Goal: Task Accomplishment & Management: Manage account settings

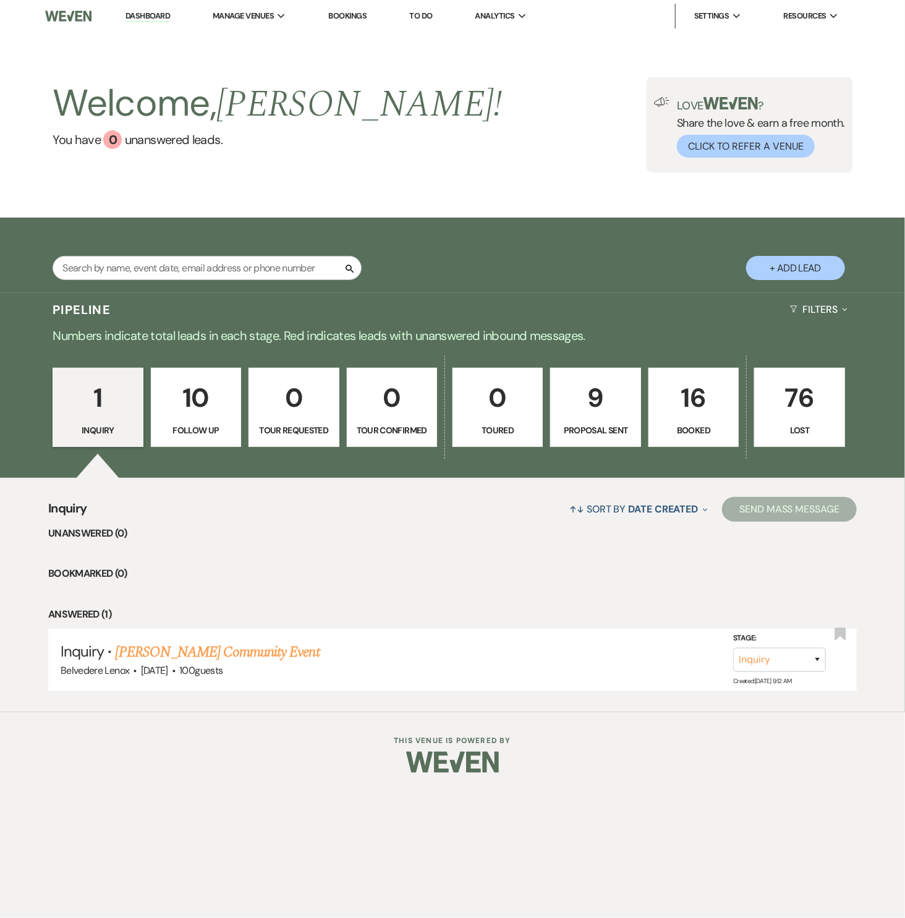
click at [709, 422] on link "16 Booked" at bounding box center [694, 407] width 90 height 79
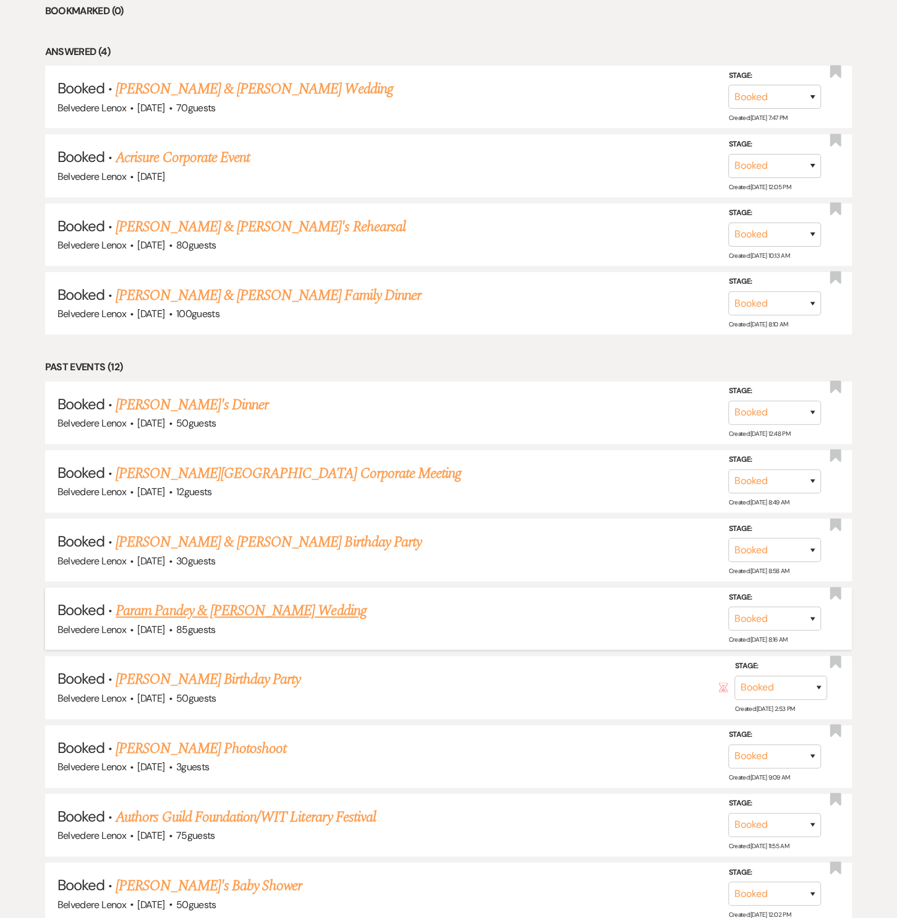
scroll to position [931, 0]
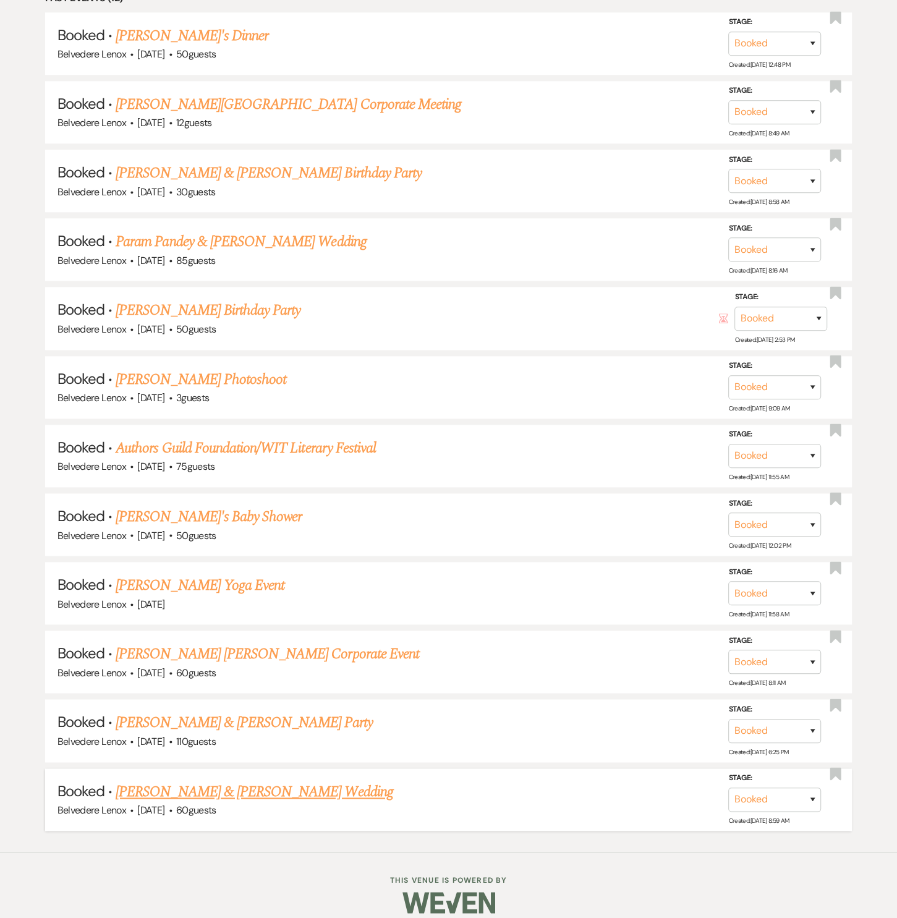
click at [261, 781] on link "[PERSON_NAME] & [PERSON_NAME] Wedding" at bounding box center [254, 792] width 277 height 22
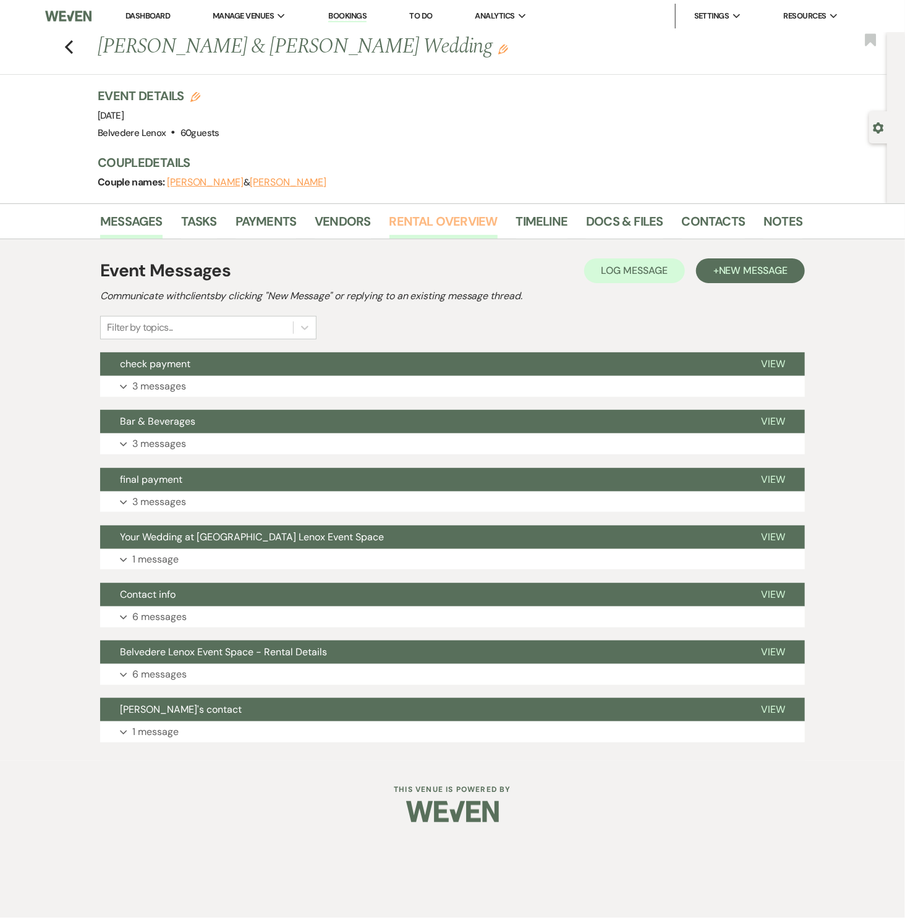
click at [448, 219] on link "Rental Overview" at bounding box center [444, 225] width 108 height 27
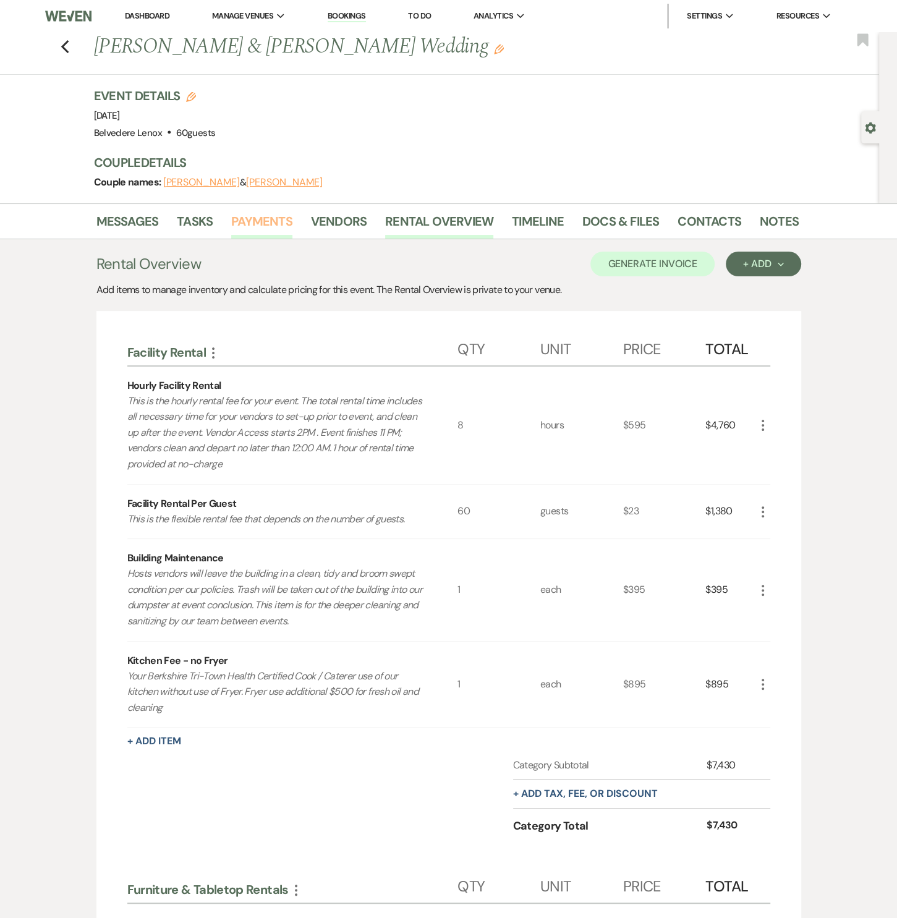
click at [251, 225] on link "Payments" at bounding box center [261, 225] width 61 height 27
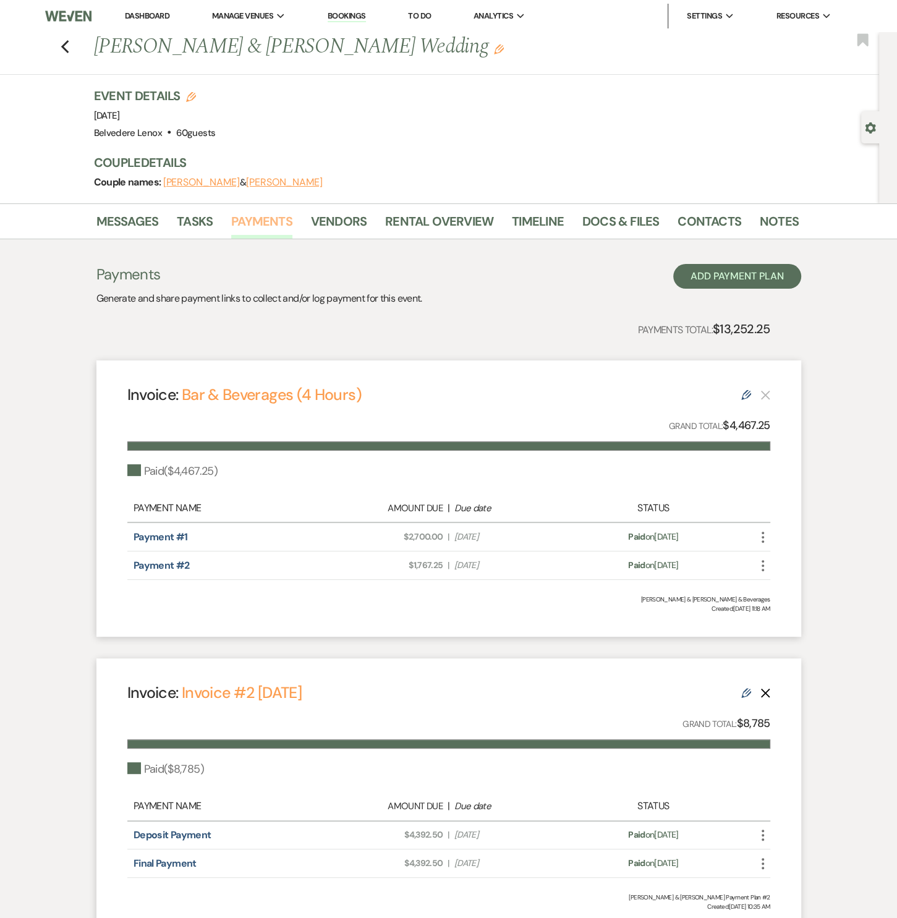
scroll to position [106, 0]
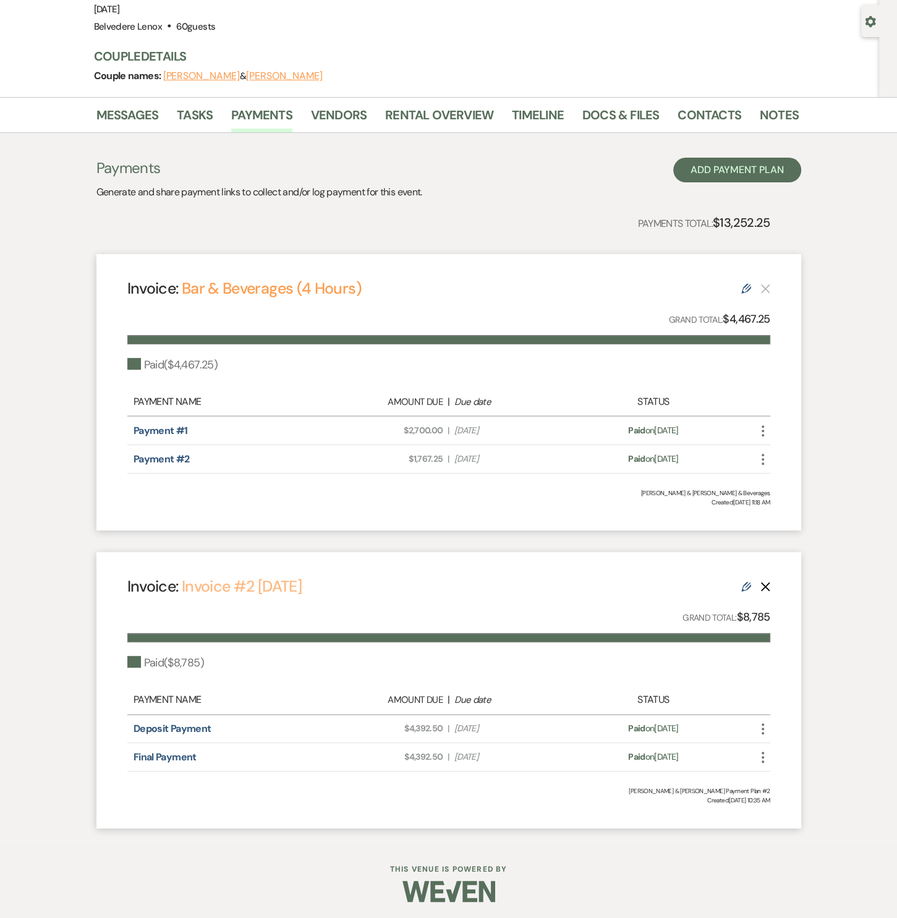
click at [249, 589] on link "Invoice #2 [DATE]" at bounding box center [242, 586] width 120 height 20
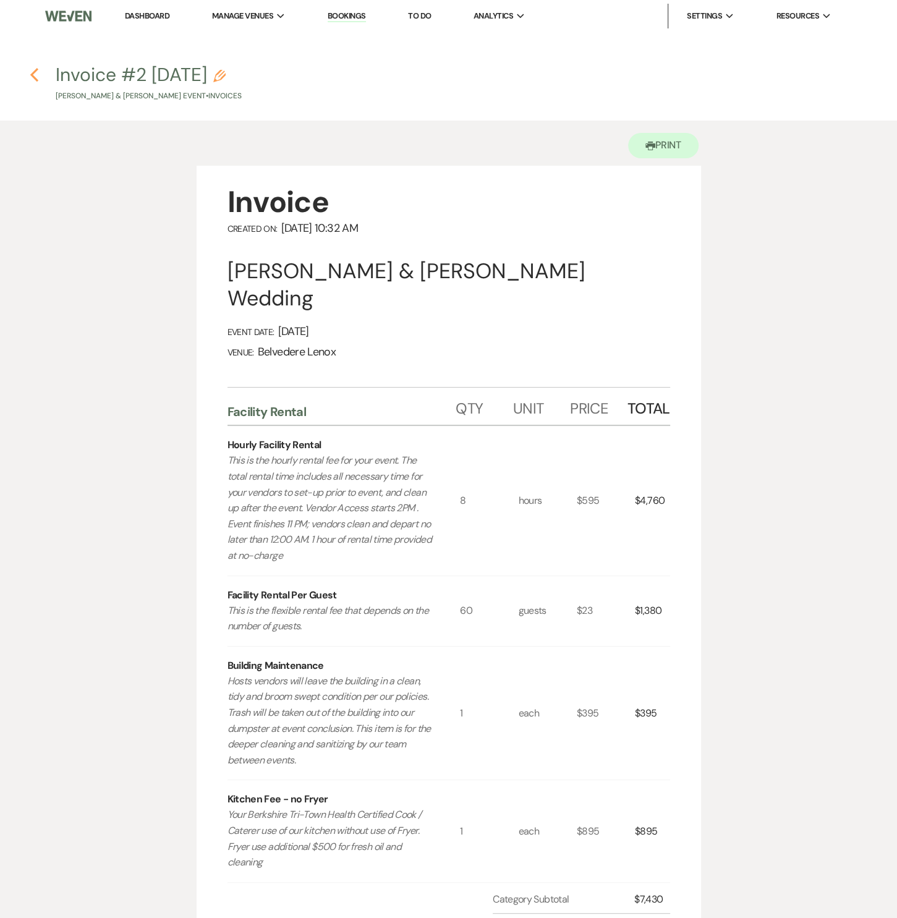
click at [35, 80] on icon "Previous" at bounding box center [34, 74] width 9 height 15
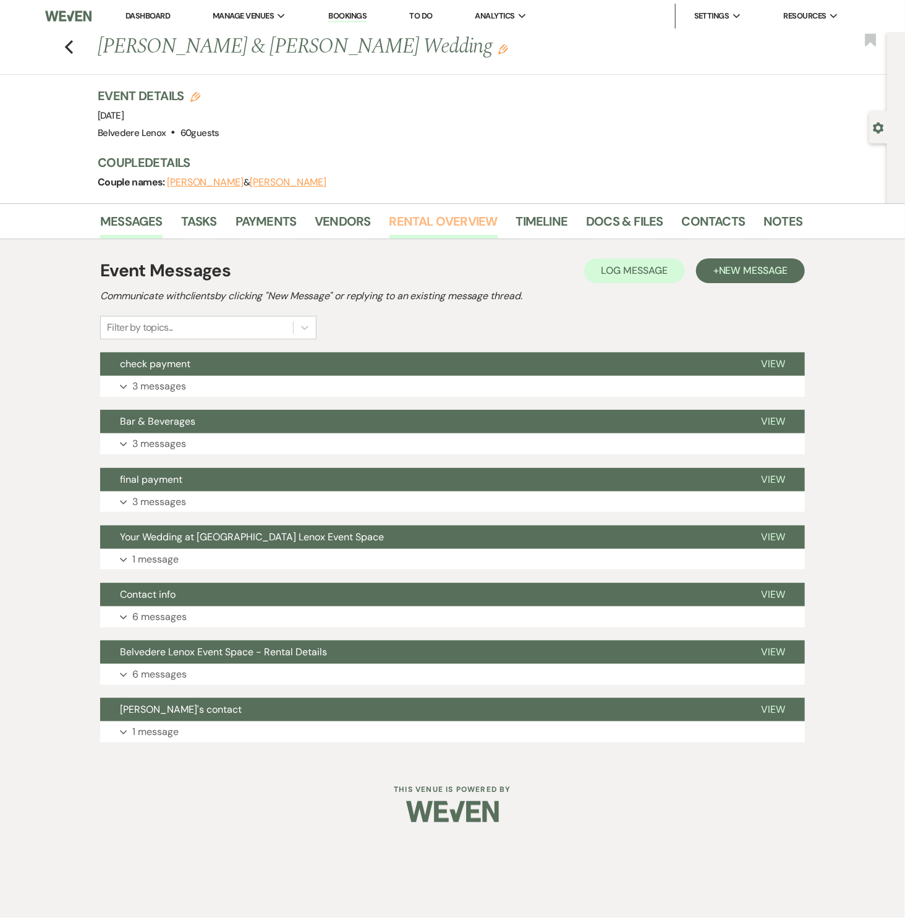
click at [439, 217] on link "Rental Overview" at bounding box center [444, 225] width 108 height 27
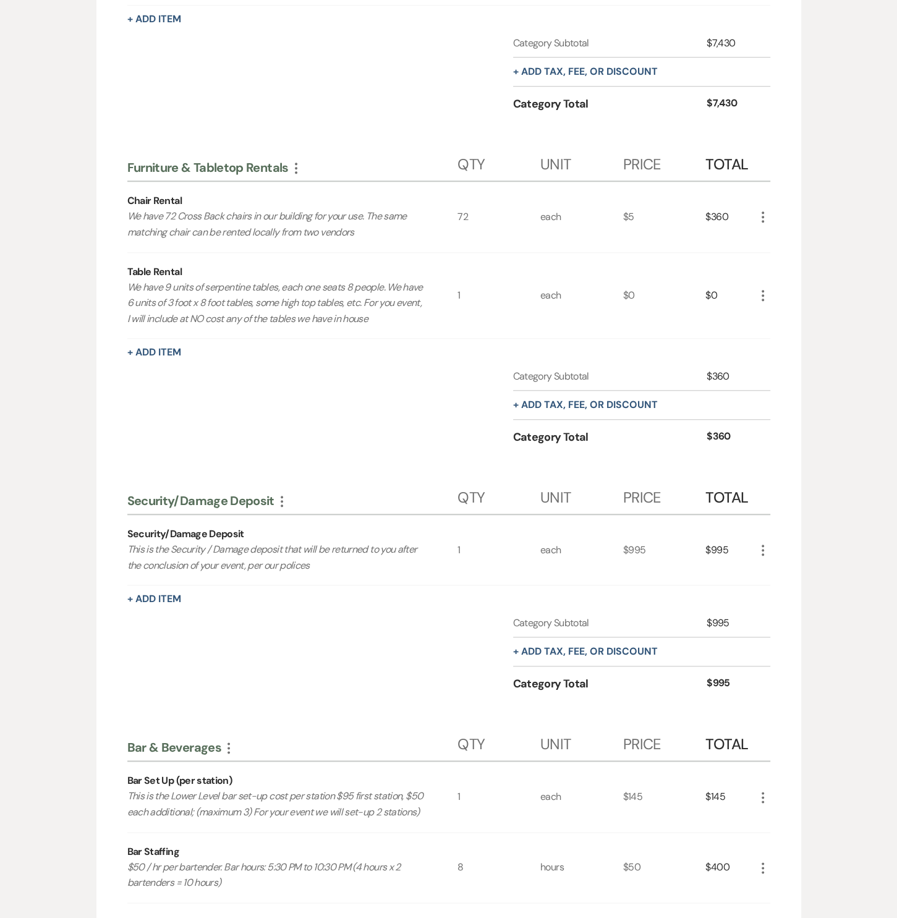
scroll to position [1097, 0]
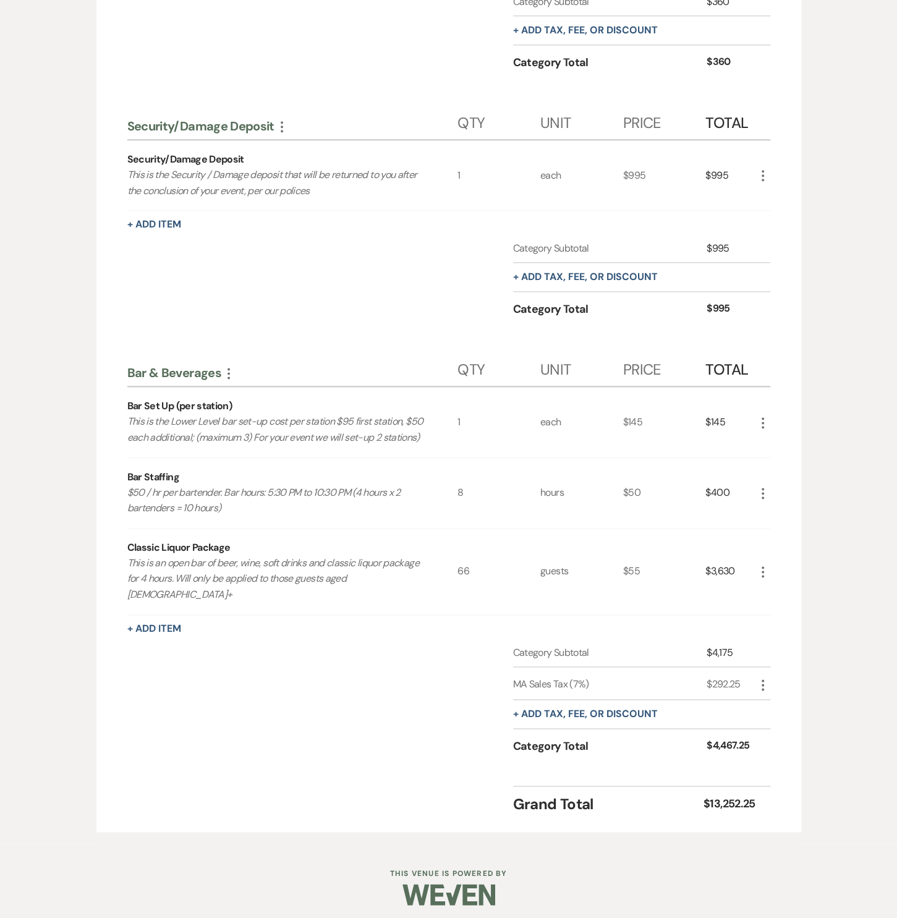
click at [766, 501] on icon "More" at bounding box center [763, 493] width 15 height 15
click at [779, 520] on button "Pencil Edit" at bounding box center [788, 518] width 64 height 20
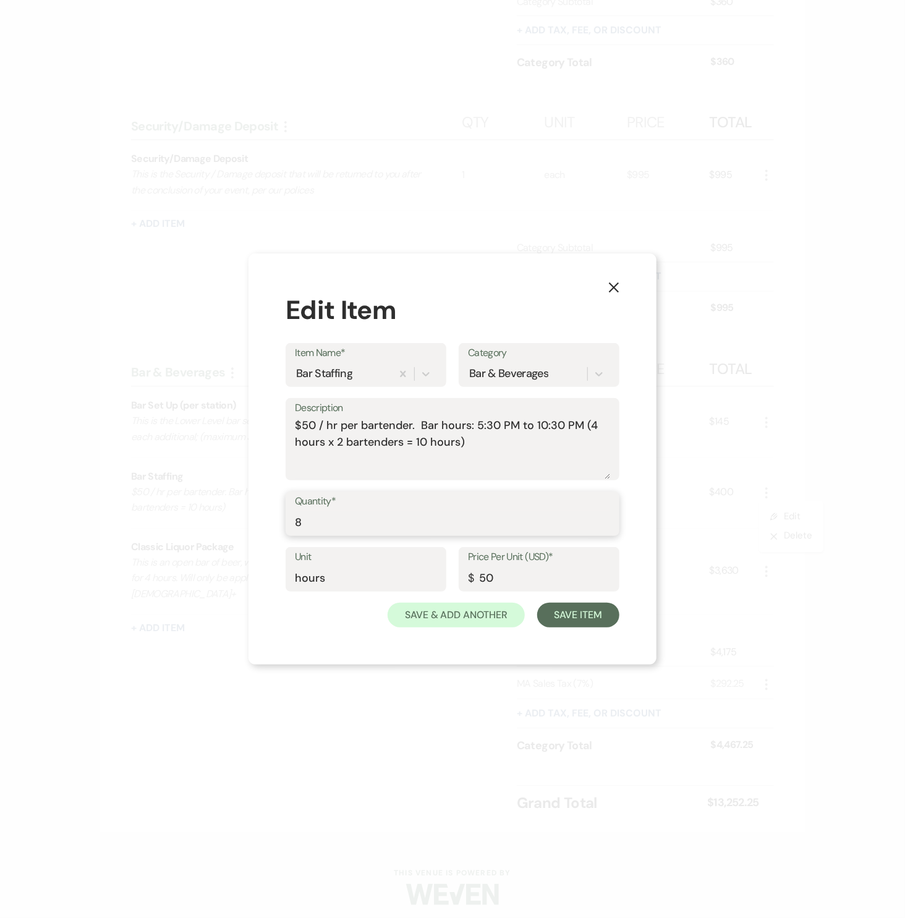
click at [380, 516] on input "8" at bounding box center [452, 523] width 315 height 24
click at [597, 426] on textarea "$50 / hr per bartender. Bar hours: 5:30 PM to 10:30 PM (4 hours x 2 bartenders …" at bounding box center [452, 448] width 315 height 62
type textarea "$50 / hr per bartender. Bar hours: 5:30 PM to 10:30 PM (5 hours x 2 bartenders …"
click at [320, 525] on input "8" at bounding box center [452, 523] width 315 height 24
type input "10"
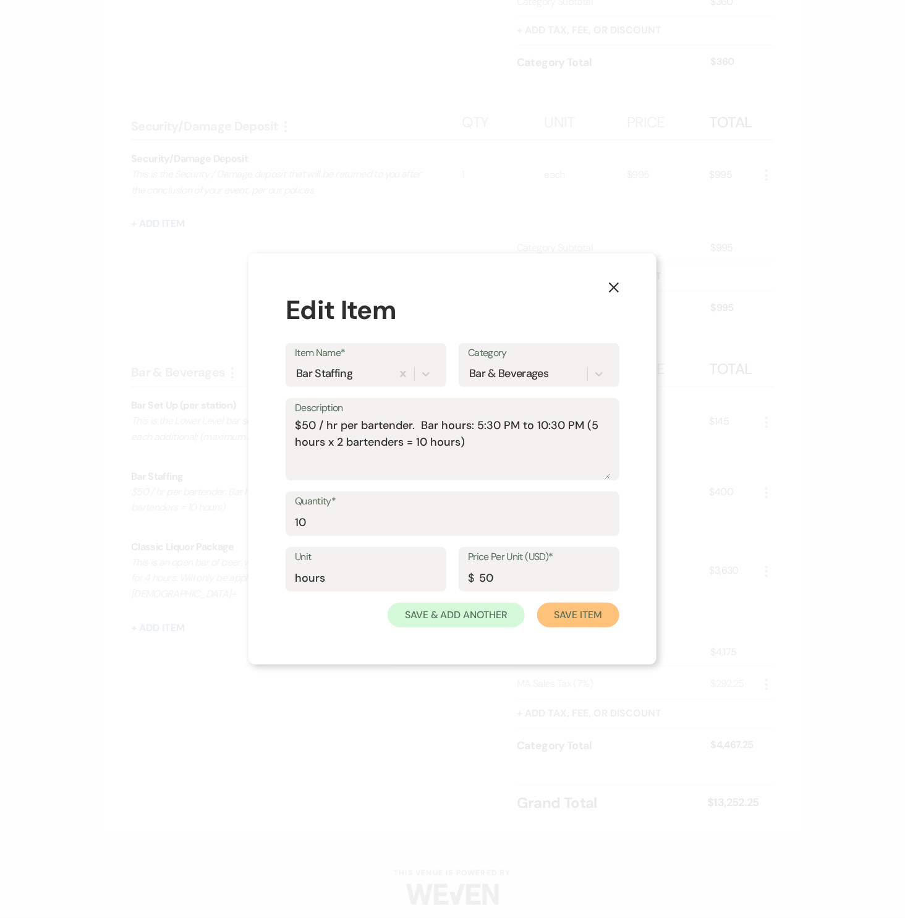
click at [560, 610] on button "Save Item" at bounding box center [578, 615] width 82 height 25
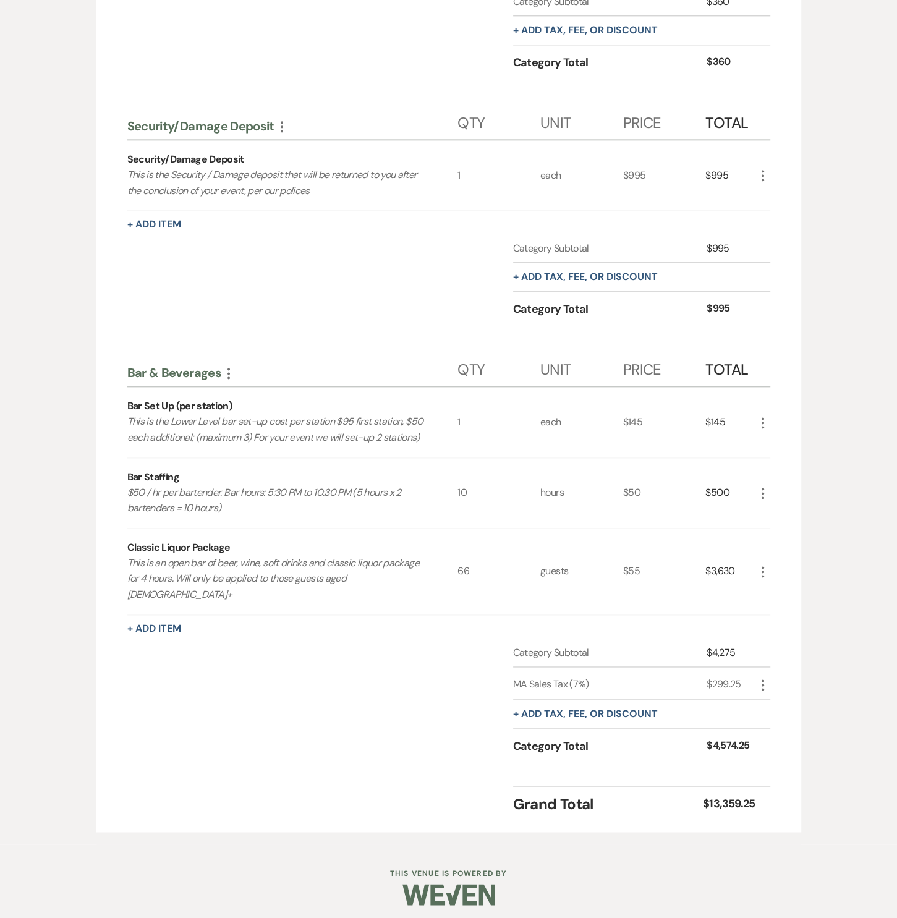
click at [761, 575] on icon "More" at bounding box center [763, 572] width 15 height 15
click at [772, 594] on icon "Pencil" at bounding box center [772, 595] width 7 height 9
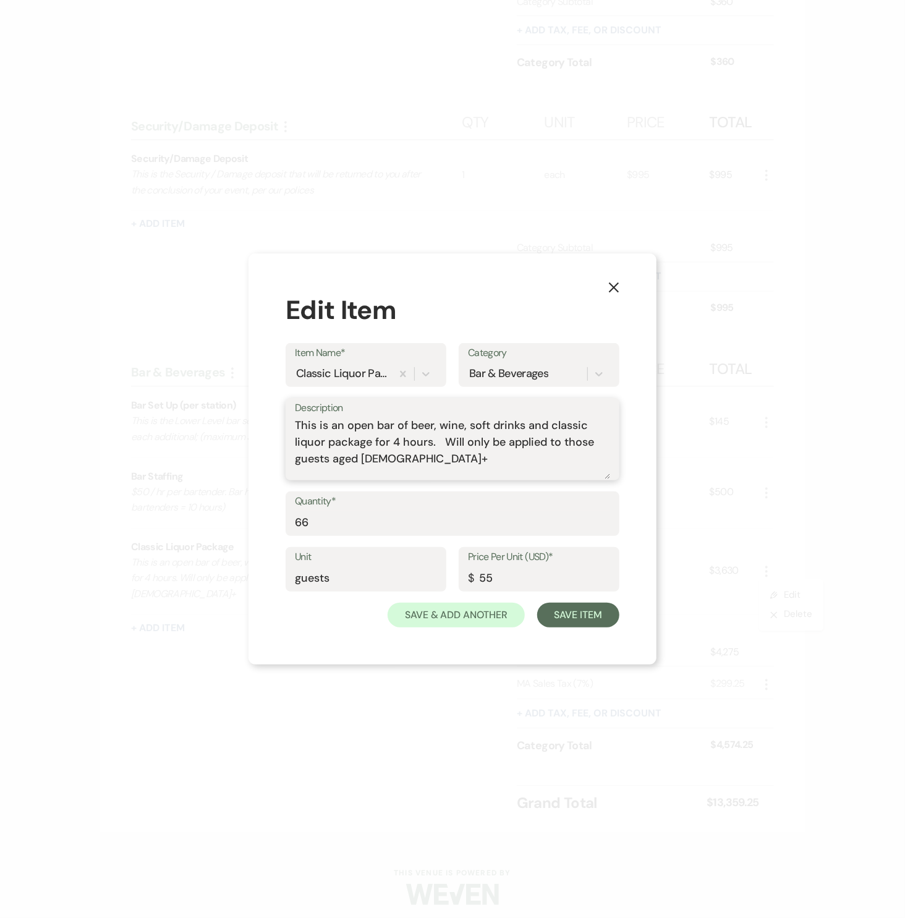
click at [395, 441] on textarea "This is an open bar of beer, wine, soft drinks and classic liquor package for 4…" at bounding box center [452, 448] width 315 height 62
type textarea "This is an open bar of beer, wine, soft drinks and classic liquor package for 5…"
click at [501, 573] on input "55" at bounding box center [539, 579] width 142 height 24
type input "66"
click at [597, 617] on button "Save Item" at bounding box center [578, 615] width 82 height 25
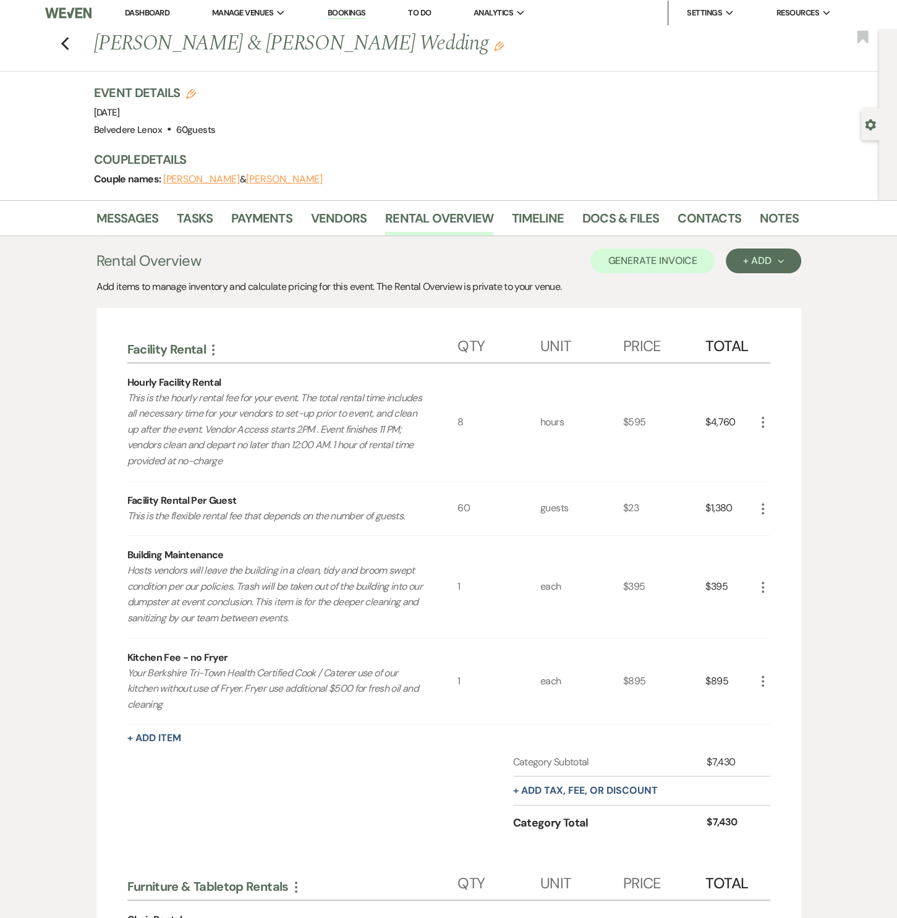
scroll to position [0, 0]
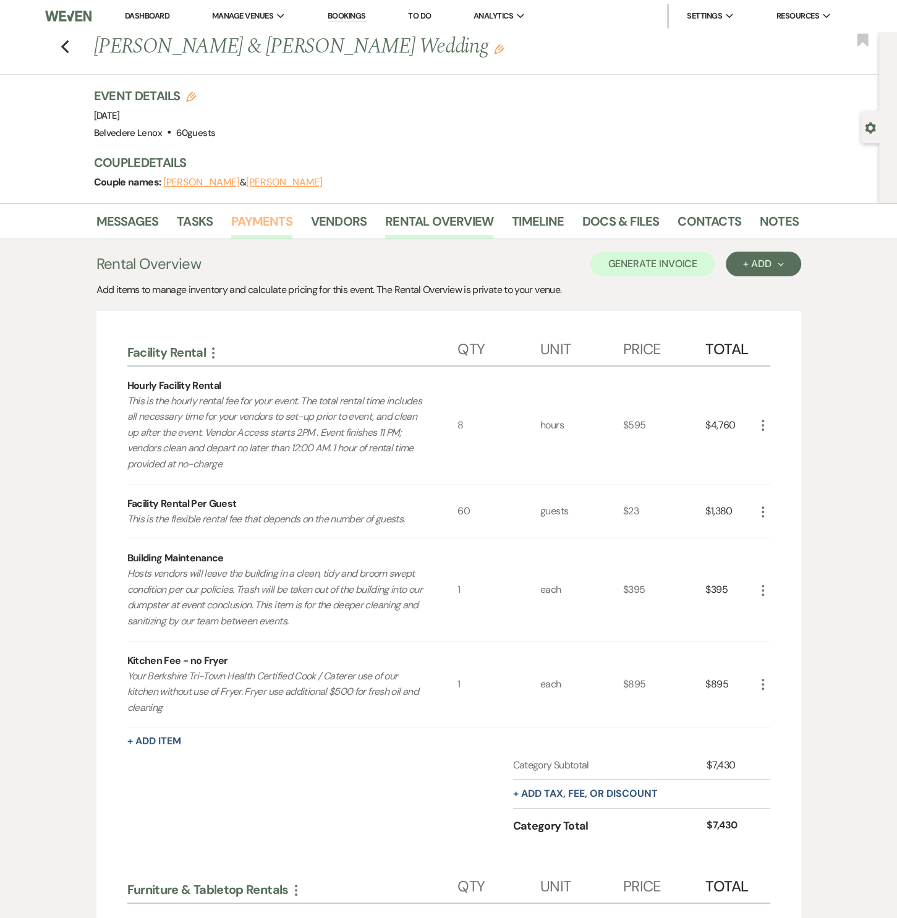
click at [284, 225] on link "Payments" at bounding box center [261, 225] width 61 height 27
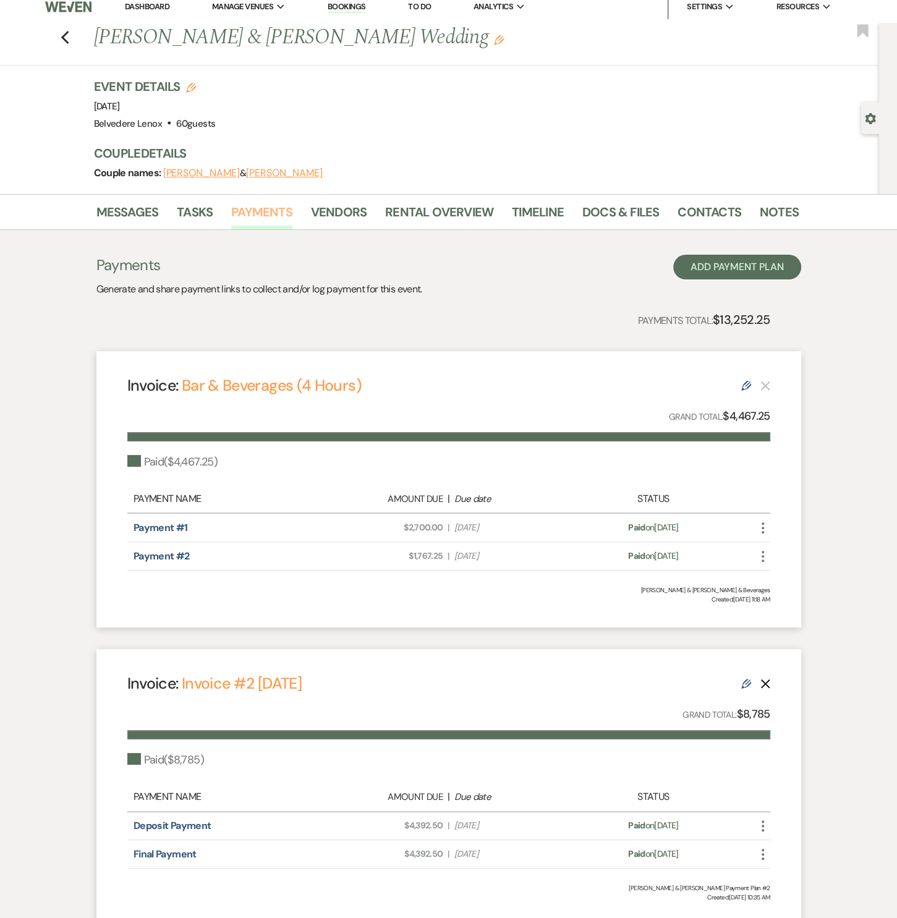
scroll to position [106, 0]
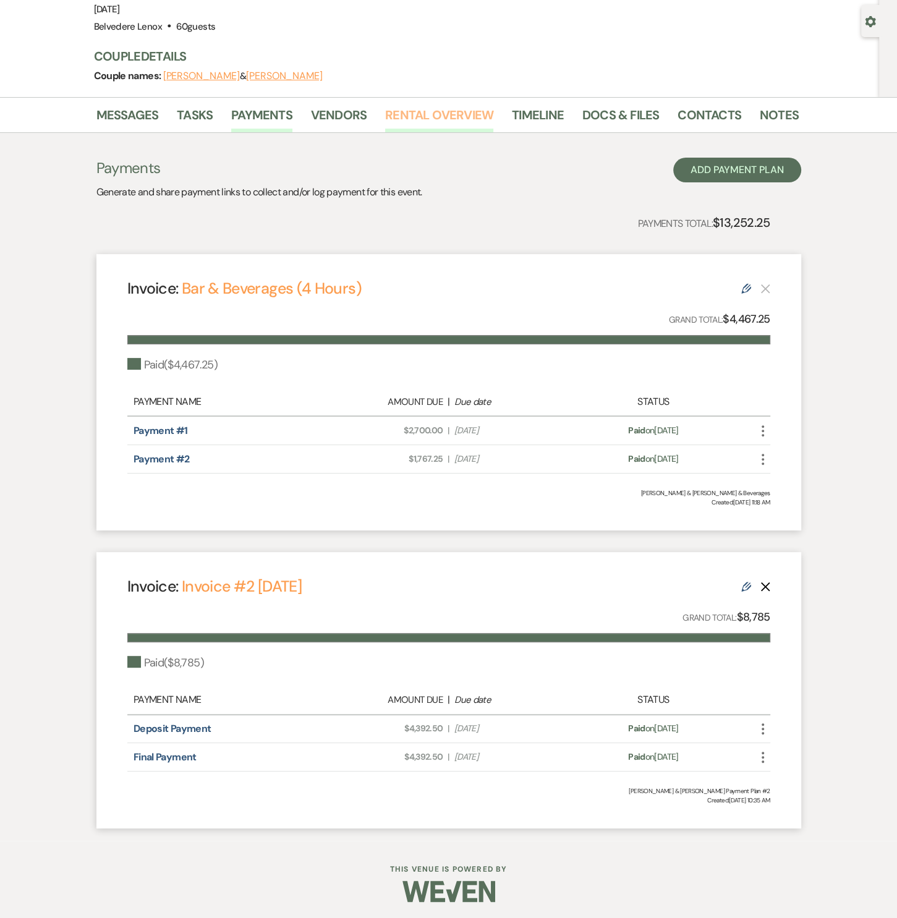
click at [406, 118] on link "Rental Overview" at bounding box center [439, 118] width 108 height 27
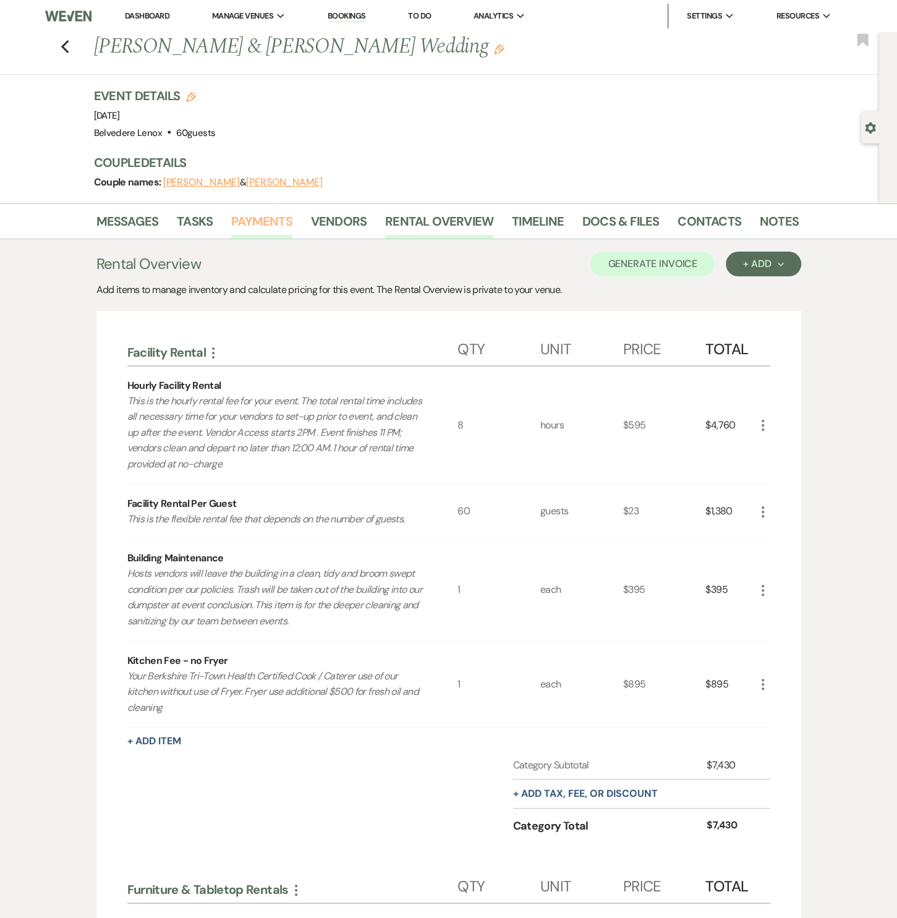
click at [247, 220] on link "Payments" at bounding box center [261, 225] width 61 height 27
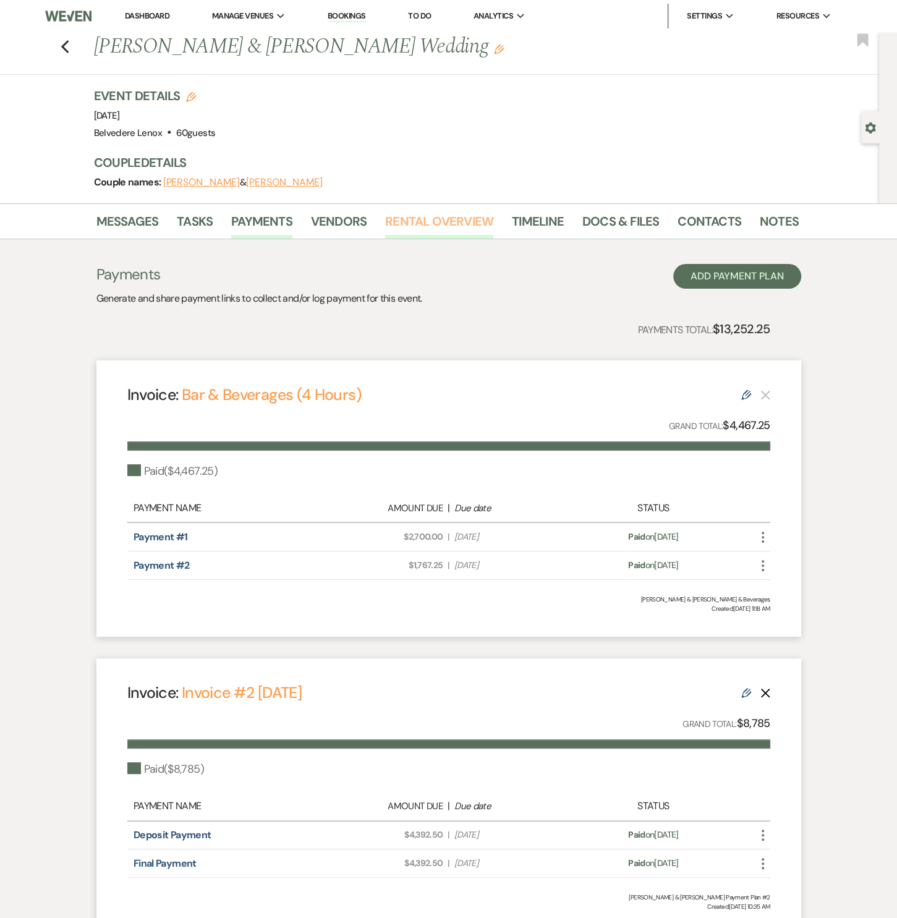
click at [444, 226] on link "Rental Overview" at bounding box center [439, 225] width 108 height 27
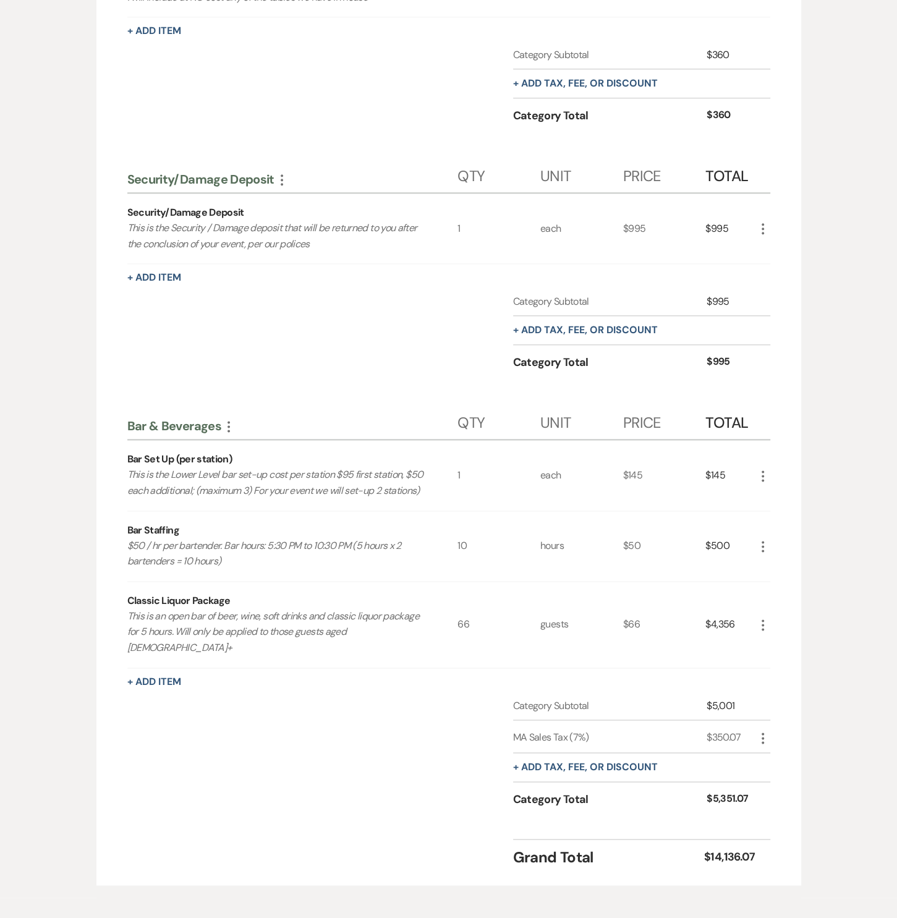
scroll to position [1097, 0]
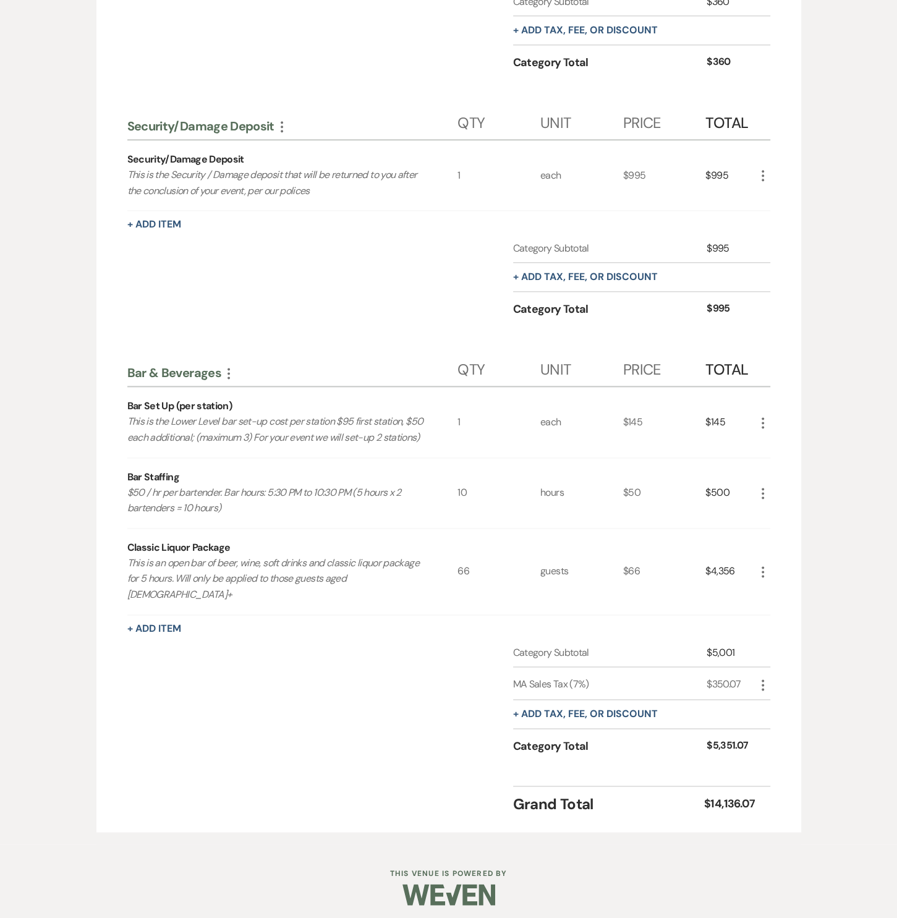
click at [758, 174] on icon "More" at bounding box center [763, 175] width 15 height 15
click at [759, 210] on button "X Delete" at bounding box center [789, 220] width 67 height 20
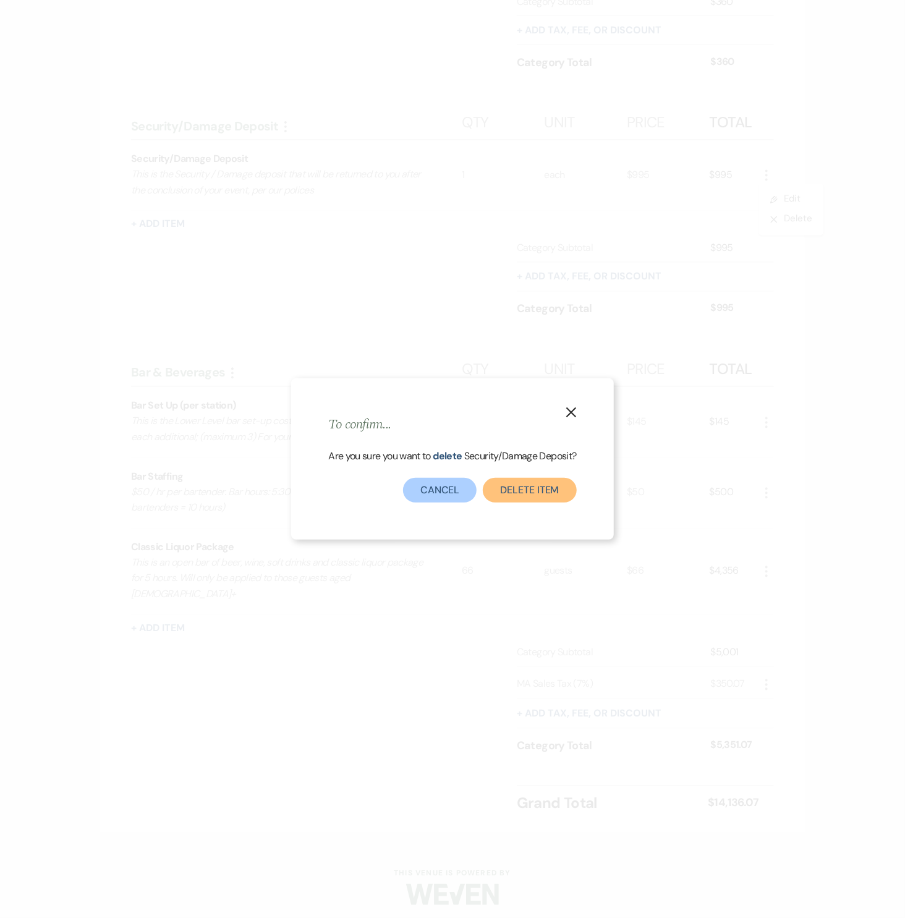
click at [511, 481] on button "Delete Item" at bounding box center [529, 490] width 93 height 25
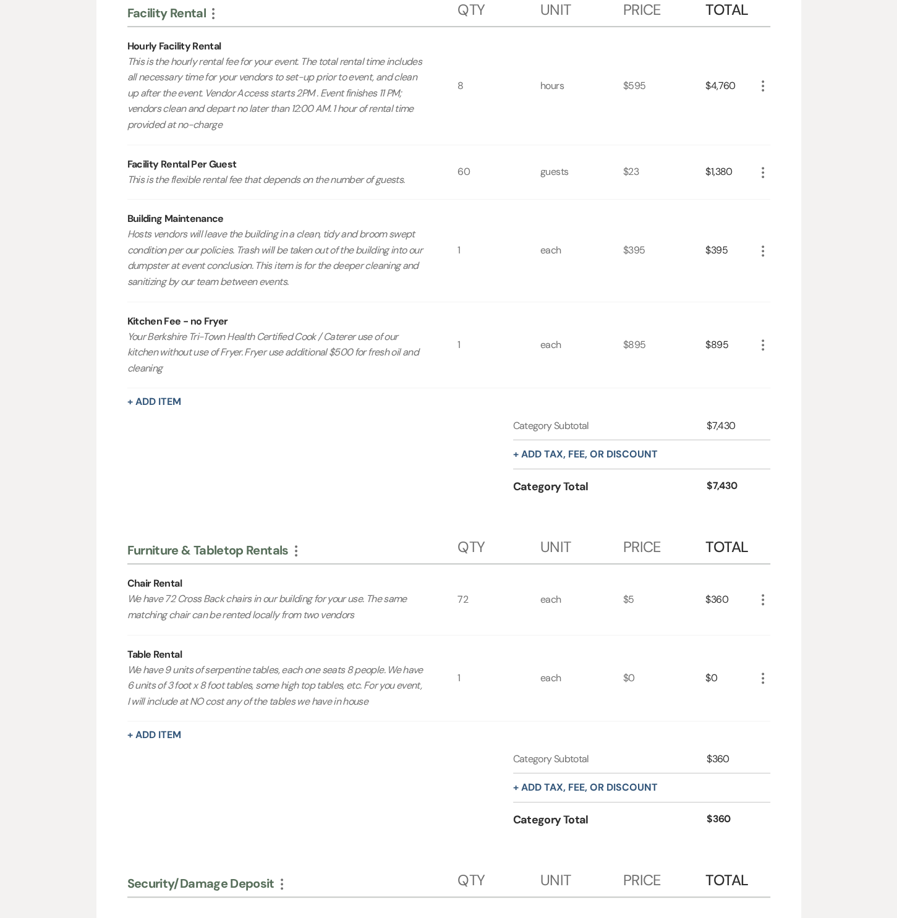
scroll to position [0, 0]
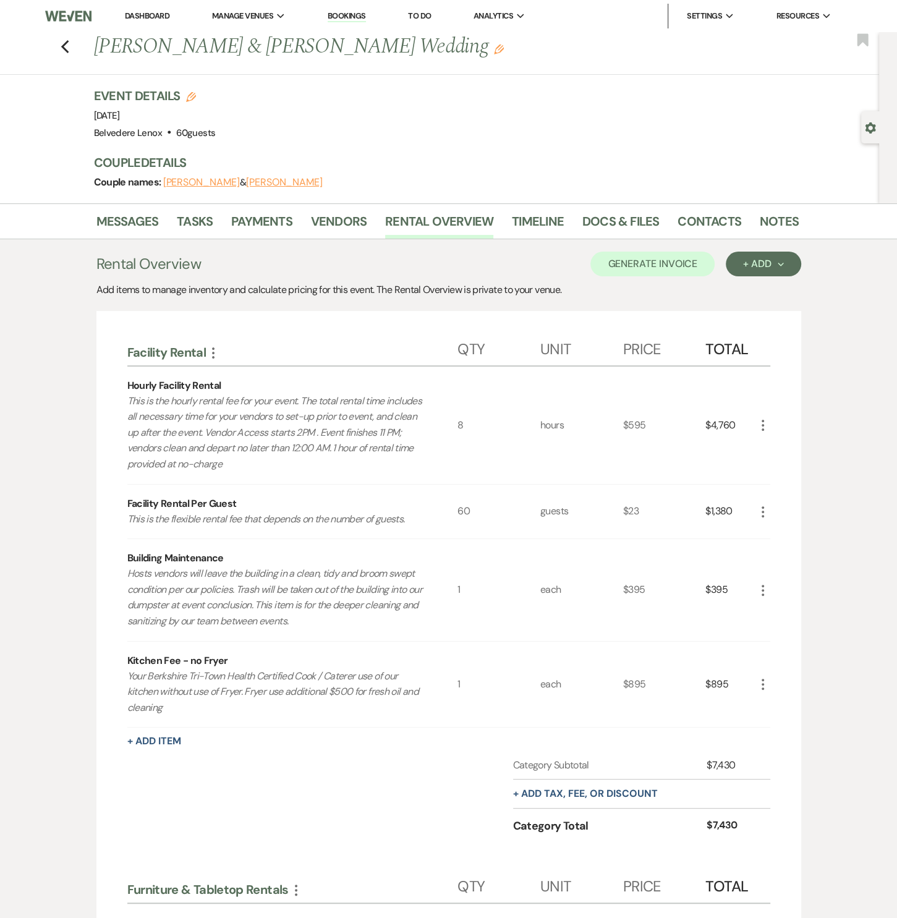
click at [765, 511] on icon "More" at bounding box center [763, 512] width 15 height 15
click at [778, 531] on button "Pencil Edit" at bounding box center [788, 536] width 64 height 20
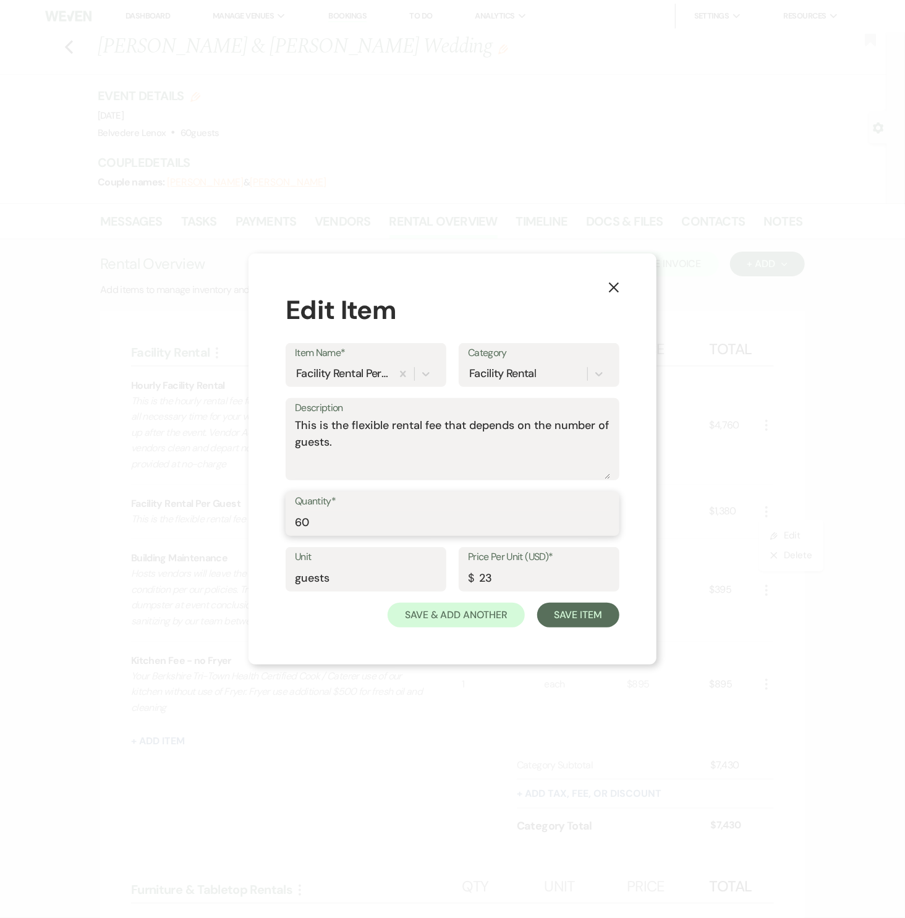
click at [353, 518] on input "60" at bounding box center [452, 523] width 315 height 24
type input "66"
click at [581, 620] on button "Save Item" at bounding box center [578, 615] width 82 height 25
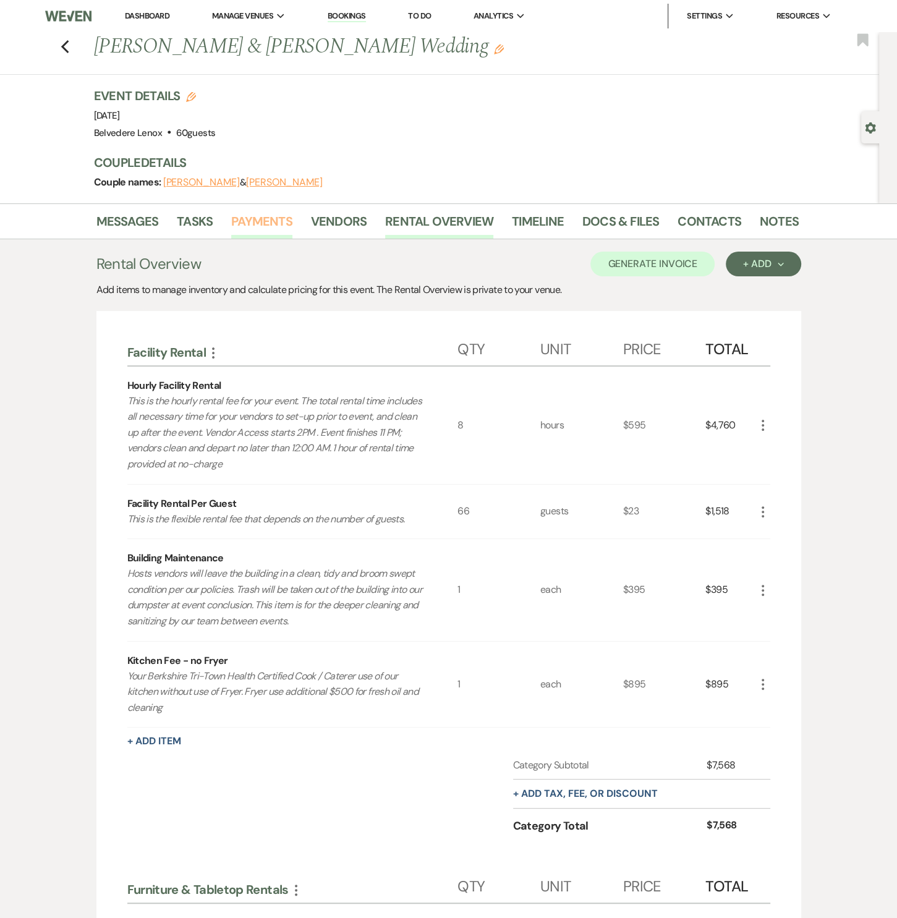
click at [278, 228] on link "Payments" at bounding box center [261, 225] width 61 height 27
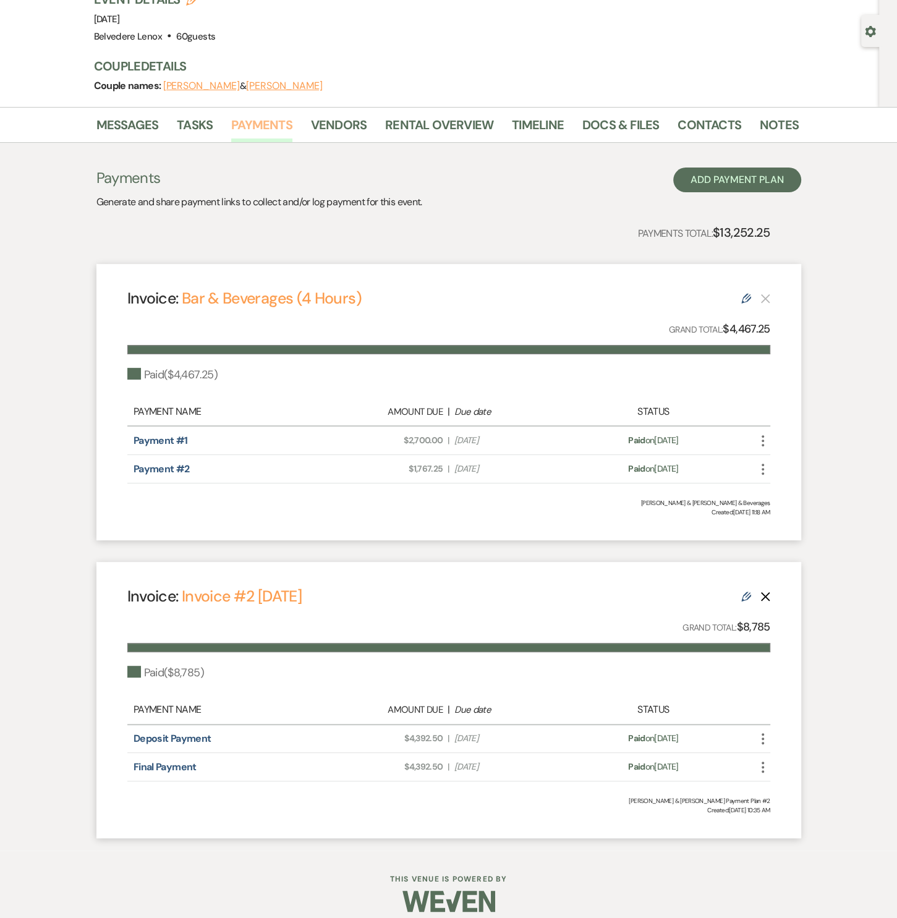
scroll to position [106, 0]
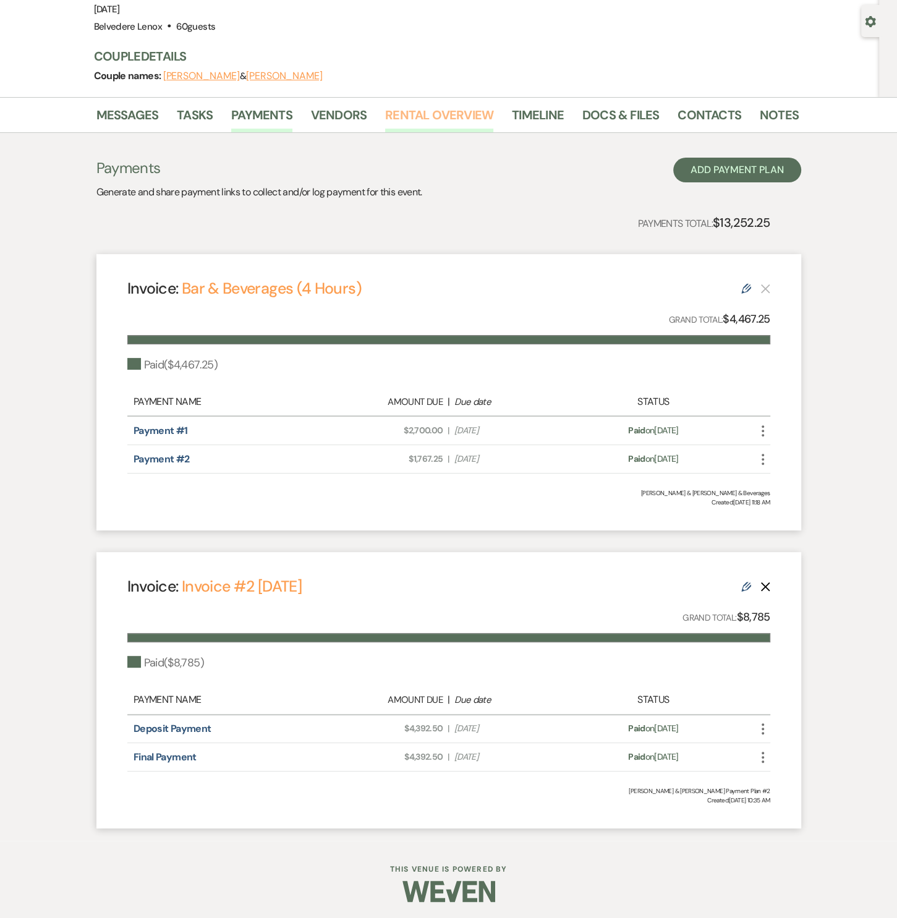
click at [456, 118] on link "Rental Overview" at bounding box center [439, 118] width 108 height 27
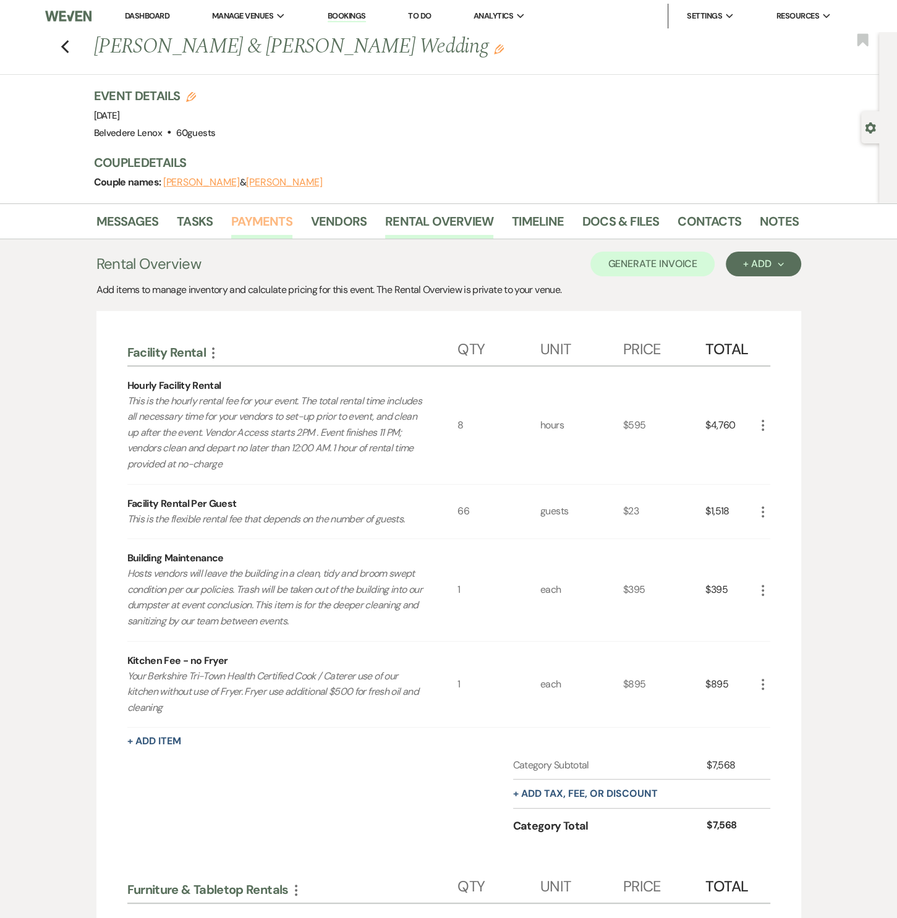
click at [240, 228] on link "Payments" at bounding box center [261, 225] width 61 height 27
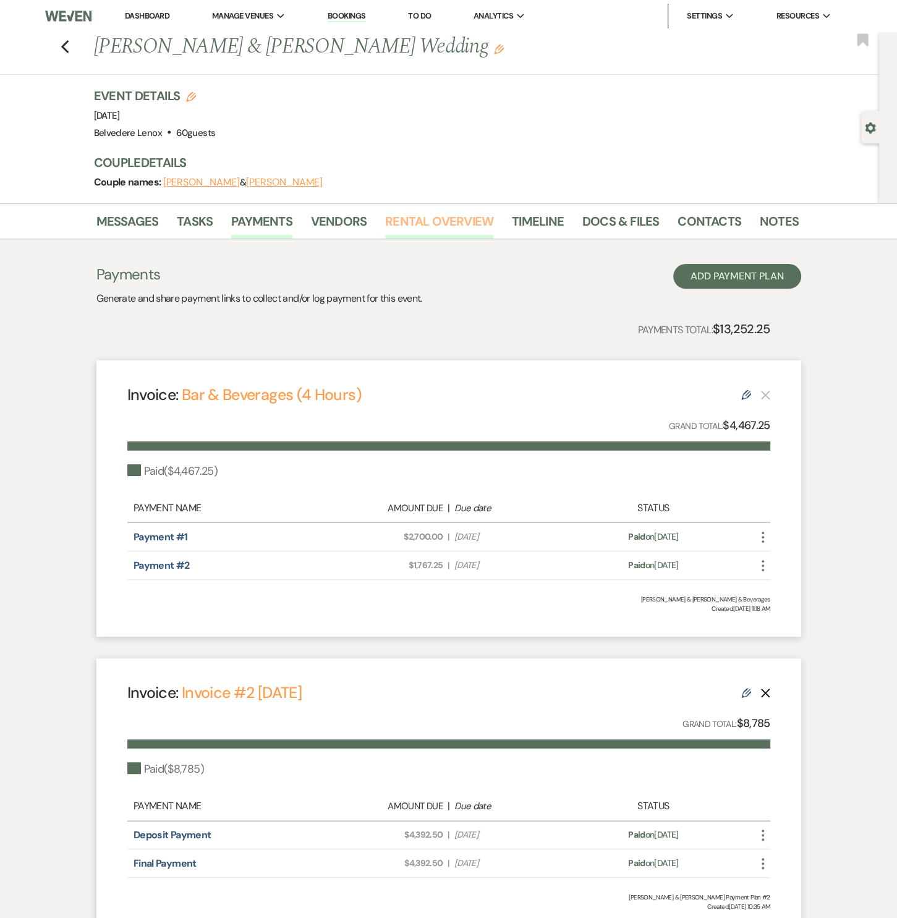
click at [454, 220] on link "Rental Overview" at bounding box center [439, 225] width 108 height 27
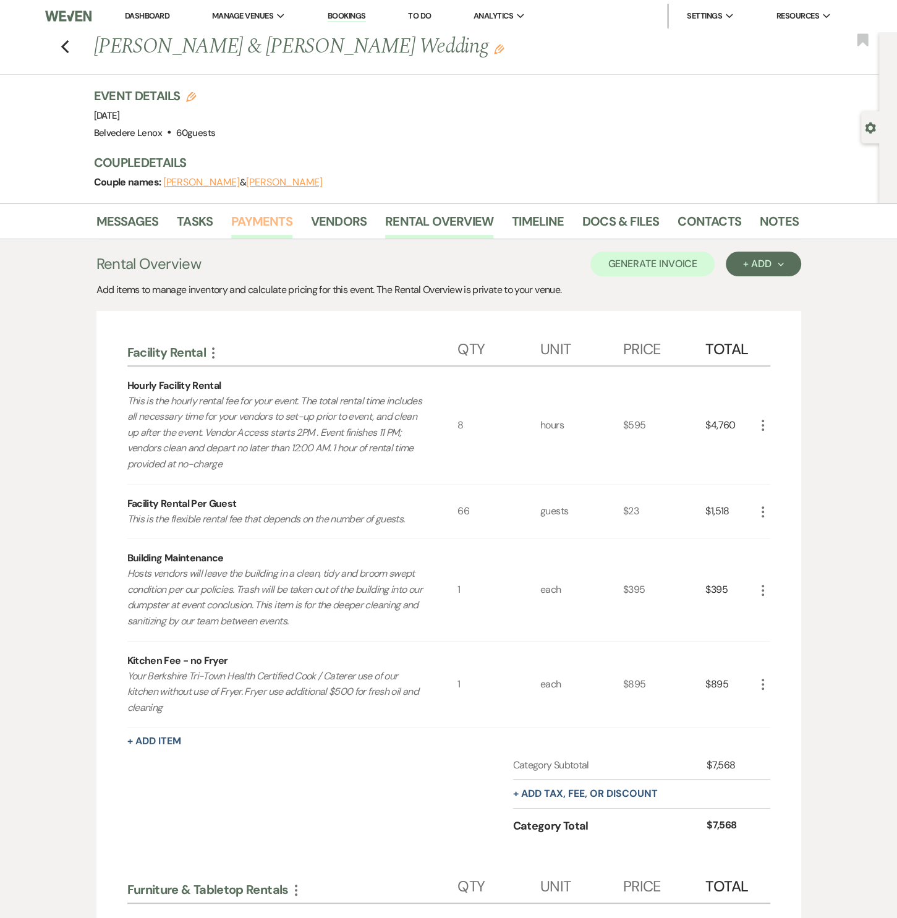
click at [260, 222] on link "Payments" at bounding box center [261, 225] width 61 height 27
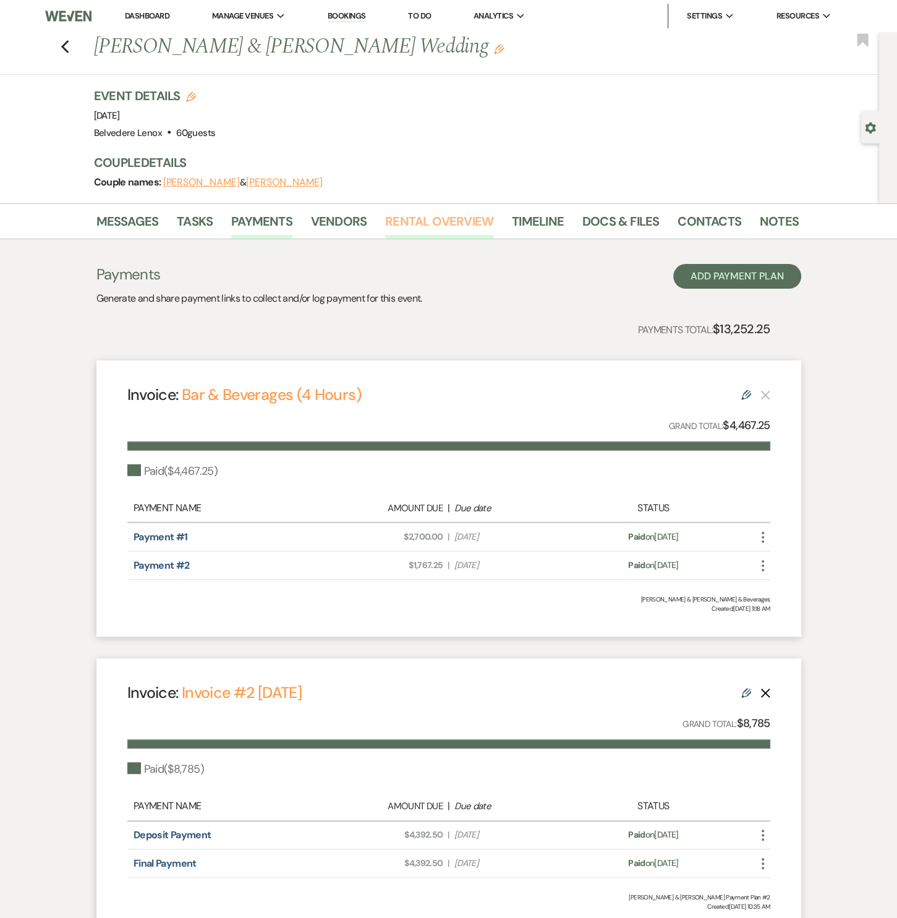
click at [441, 226] on link "Rental Overview" at bounding box center [439, 225] width 108 height 27
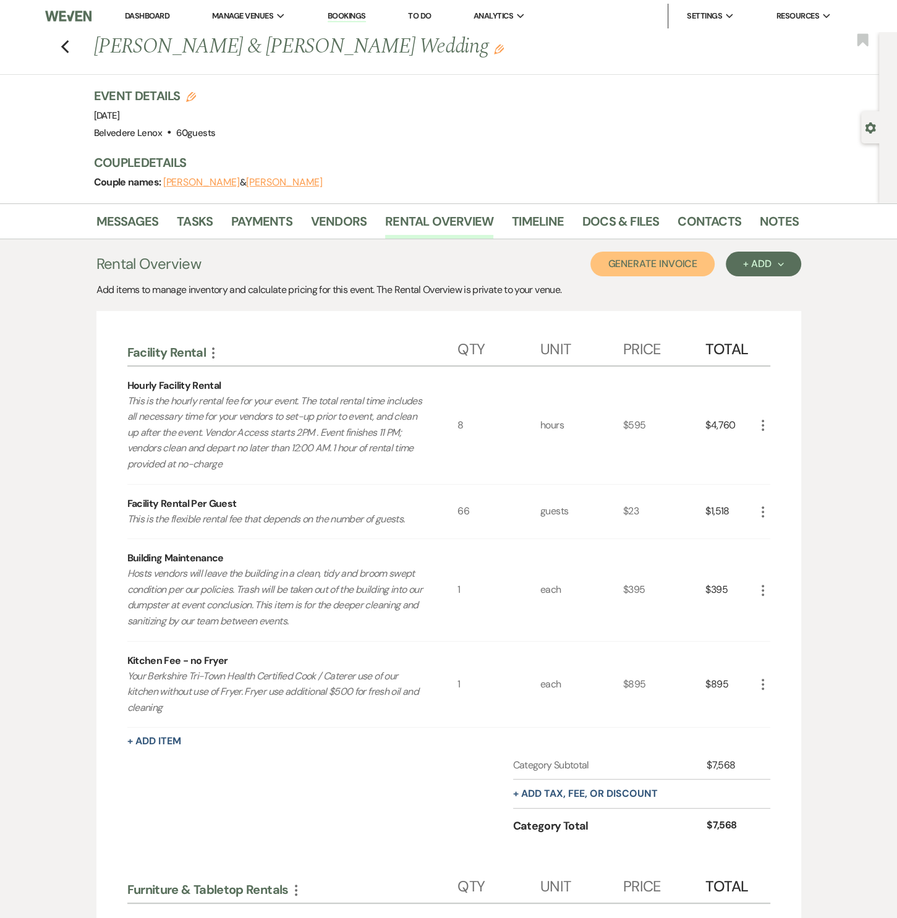
click at [670, 267] on button "Generate Invoice" at bounding box center [653, 264] width 124 height 25
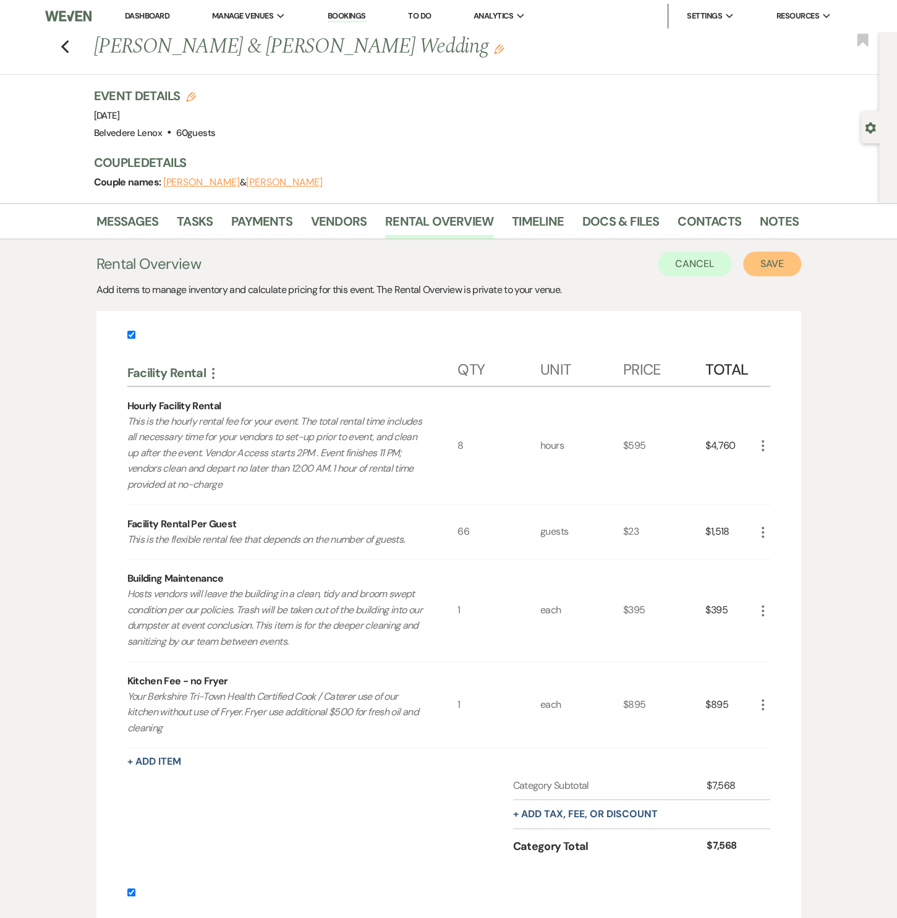
click at [764, 262] on button "Save" at bounding box center [772, 264] width 58 height 25
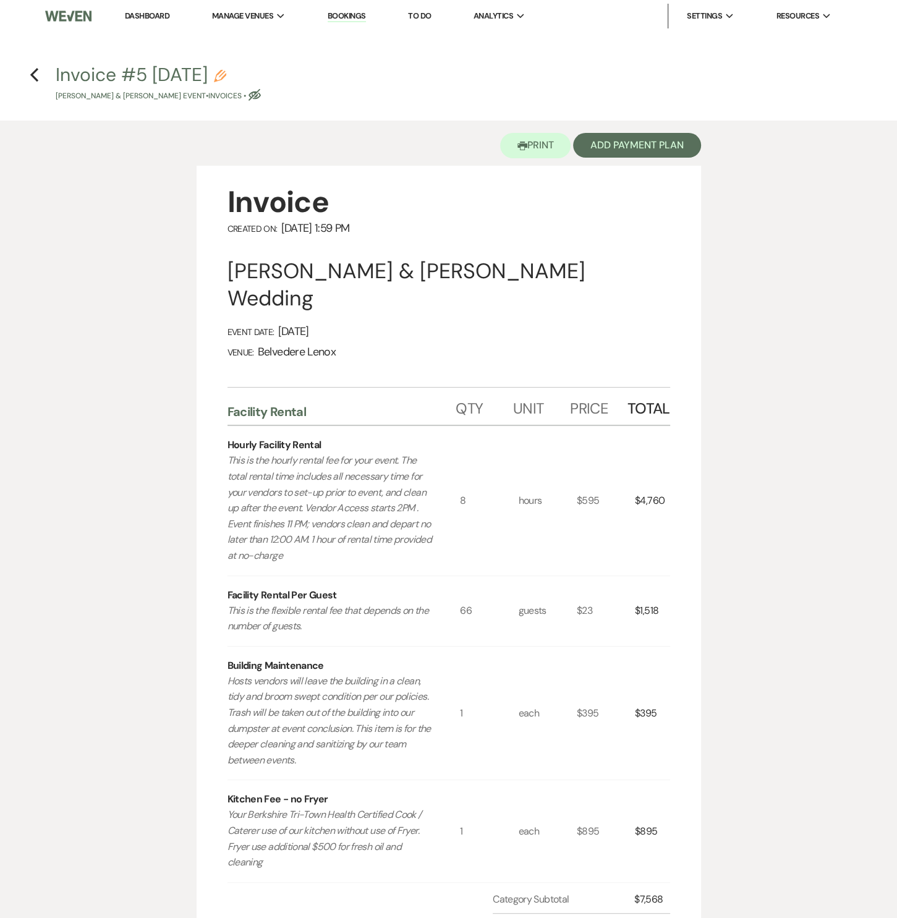
click at [226, 71] on use "button" at bounding box center [220, 76] width 12 height 12
select select "22"
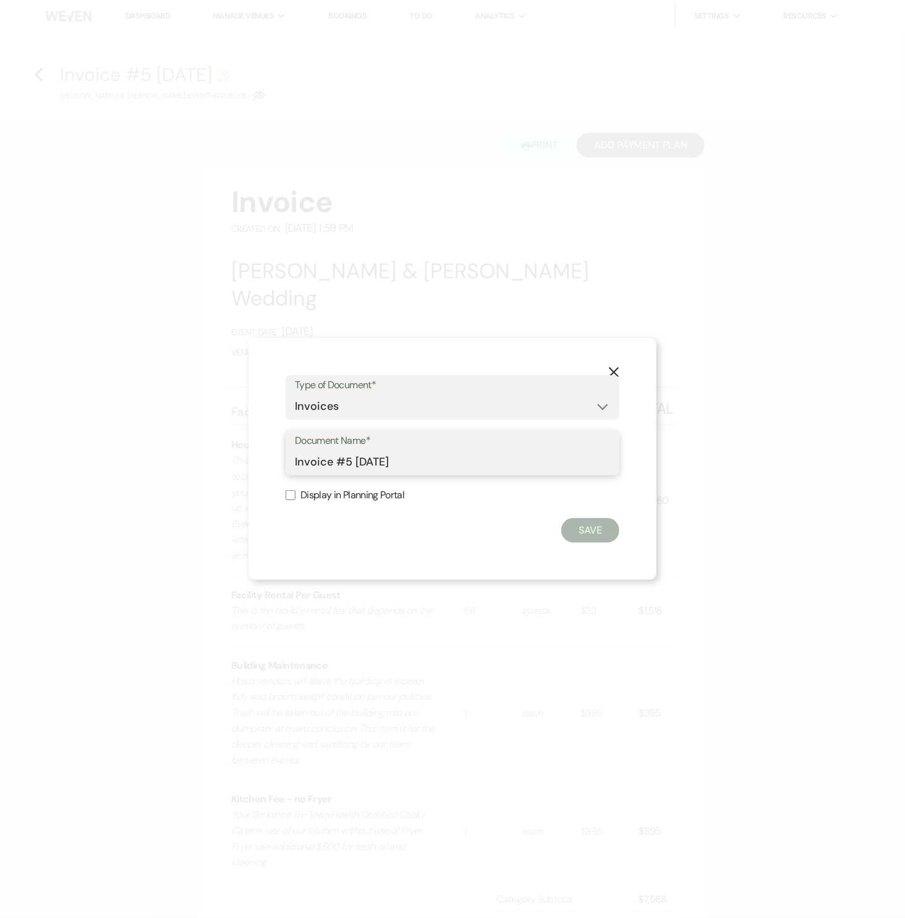
click at [371, 463] on input "Invoice #5 [DATE]" at bounding box center [452, 462] width 315 height 24
drag, startPoint x: 427, startPoint y: 460, endPoint x: 278, endPoint y: 463, distance: 148.5
click at [278, 463] on div "X Type of Document* Special Event Insurance Vendor Certificate of Insurance Con…" at bounding box center [453, 459] width 408 height 242
type input "[PERSON_NAME] & [PERSON_NAME] Final Invoice"
click at [572, 533] on button "Save" at bounding box center [591, 530] width 58 height 25
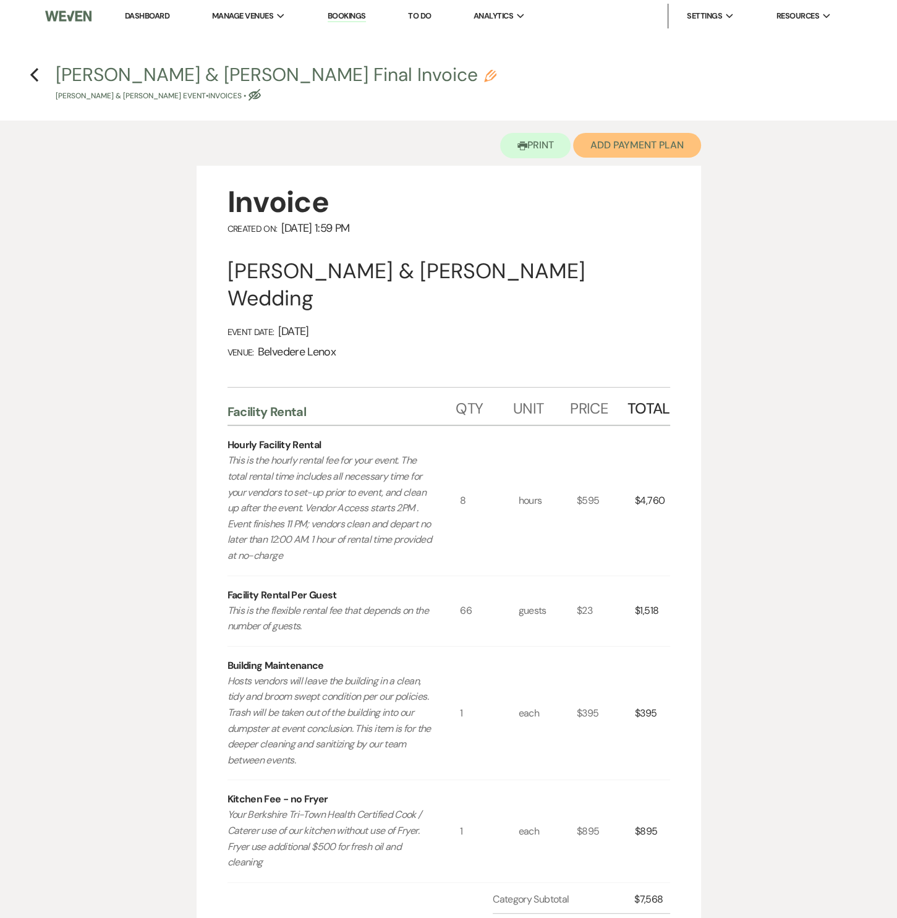
click at [655, 148] on button "Add Payment Plan" at bounding box center [637, 145] width 128 height 25
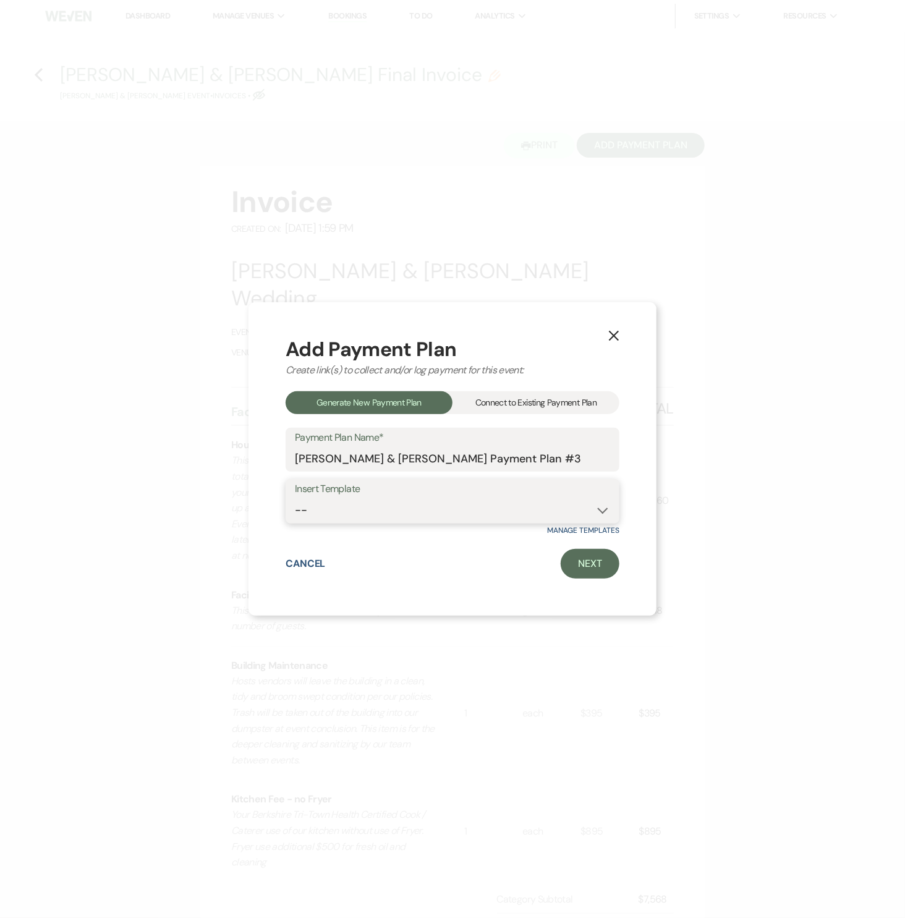
click at [349, 515] on select "-- Event [DATE] Event [DATE] Event More than 180 Days" at bounding box center [452, 510] width 315 height 24
click at [518, 395] on div "Connect to Existing Payment Plan" at bounding box center [536, 403] width 167 height 23
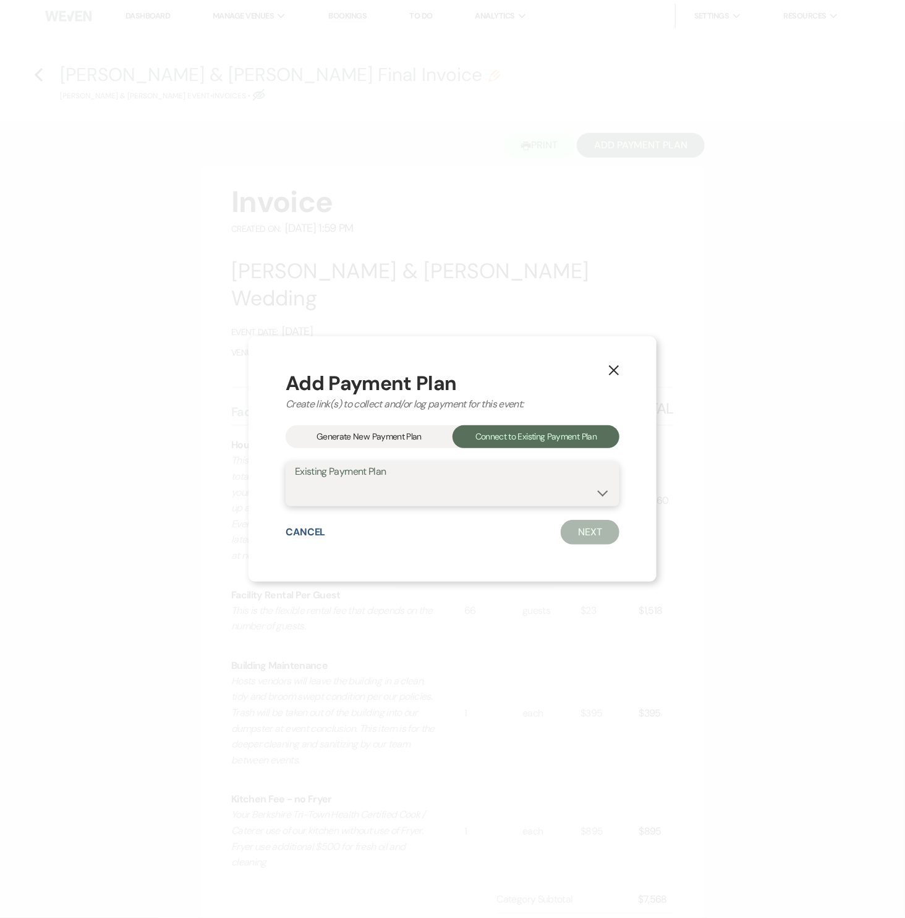
click at [374, 496] on select "[PERSON_NAME] & [PERSON_NAME] & Beverages [PERSON_NAME] & [PERSON_NAME] Payment…" at bounding box center [452, 493] width 315 height 24
select select "21604"
click at [295, 481] on select "[PERSON_NAME] & [PERSON_NAME] & Beverages [PERSON_NAME] & [PERSON_NAME] Payment…" at bounding box center [452, 493] width 315 height 24
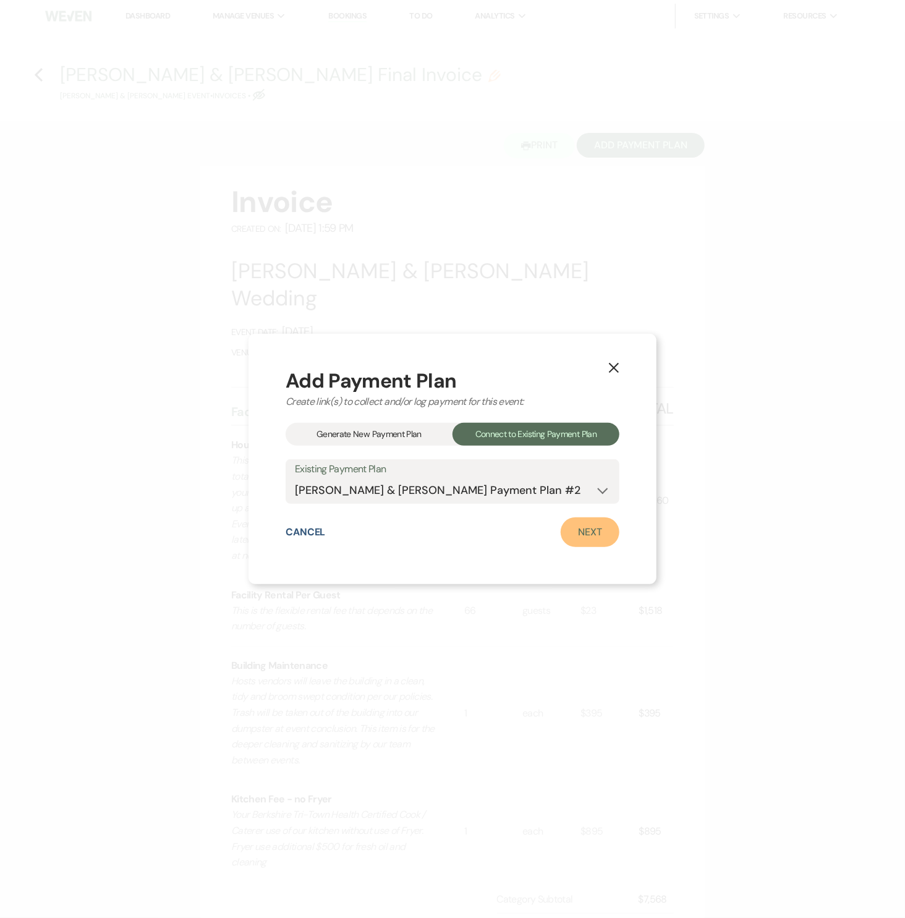
click at [580, 529] on link "Next" at bounding box center [590, 533] width 59 height 30
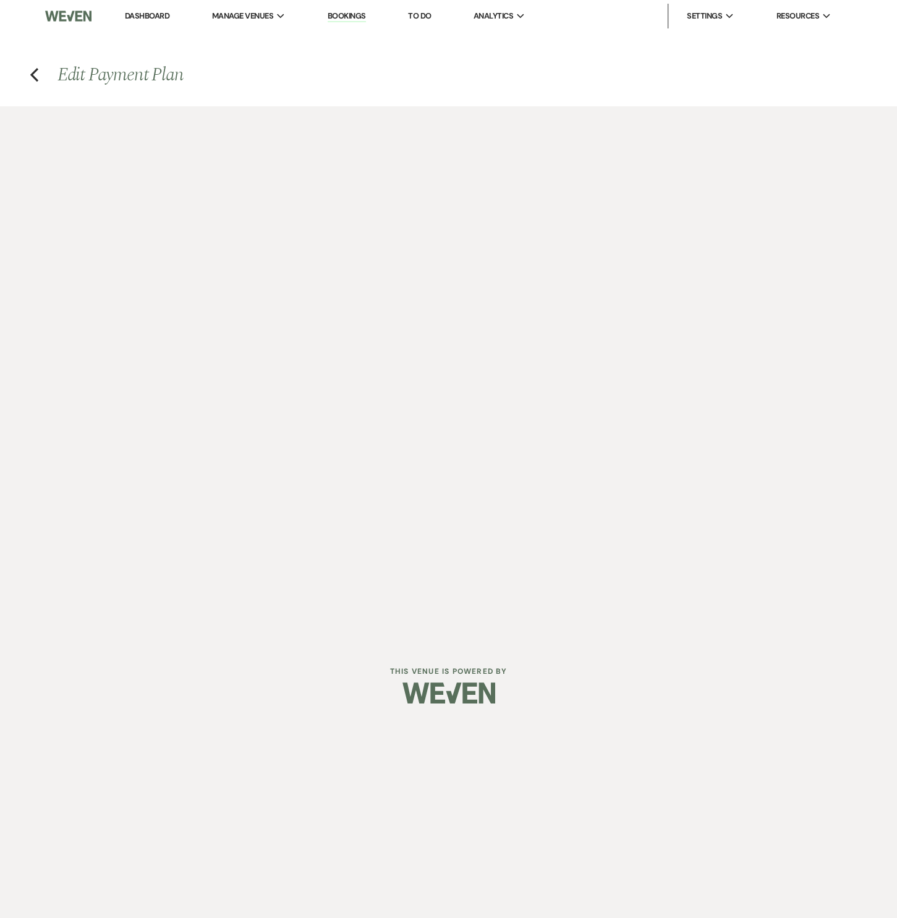
select select "29918"
select select "1"
select select "true"
select select "1"
select select "true"
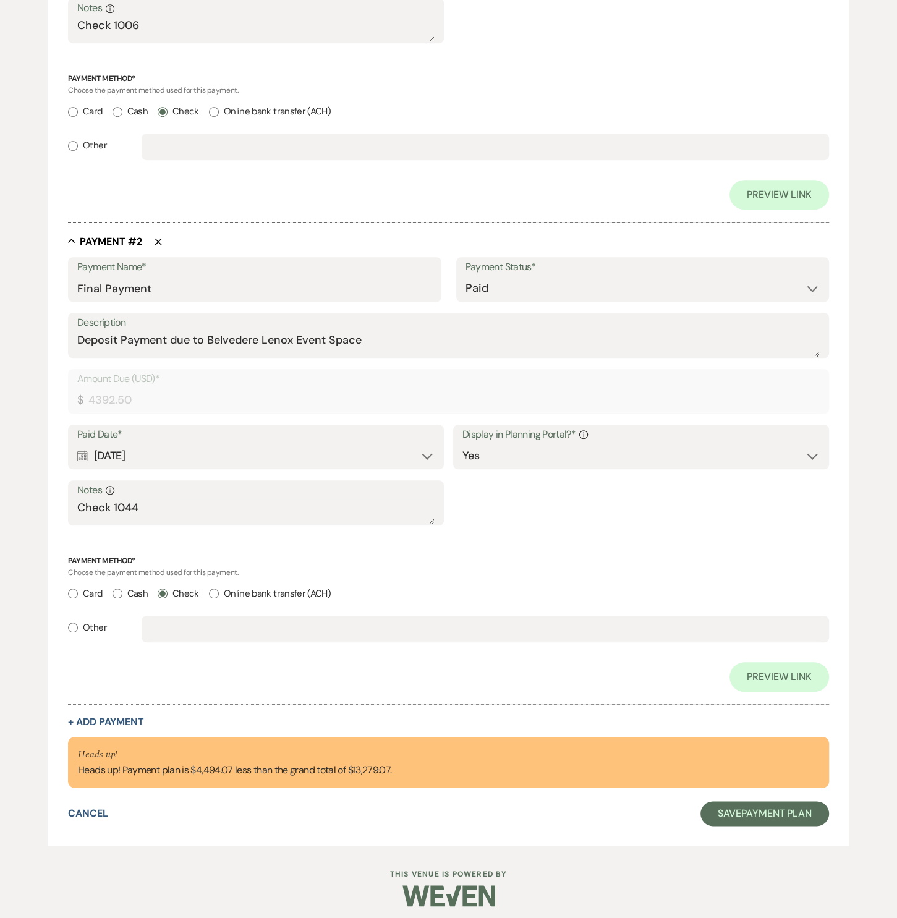
scroll to position [607, 0]
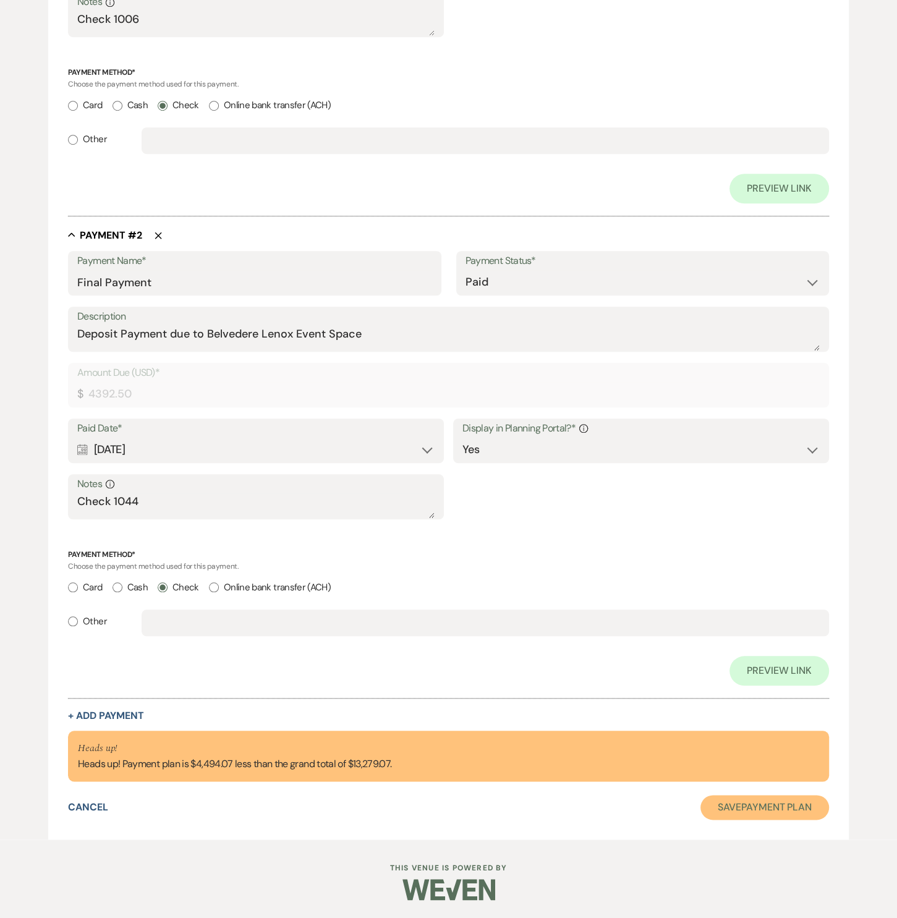
click at [740, 811] on button "Save Payment Plan" at bounding box center [765, 807] width 129 height 25
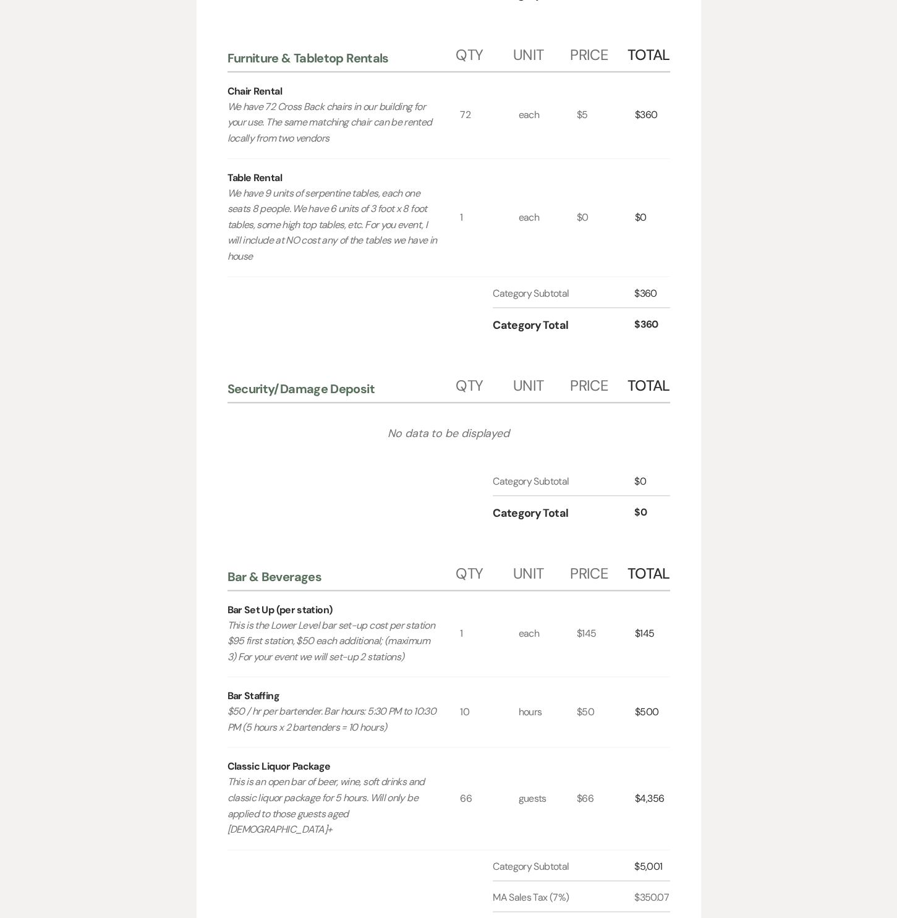
scroll to position [1614, 0]
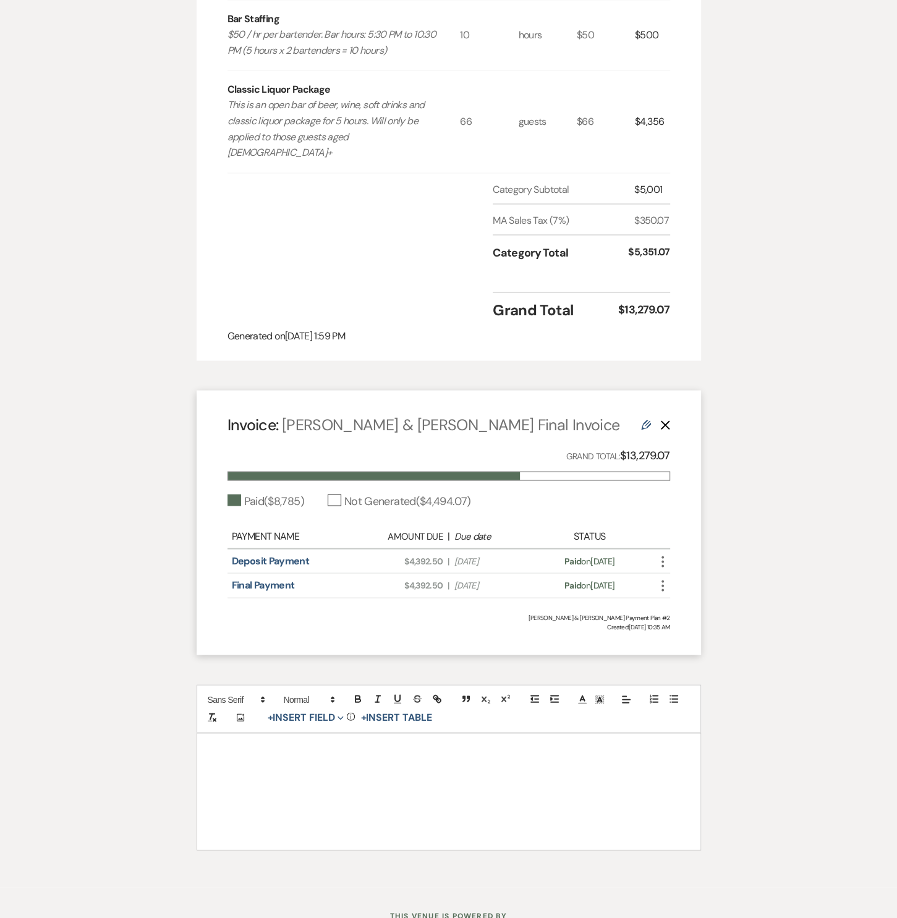
click at [643, 420] on icon "Edit" at bounding box center [646, 425] width 10 height 10
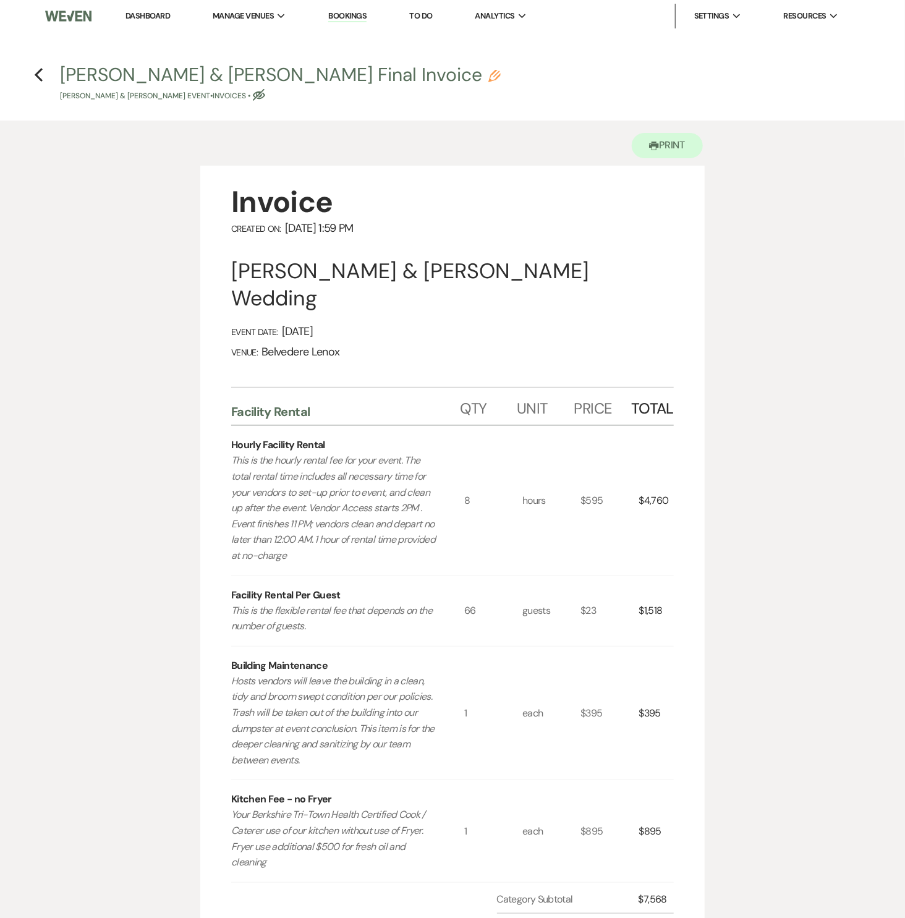
select select "29918"
select select "1"
select select "true"
select select "1"
select select "true"
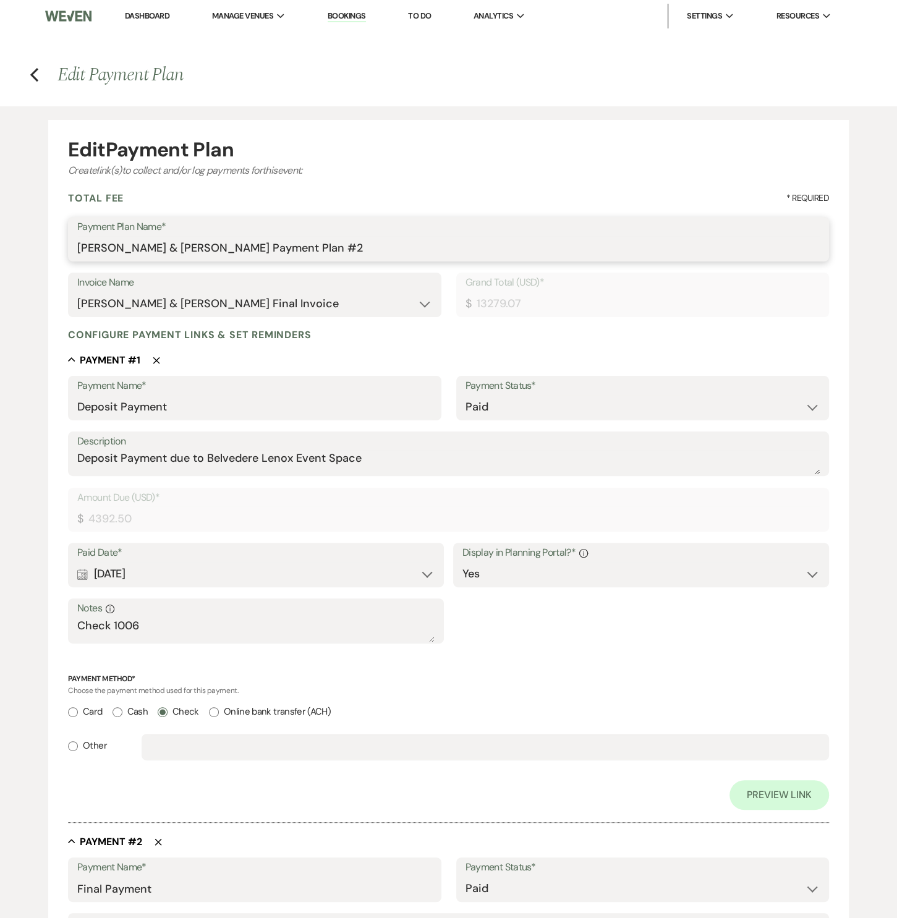
click at [371, 247] on input "[PERSON_NAME] & [PERSON_NAME] Payment Plan #2" at bounding box center [448, 248] width 743 height 24
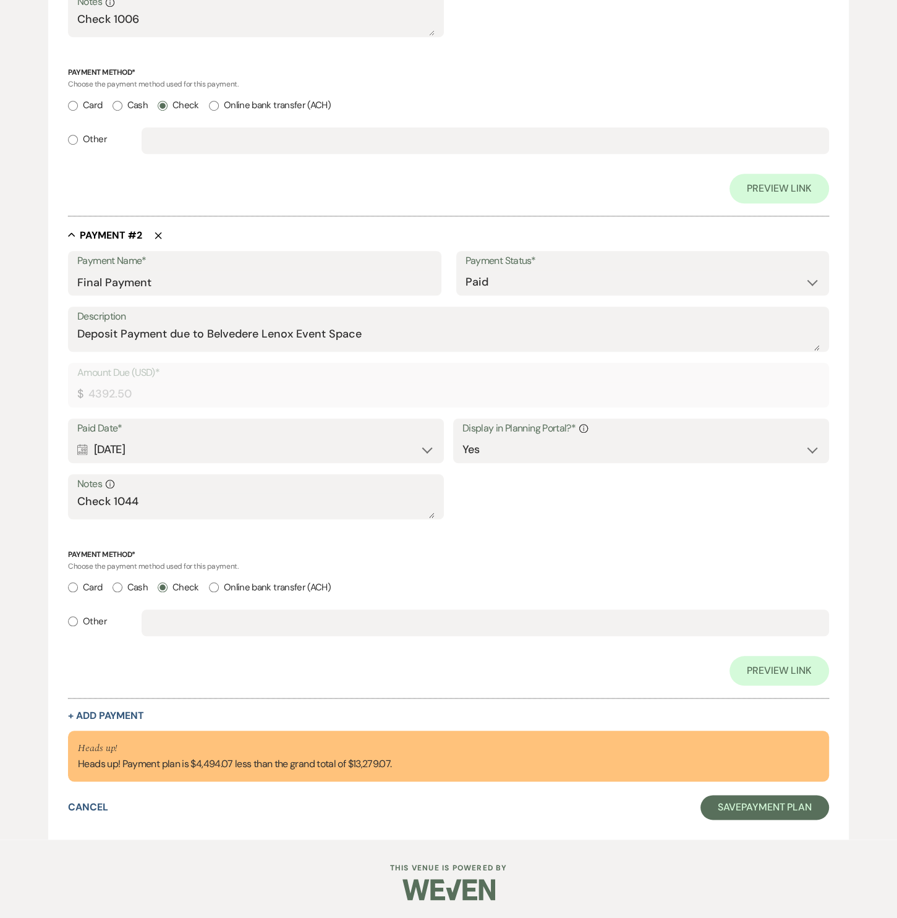
scroll to position [607, 0]
click at [132, 716] on button "+ Add Payment" at bounding box center [106, 716] width 76 height 10
select select "2"
select select "percentage"
select select "true"
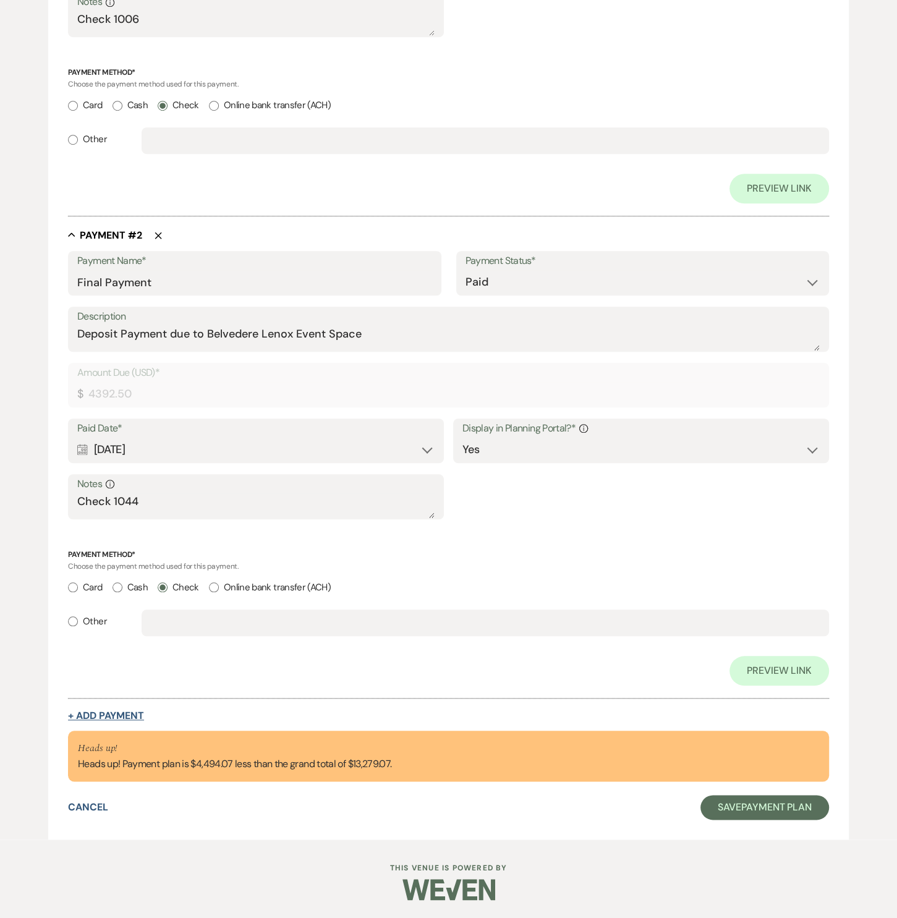
select select "client"
select select "weeks"
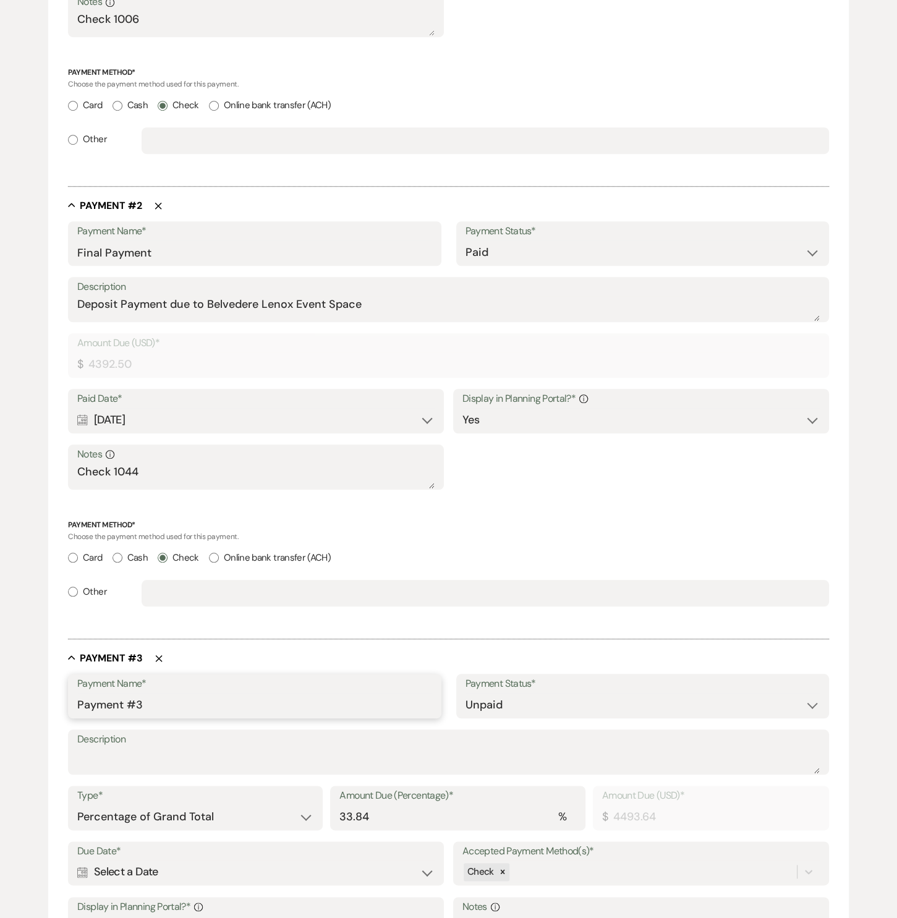
click at [181, 705] on input "Payment #3" at bounding box center [254, 705] width 354 height 24
click at [150, 759] on textarea "Description" at bounding box center [448, 761] width 743 height 25
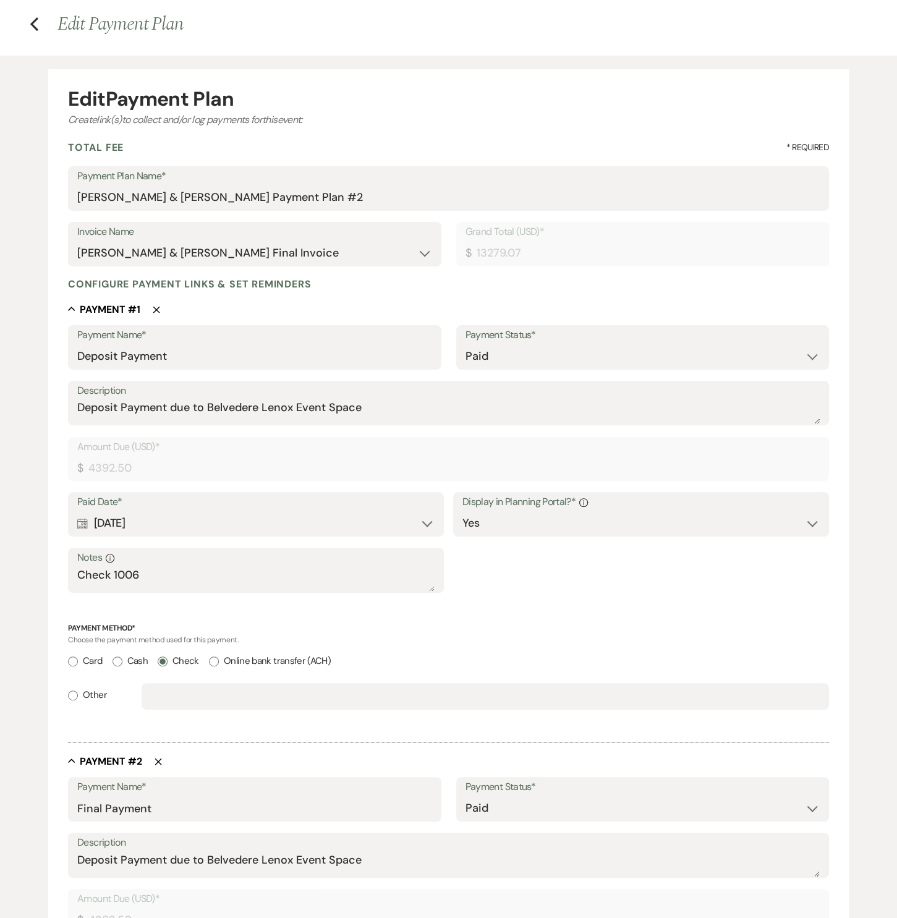
scroll to position [45, 0]
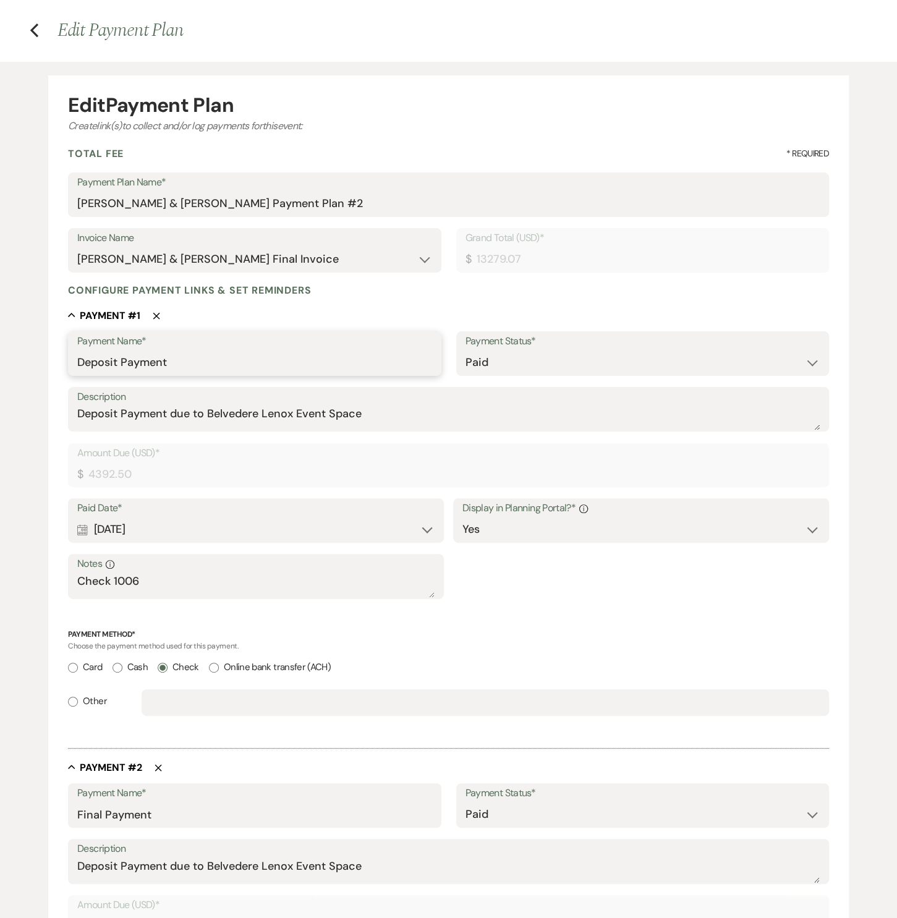
click at [189, 364] on input "Deposit Payment" at bounding box center [254, 363] width 354 height 24
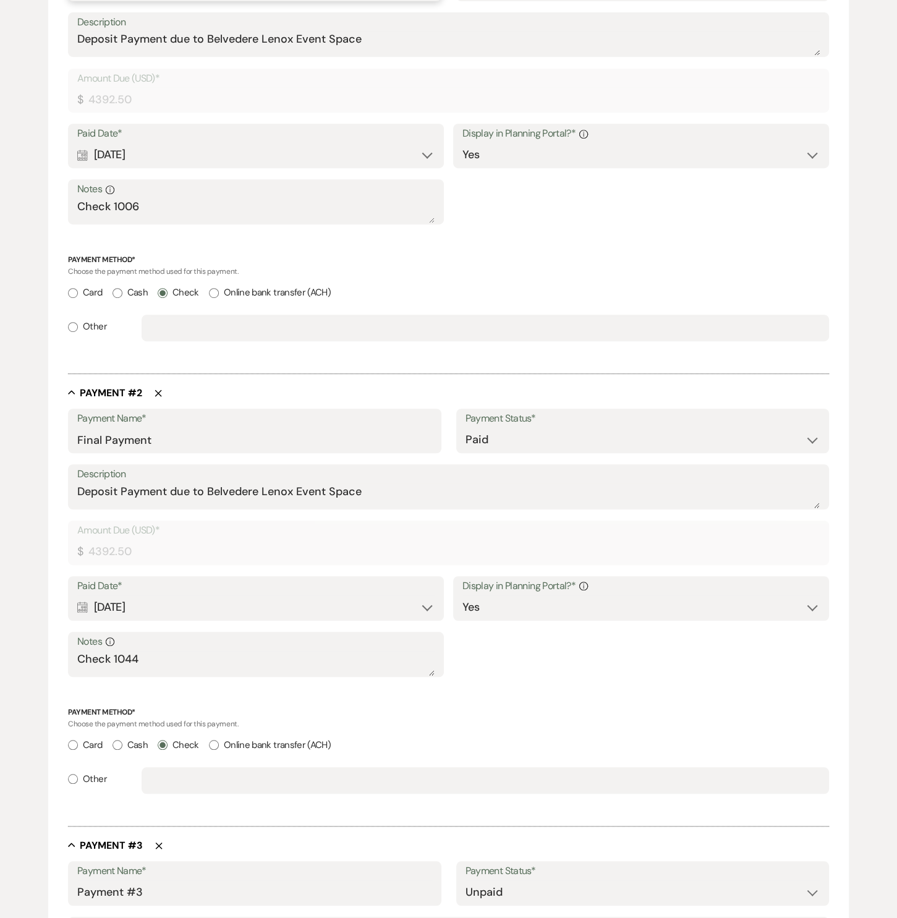
type input "Deposit Payment on Space Rental"
click at [201, 433] on input "Final Payment" at bounding box center [254, 440] width 354 height 24
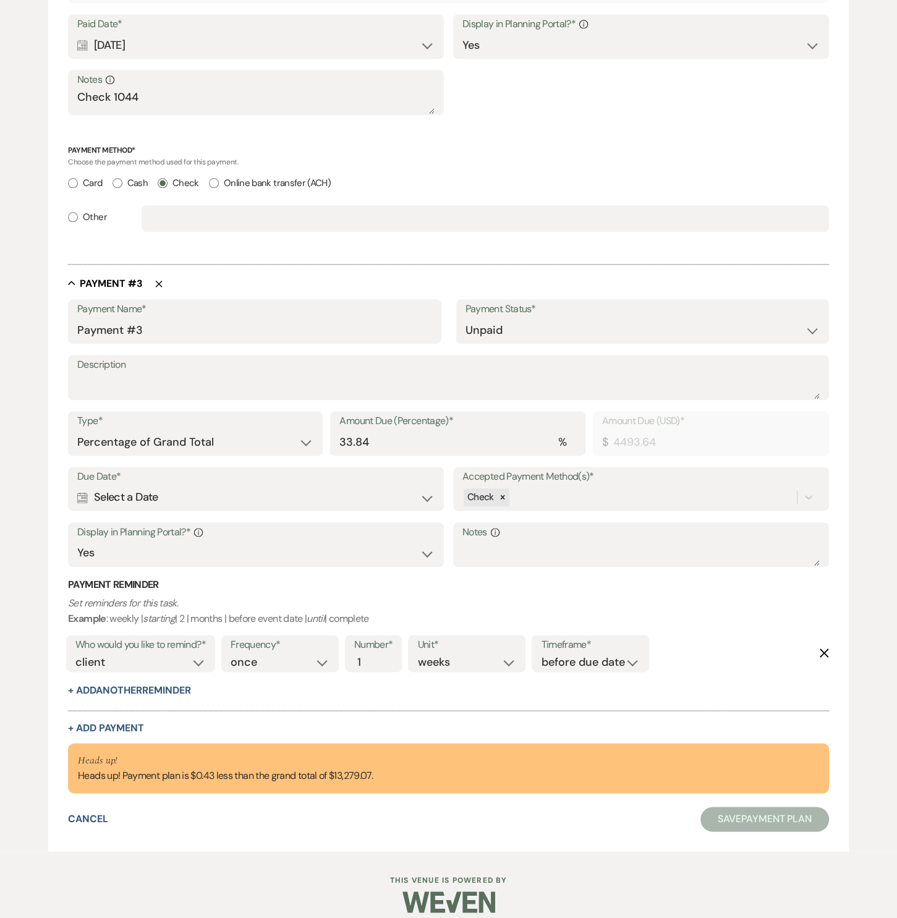
type input "Final Payment on Space Rental"
click at [159, 326] on input "Payment #3" at bounding box center [254, 331] width 354 height 24
type input "Payment #1 on Bar"
click at [150, 387] on textarea "Description" at bounding box center [448, 386] width 743 height 25
type textarea "D"
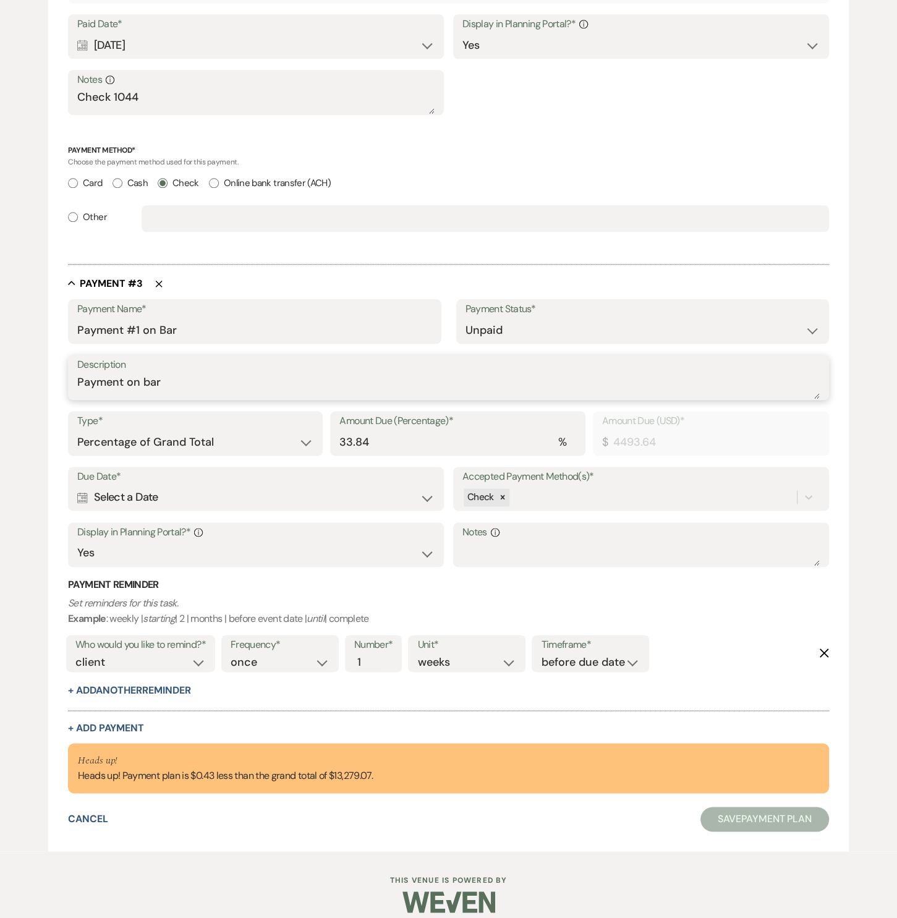
type textarea "Payment on bar"
click at [266, 444] on select "Dollar Amount Percentage of Grand Total" at bounding box center [195, 442] width 236 height 24
select select "flat"
click at [77, 430] on select "Dollar Amount Percentage of Grand Total" at bounding box center [195, 442] width 236 height 24
click at [199, 492] on div "Calendar Select a Date Expand" at bounding box center [255, 498] width 357 height 24
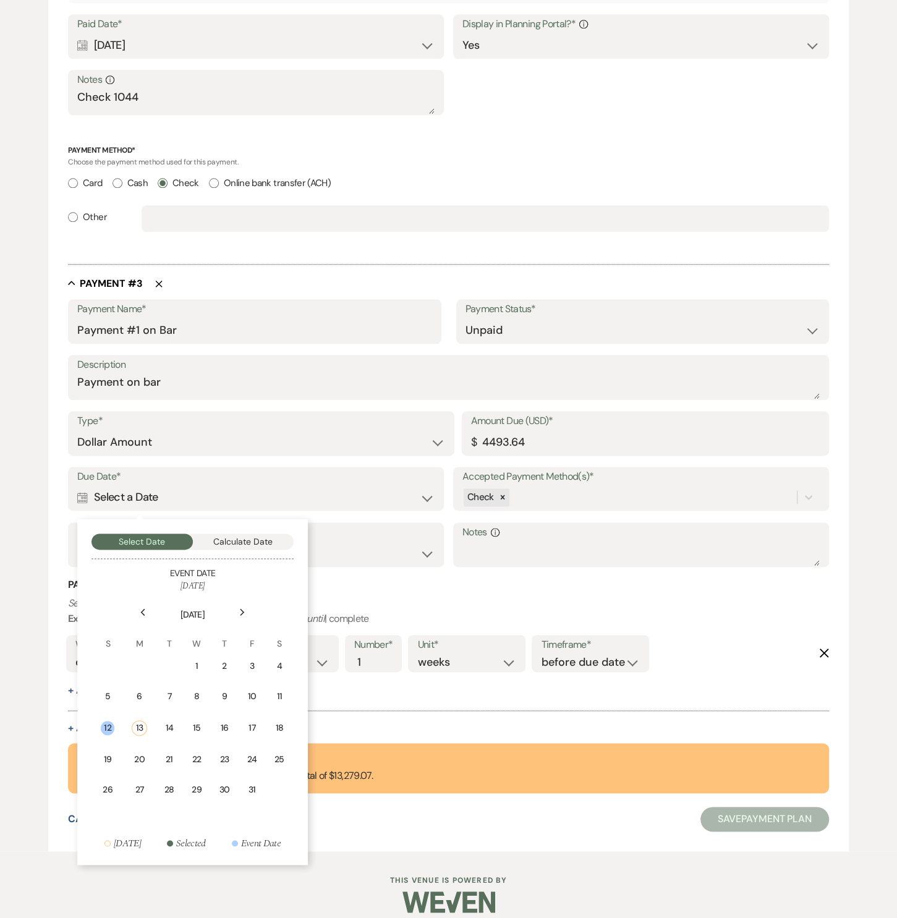
click at [141, 614] on icon "Previous" at bounding box center [143, 612] width 6 height 7
click at [249, 662] on div "5" at bounding box center [249, 666] width 11 height 13
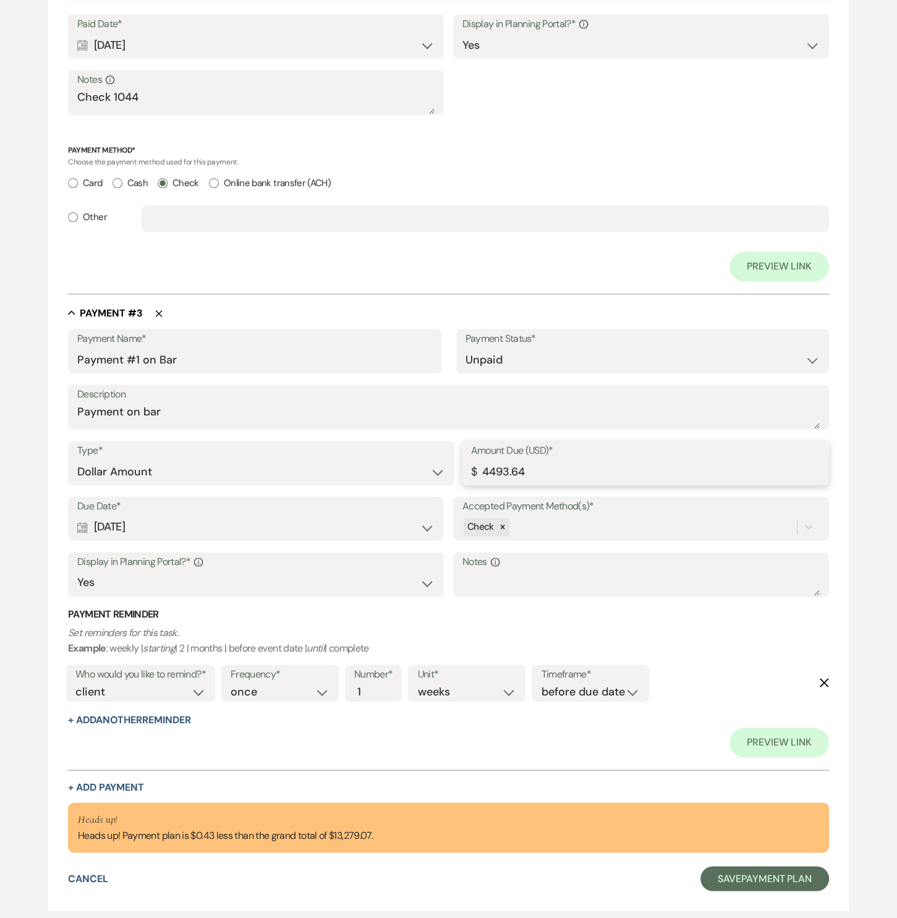
click at [527, 468] on input "4493.64" at bounding box center [645, 472] width 349 height 24
drag, startPoint x: 542, startPoint y: 470, endPoint x: 443, endPoint y: 467, distance: 99.6
click at [443, 467] on div "Type* Dollar Amount Percentage of Grand Total Amount Due (USD)* $ 4493.64" at bounding box center [448, 469] width 761 height 56
type input "2700.00"
click at [239, 585] on select "Yes No" at bounding box center [255, 583] width 357 height 24
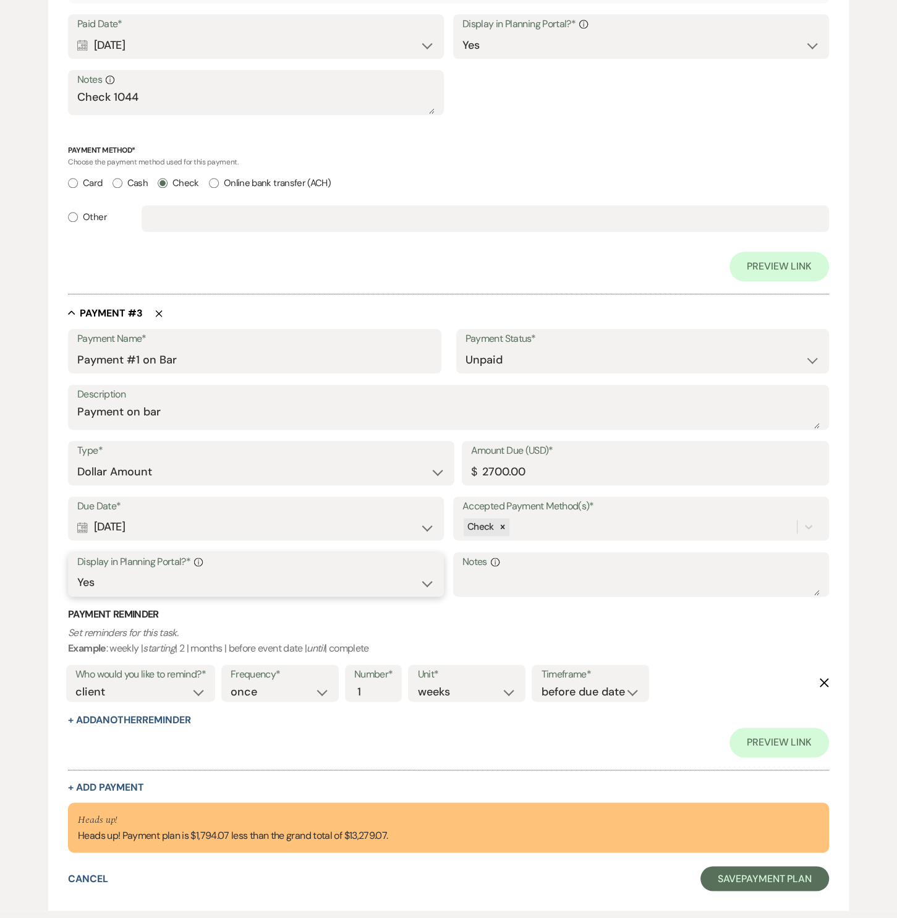
select select "false"
click at [77, 571] on select "Yes No" at bounding box center [255, 583] width 357 height 24
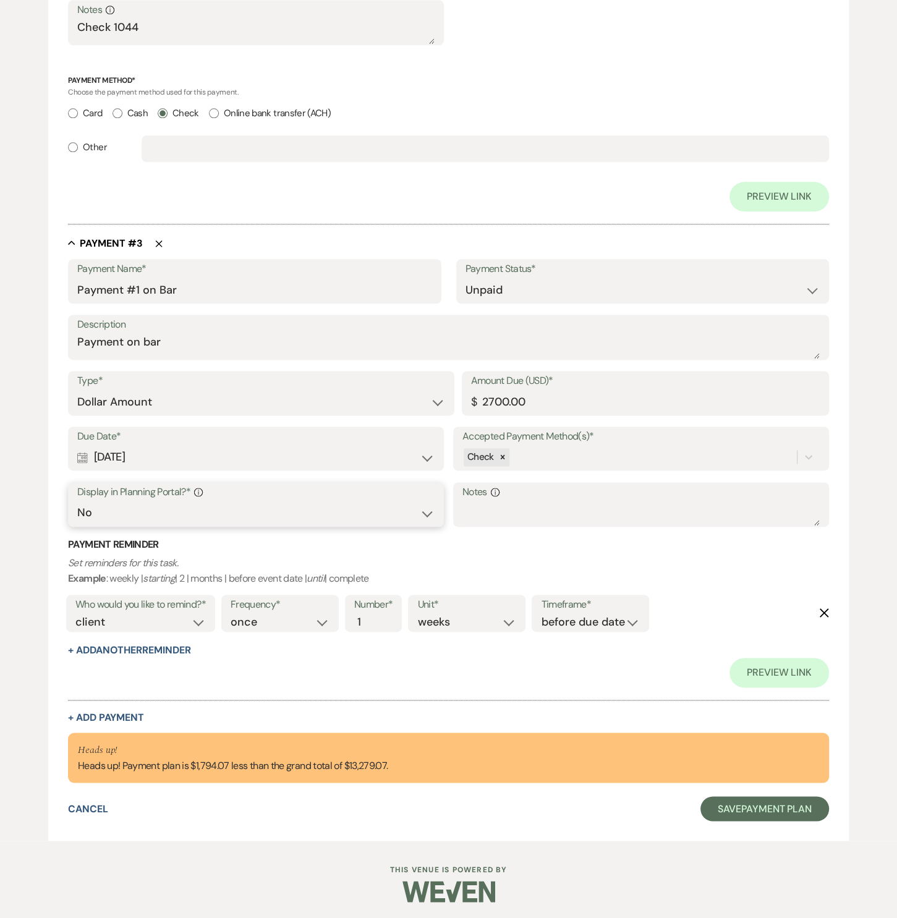
scroll to position [1083, 0]
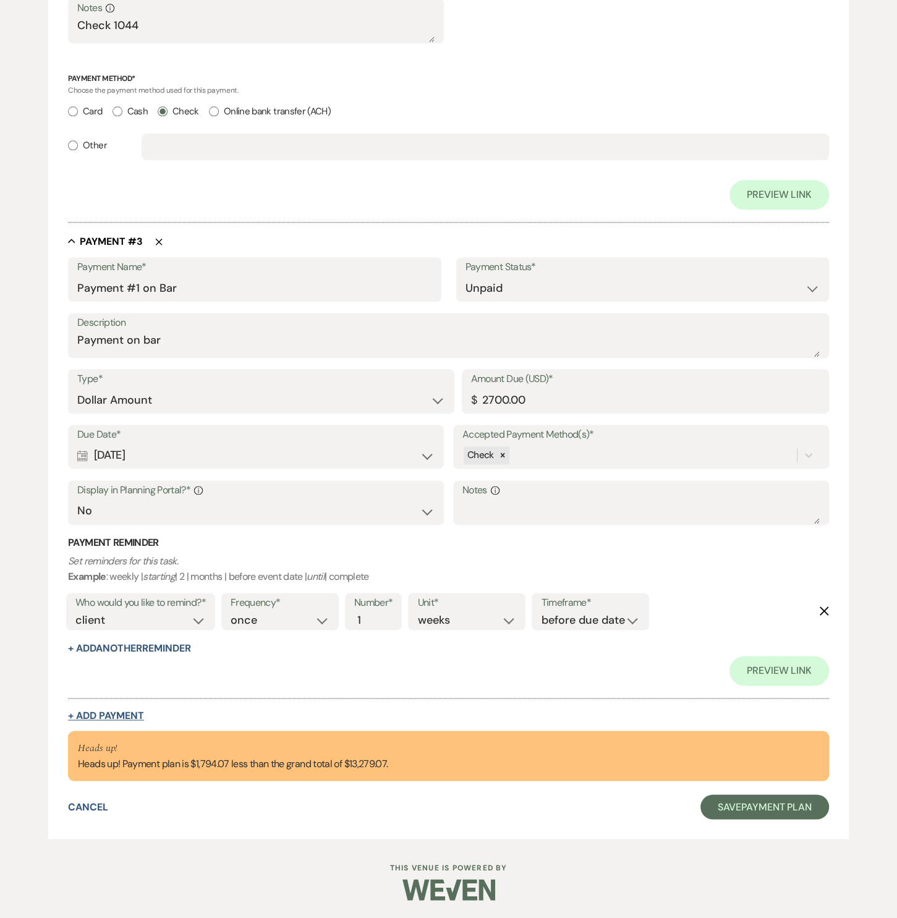
click at [118, 715] on button "+ Add Payment" at bounding box center [106, 716] width 76 height 10
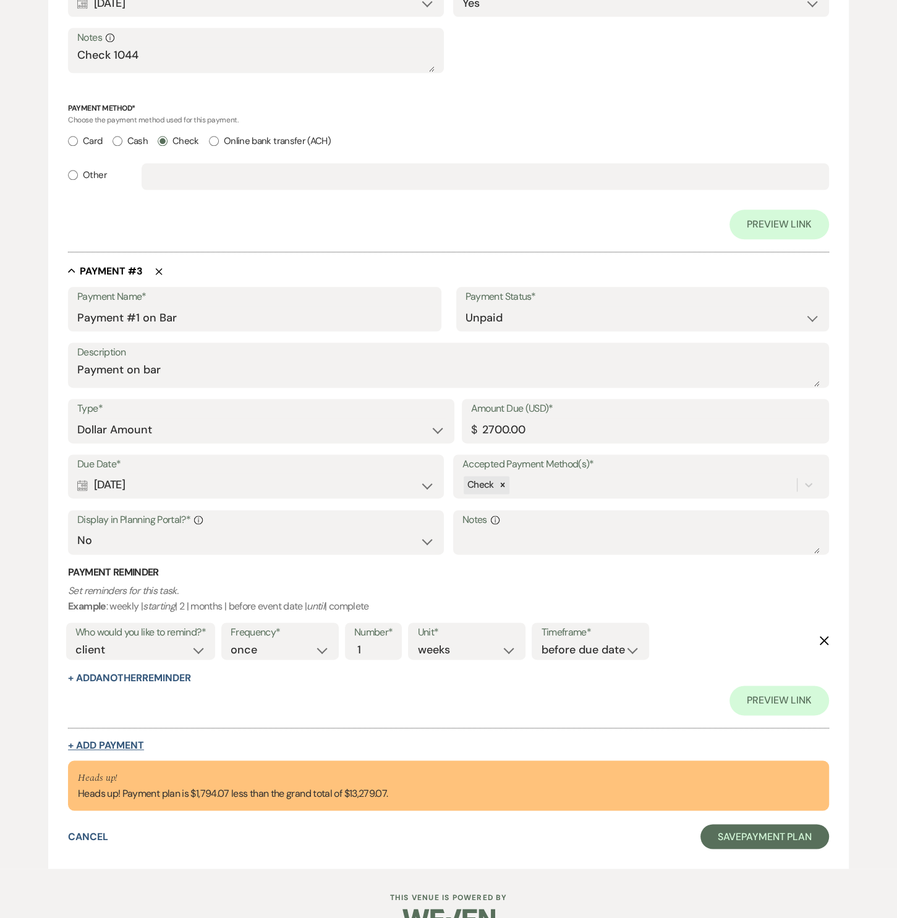
select select "2"
select select "flat"
select select "true"
select select "client"
select select "weeks"
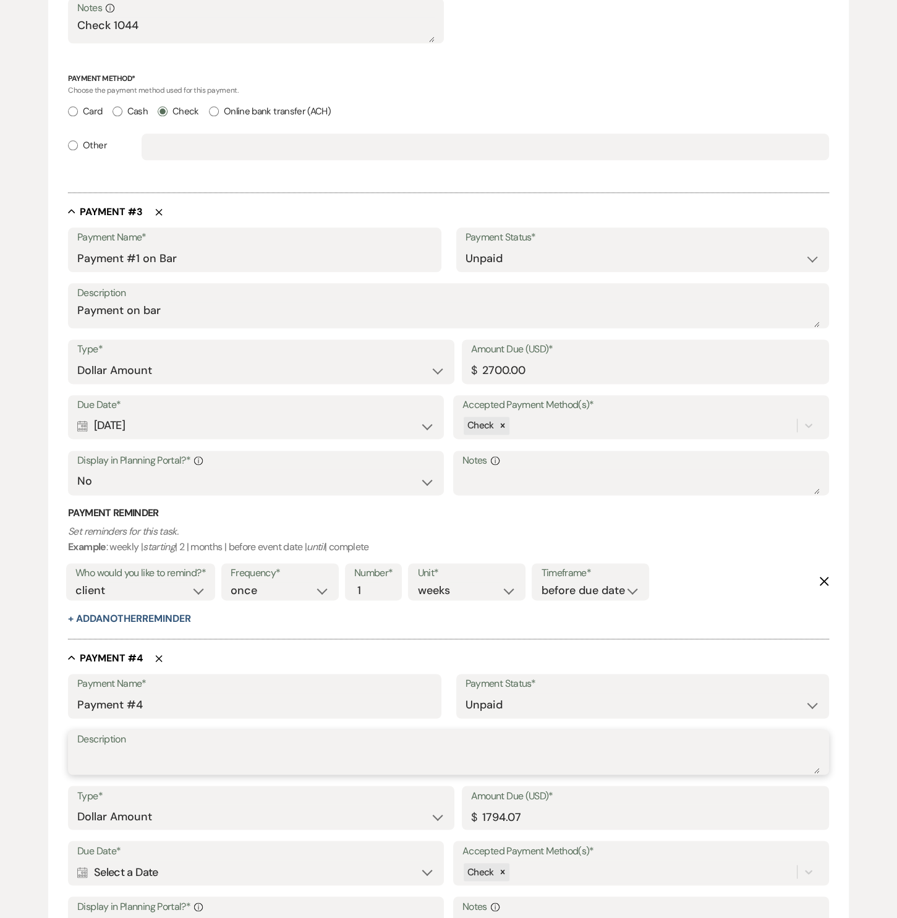
click at [126, 753] on textarea "Description" at bounding box center [448, 761] width 743 height 25
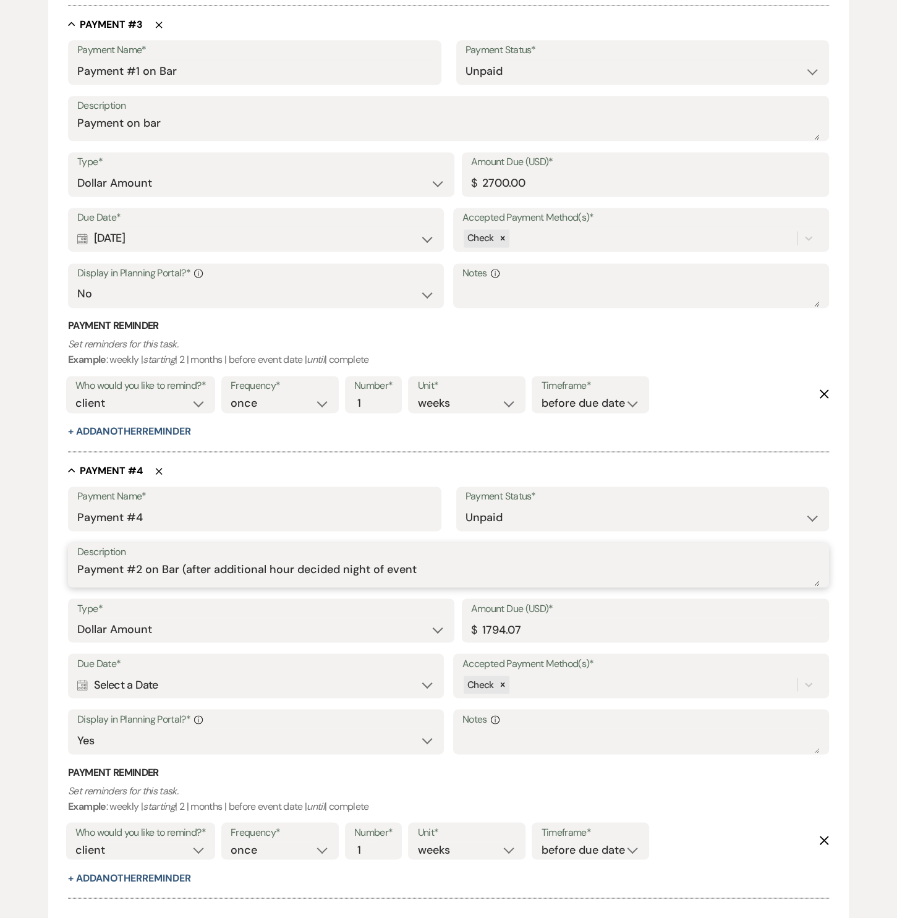
type textarea "Payment #2 on Bar (after additional hour decided night of event"
click at [179, 684] on div "Calendar Select a Date Expand" at bounding box center [255, 685] width 357 height 24
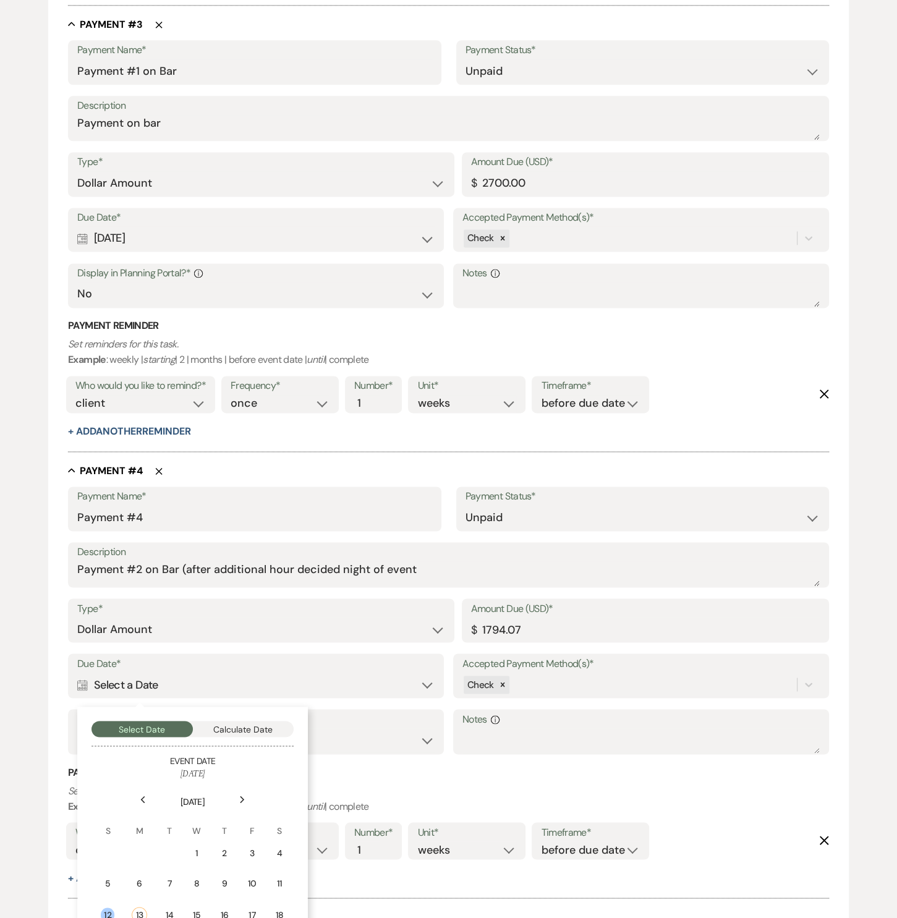
scroll to position [1370, 0]
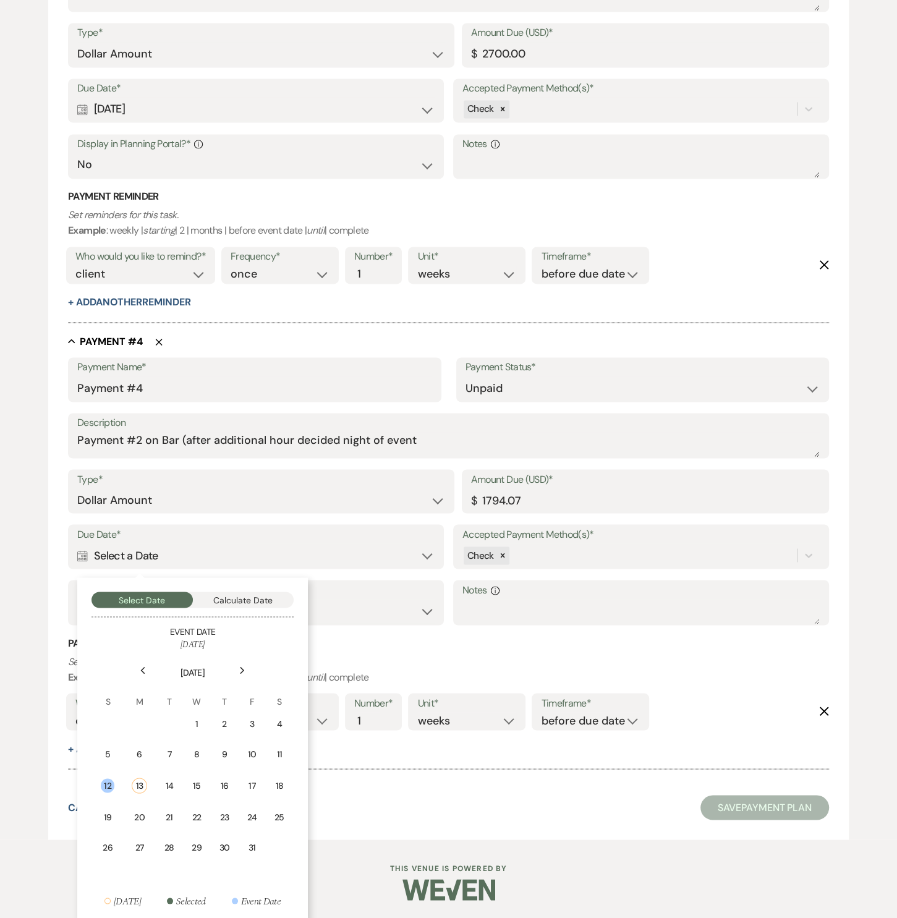
click at [147, 670] on div "Previous" at bounding box center [143, 671] width 20 height 20
click at [199, 779] on td "17" at bounding box center [192, 784] width 27 height 29
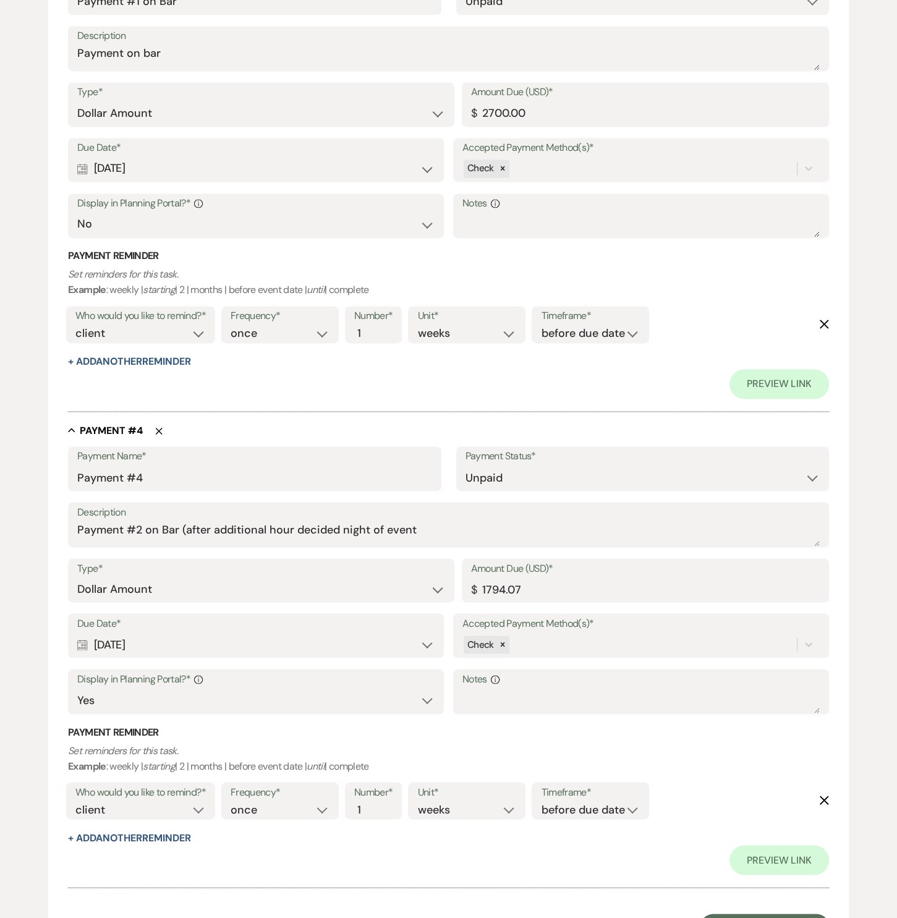
scroll to position [1429, 0]
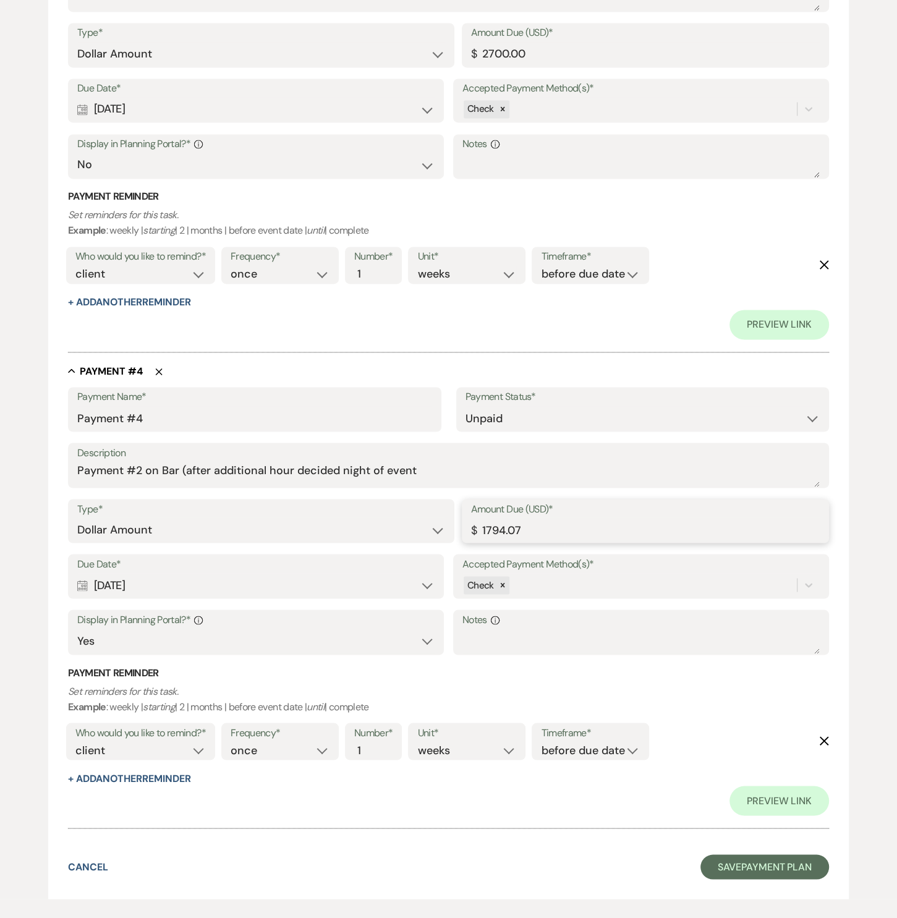
click at [530, 536] on input "1794.07" at bounding box center [645, 530] width 349 height 24
drag, startPoint x: 541, startPoint y: 533, endPoint x: 424, endPoint y: 530, distance: 117.5
click at [424, 530] on div "Type* Dollar Amount Percentage of Grand Total Amount Due (USD)* $ 1794.07" at bounding box center [448, 527] width 761 height 56
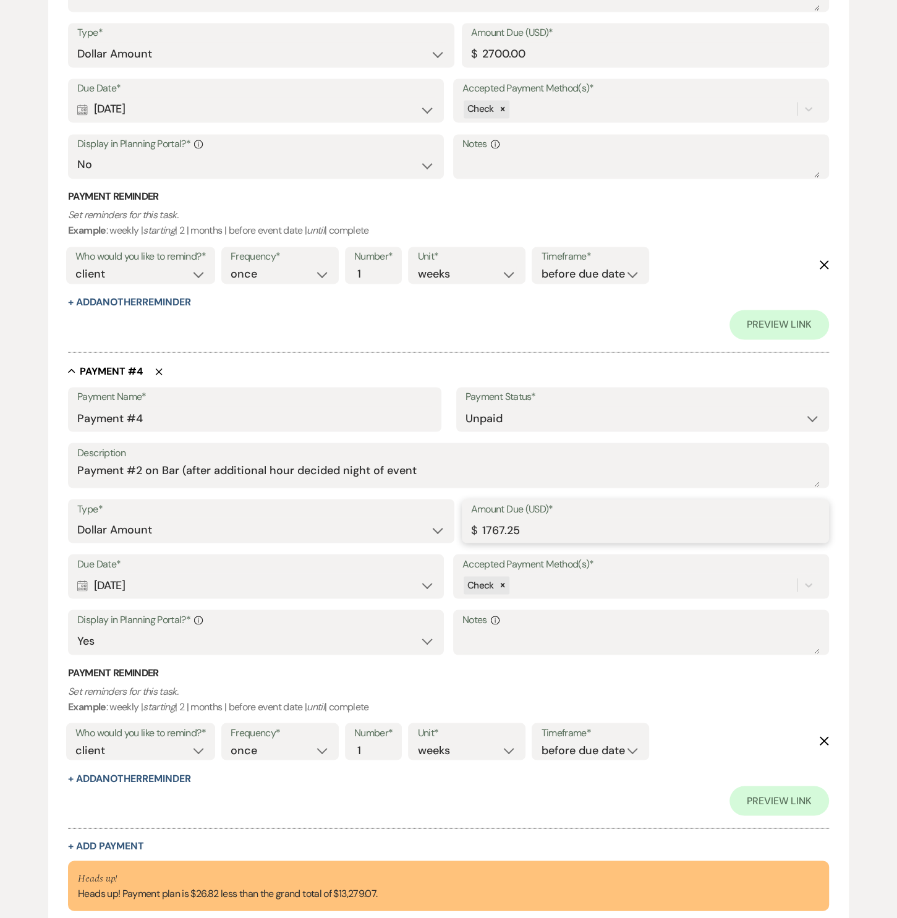
scroll to position [1559, 0]
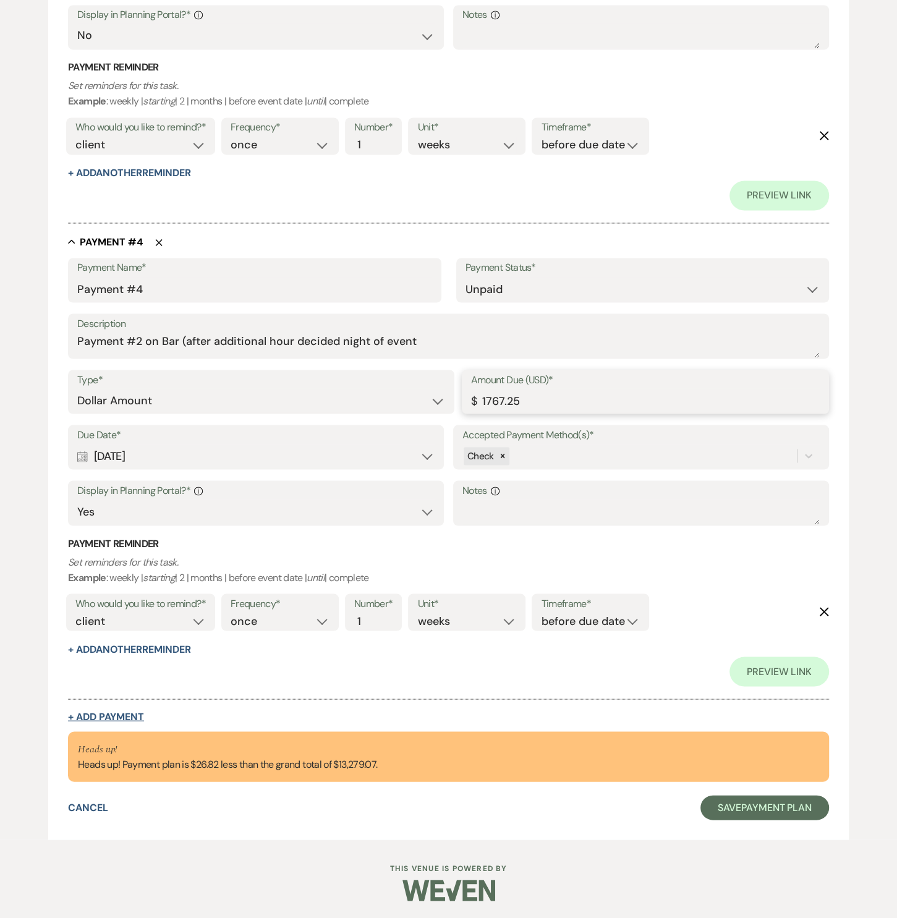
type input "1767.25"
click at [111, 712] on button "+ Add Payment" at bounding box center [106, 717] width 76 height 10
select select "2"
select select "flat"
select select "true"
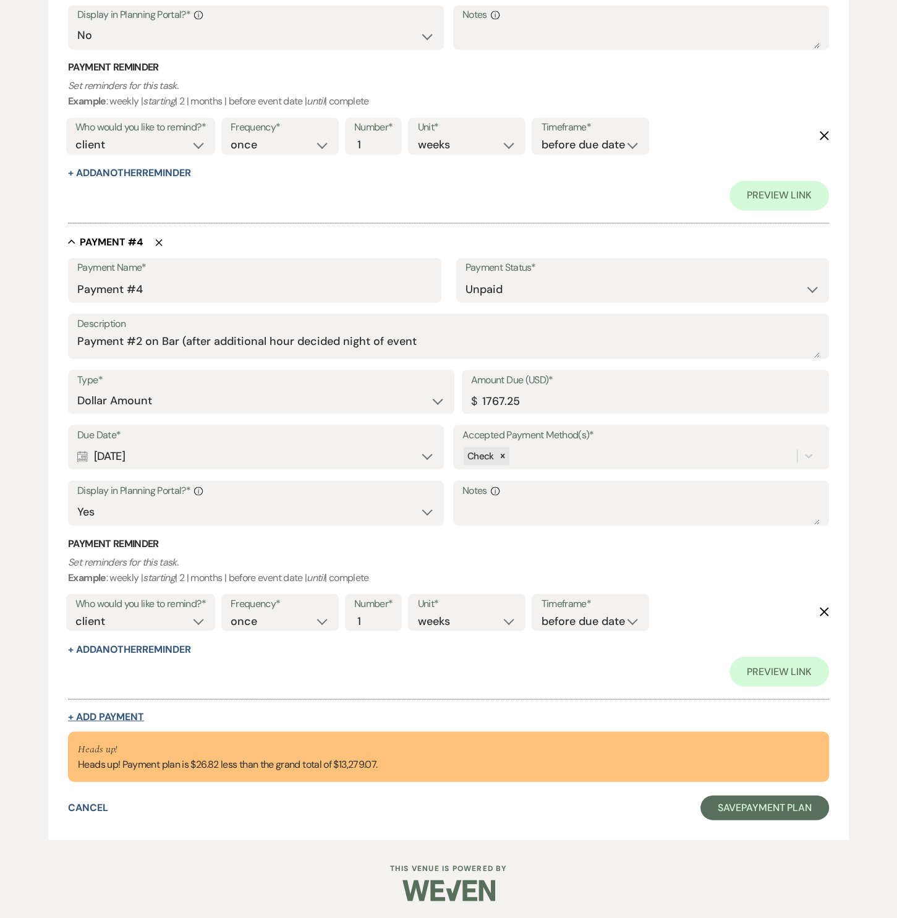
select select "client"
select select "weeks"
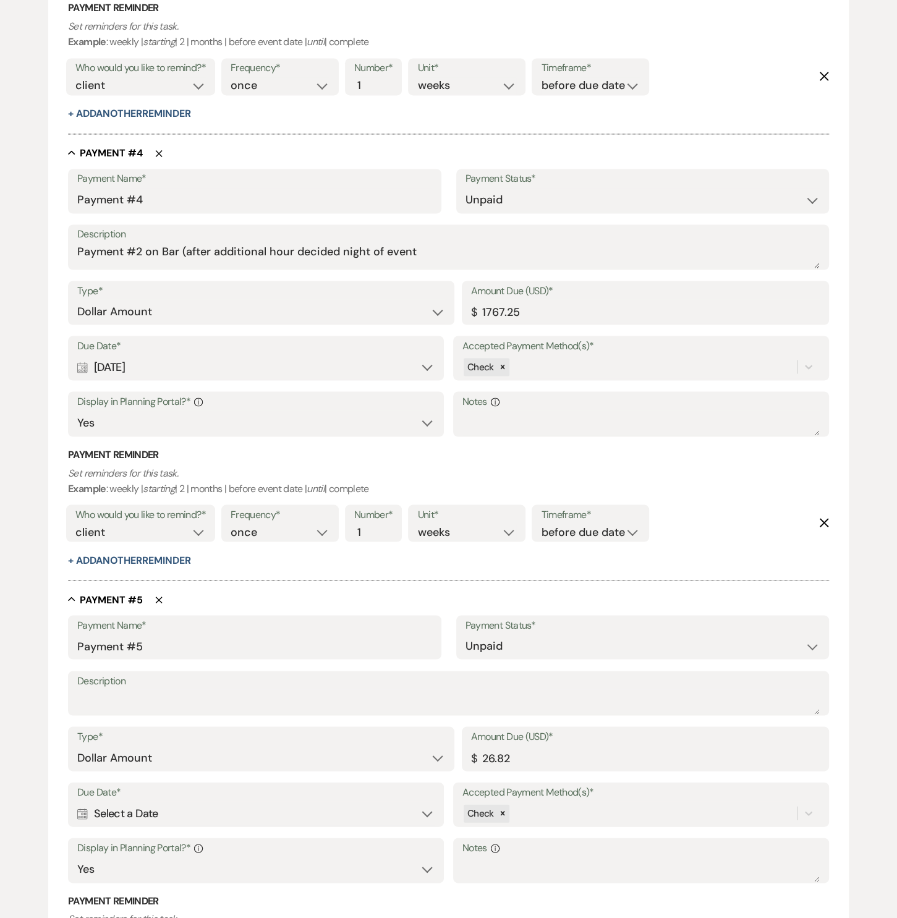
scroll to position [1500, 0]
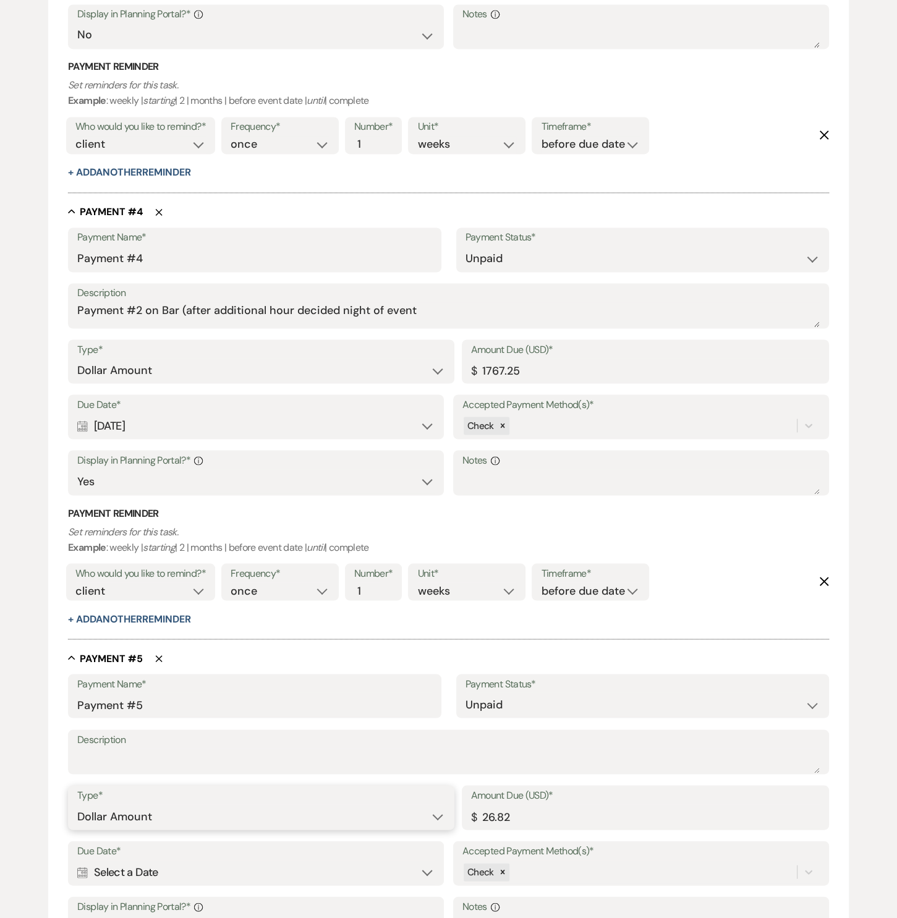
click at [116, 808] on select "Dollar Amount Percentage of Grand Total" at bounding box center [260, 817] width 367 height 24
select select "percentage"
click at [77, 805] on select "Dollar Amount Percentage of Grand Total" at bounding box center [260, 817] width 367 height 24
type input "26.56"
click at [136, 747] on label "Description" at bounding box center [448, 740] width 743 height 18
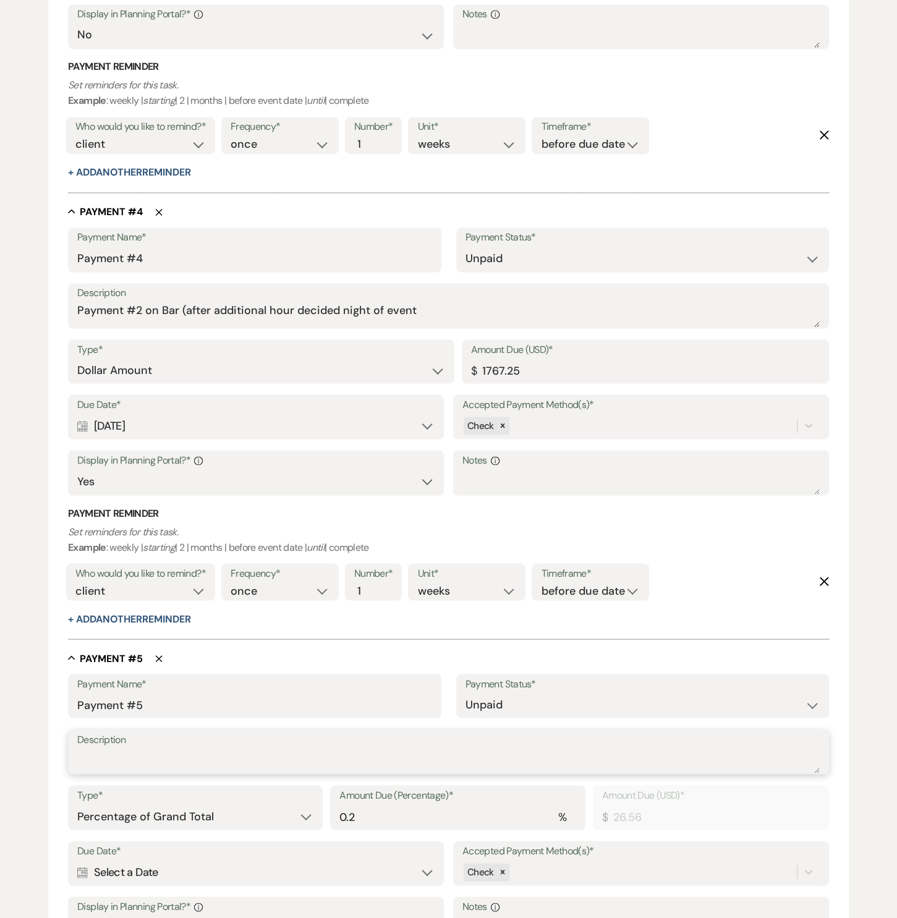
click at [136, 748] on textarea "Description" at bounding box center [448, 760] width 743 height 25
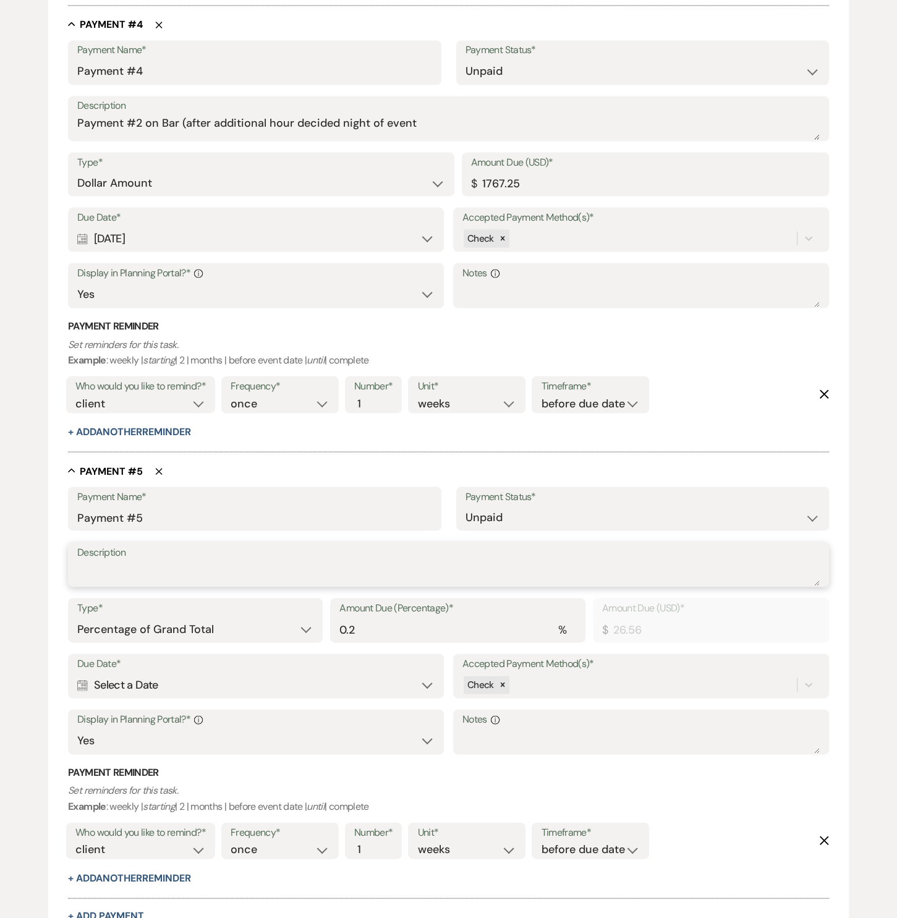
scroll to position [1875, 0]
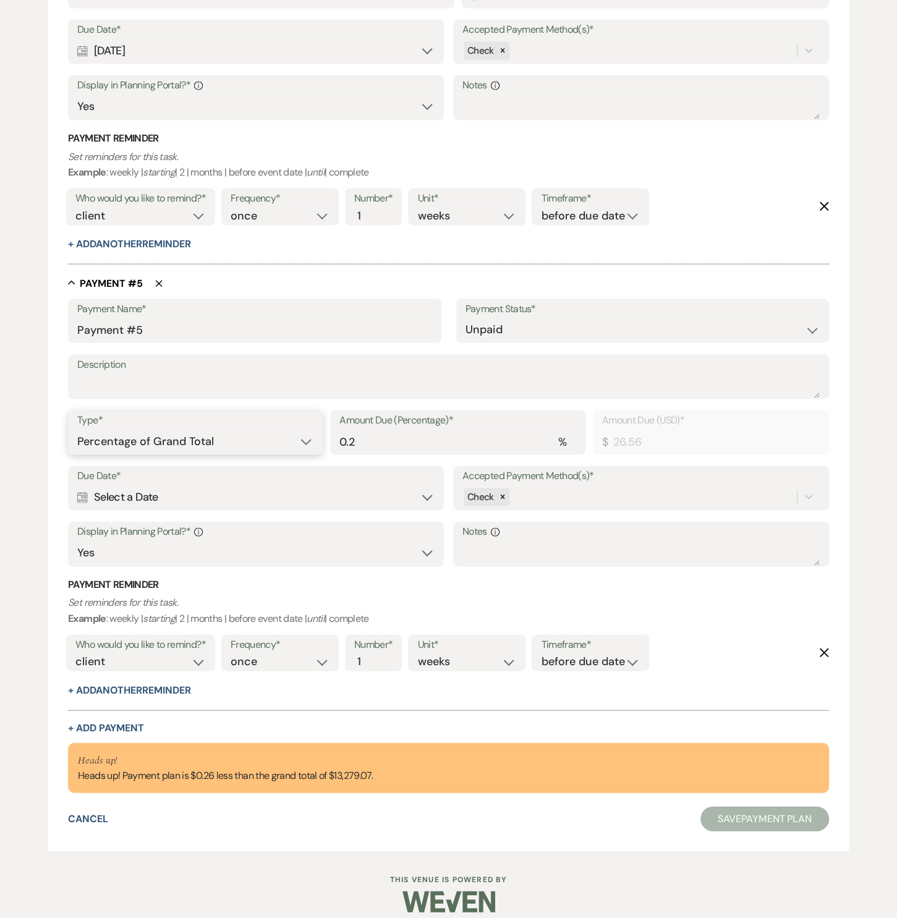
click at [263, 445] on select "Dollar Amount Percentage of Grand Total" at bounding box center [195, 442] width 236 height 24
select select "flat"
click at [77, 430] on select "Dollar Amount Percentage of Grand Total" at bounding box center [195, 442] width 236 height 24
click at [434, 390] on textarea "Description" at bounding box center [448, 386] width 743 height 25
type textarea "Final Payment on Event & Bar"
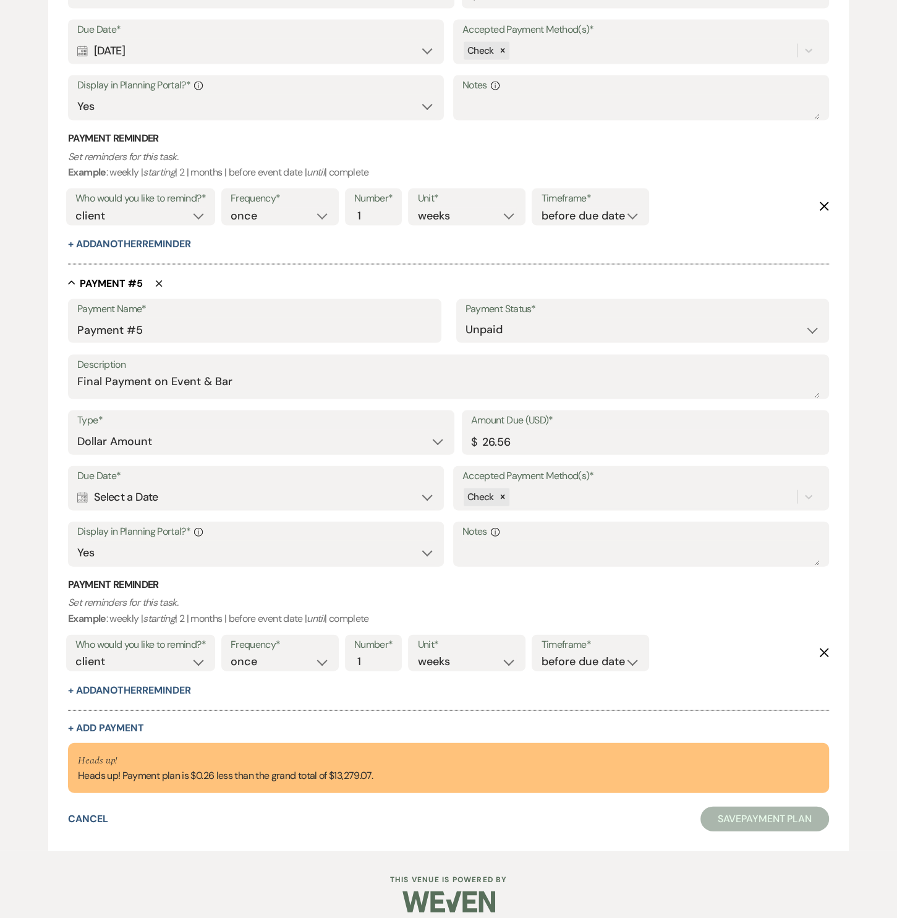
click at [409, 488] on div "Calendar Select a Date Expand" at bounding box center [255, 498] width 357 height 24
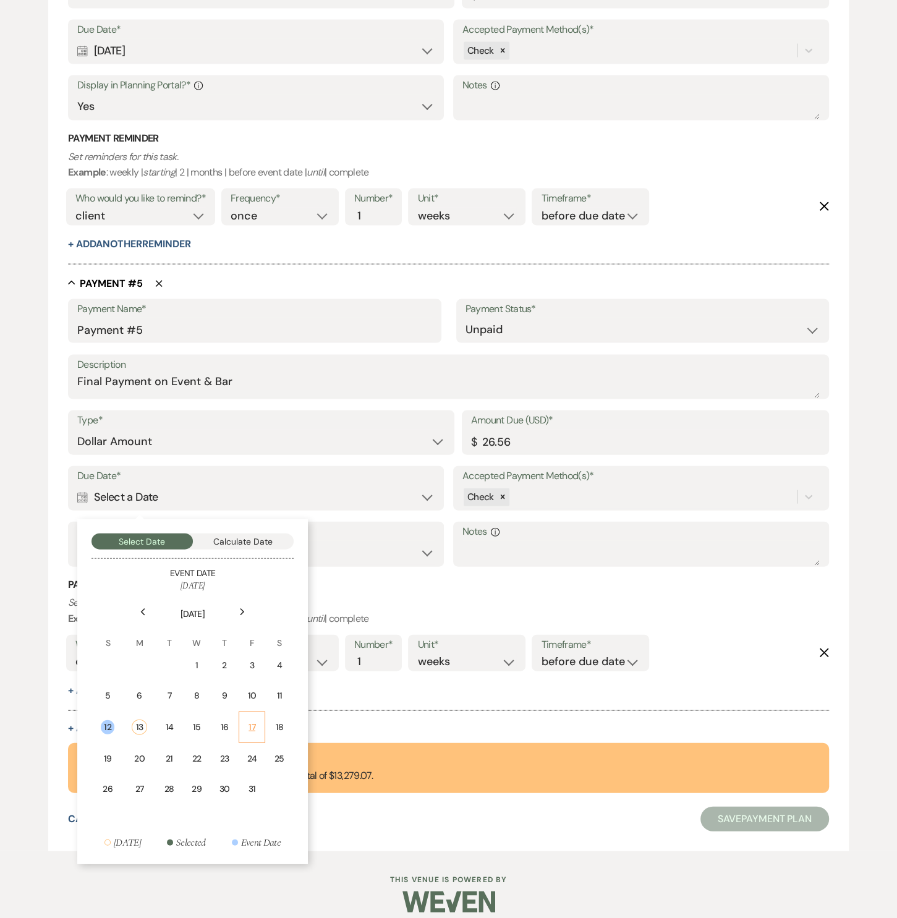
click at [259, 722] on td "17" at bounding box center [252, 728] width 26 height 32
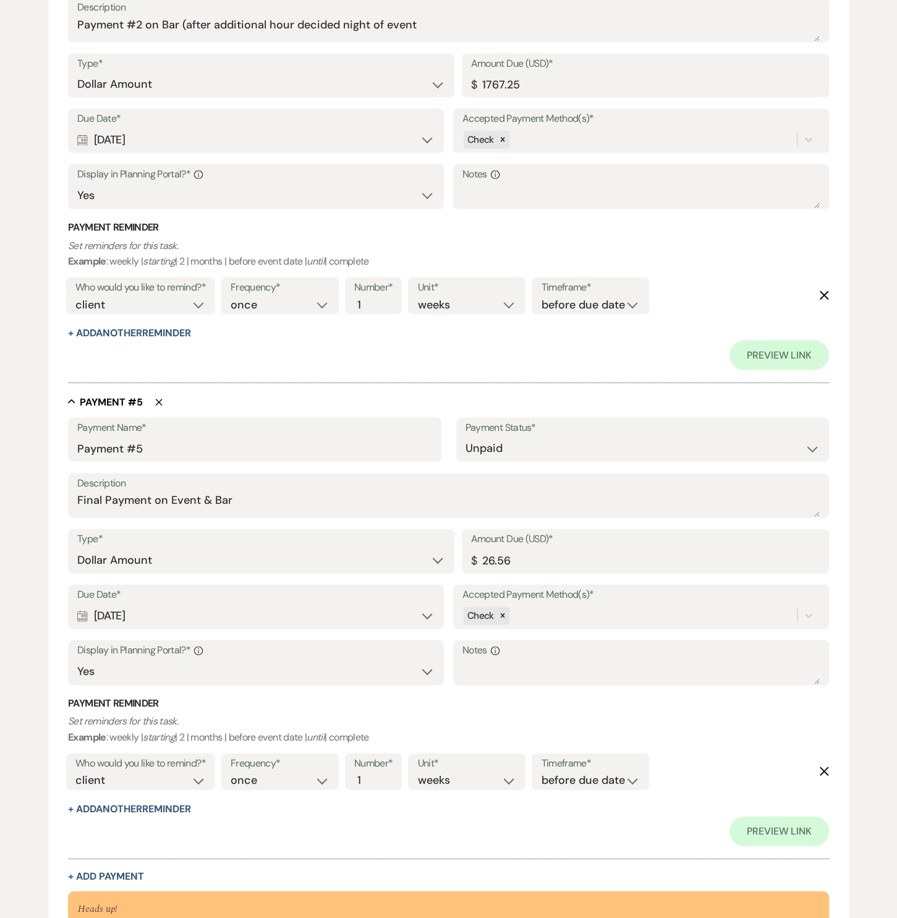
scroll to position [1963, 0]
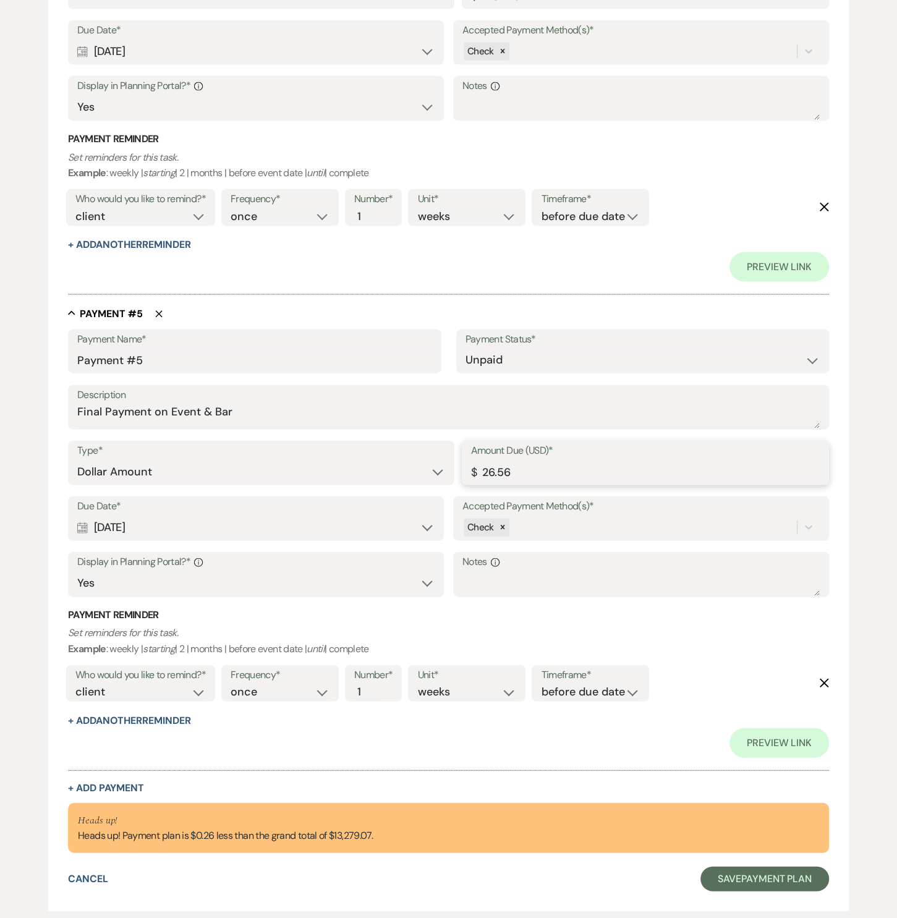
click at [542, 465] on input "26.56" at bounding box center [645, 472] width 349 height 24
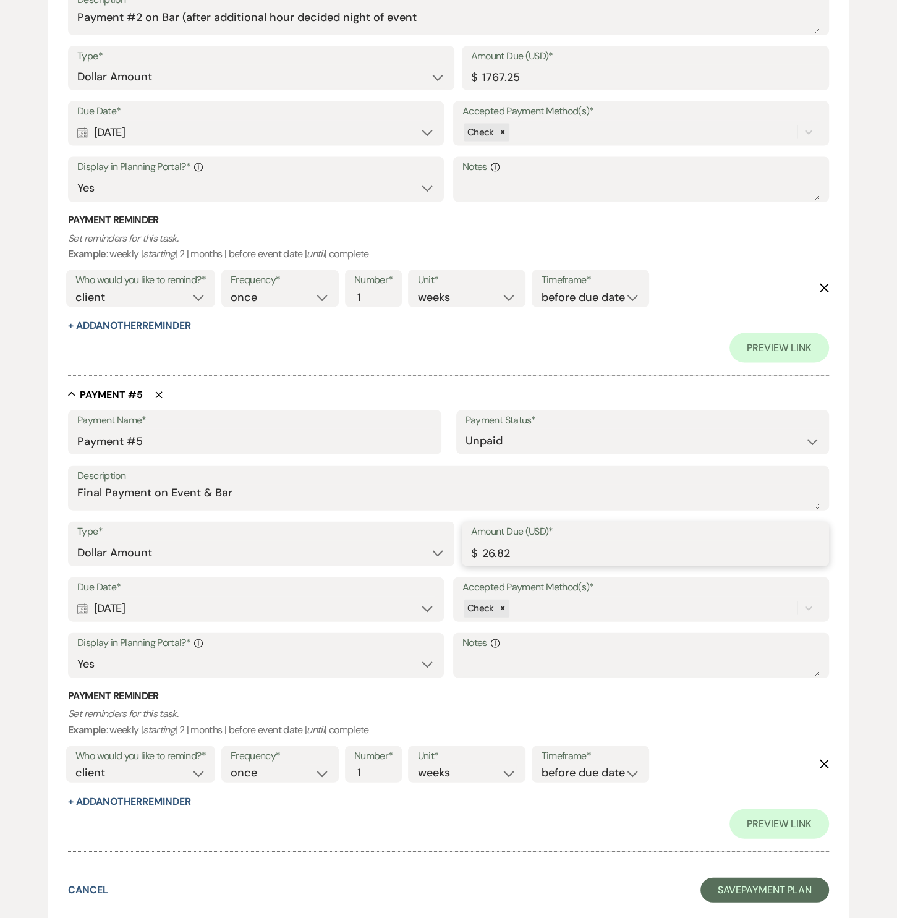
scroll to position [1964, 0]
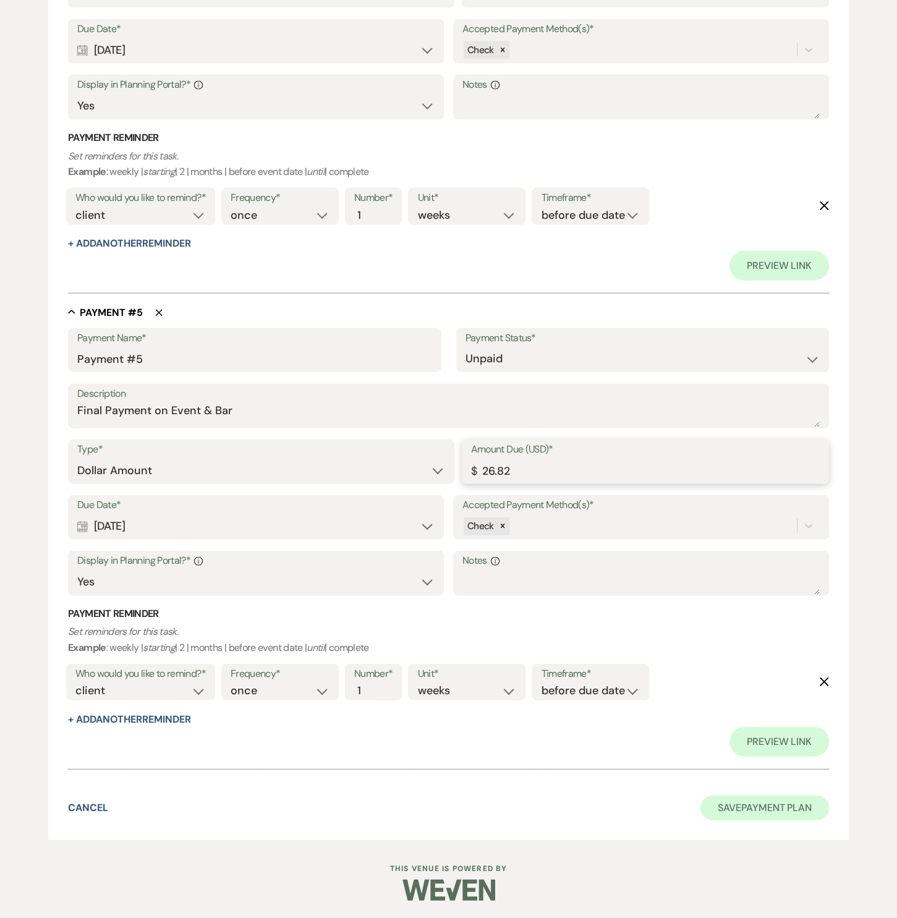
type input "26.82"
click at [725, 798] on button "Save Payment Plan" at bounding box center [765, 808] width 129 height 25
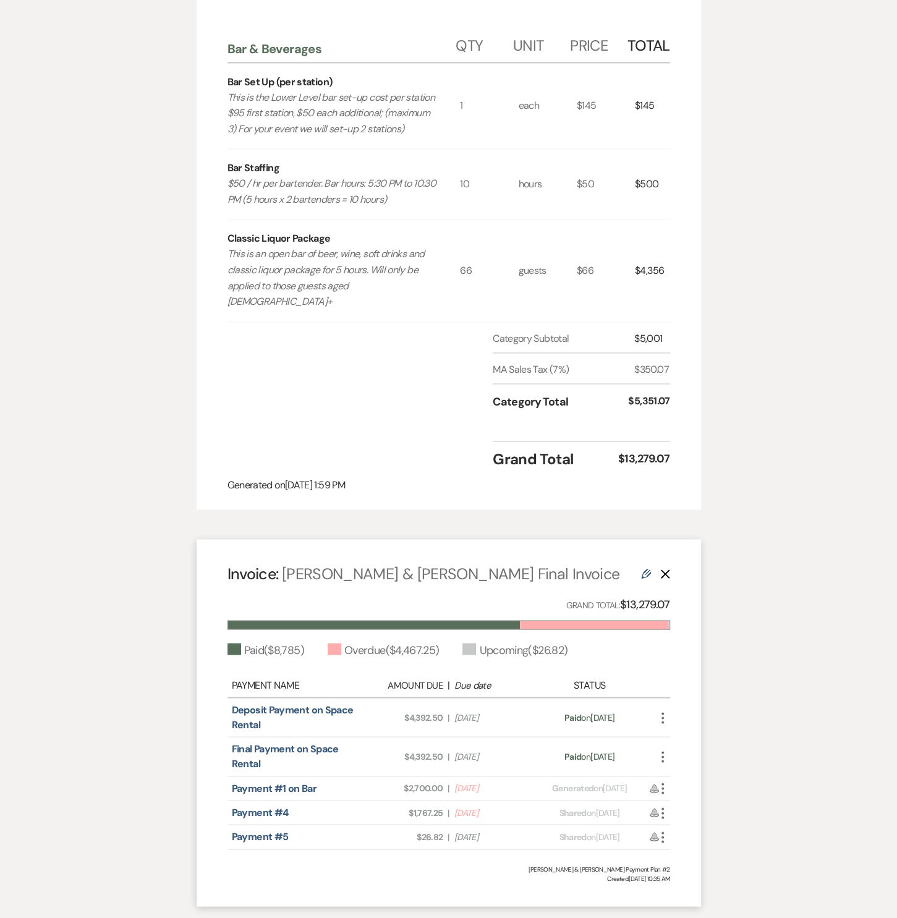
scroll to position [1716, 0]
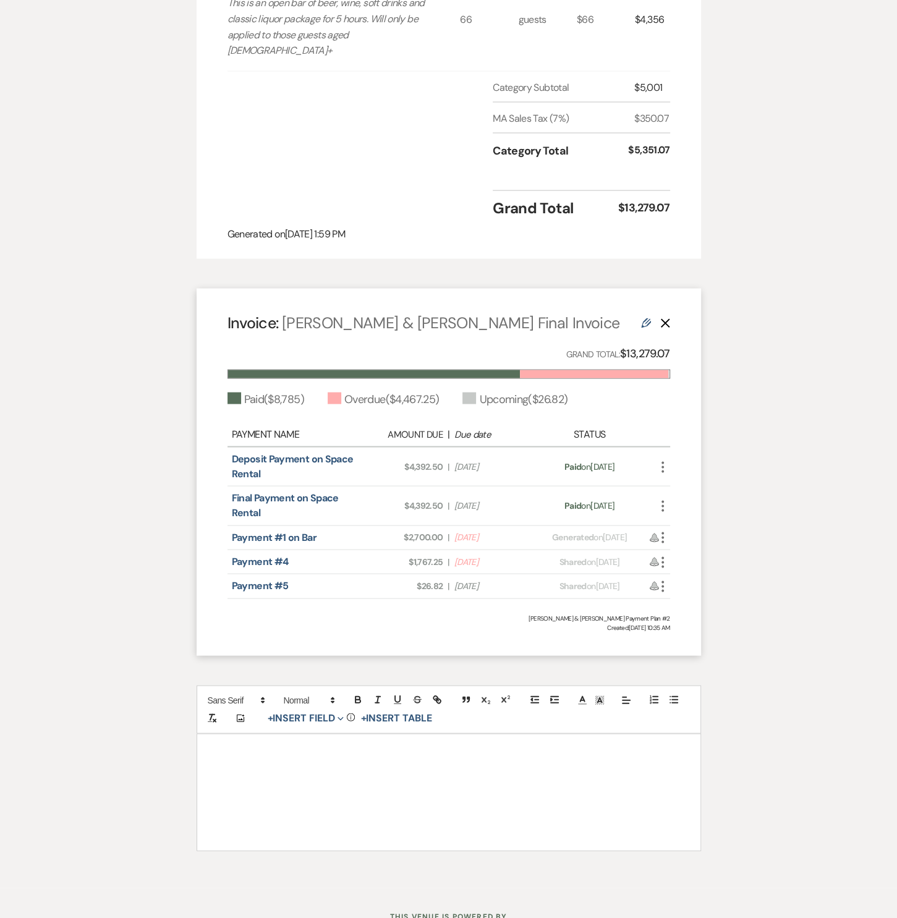
click at [667, 530] on icon "More" at bounding box center [663, 537] width 15 height 15
click at [687, 594] on button "Check [PERSON_NAME] [PERSON_NAME] as Paid" at bounding box center [718, 604] width 125 height 21
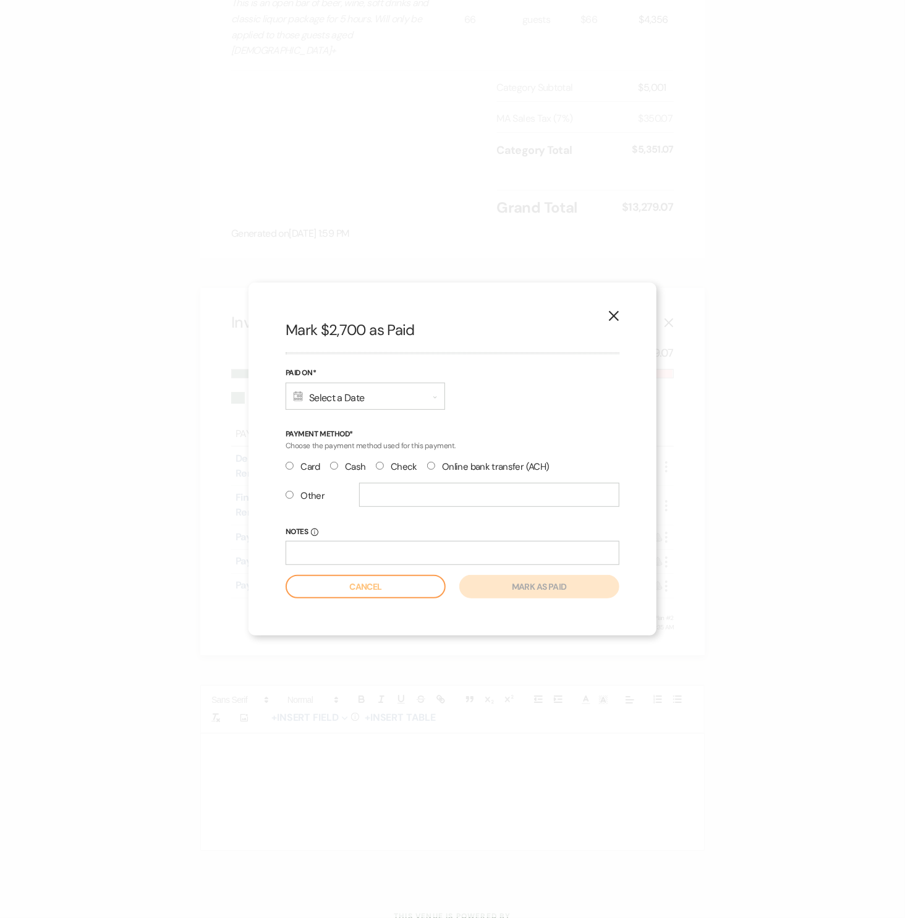
click at [294, 400] on use at bounding box center [298, 397] width 9 height 10
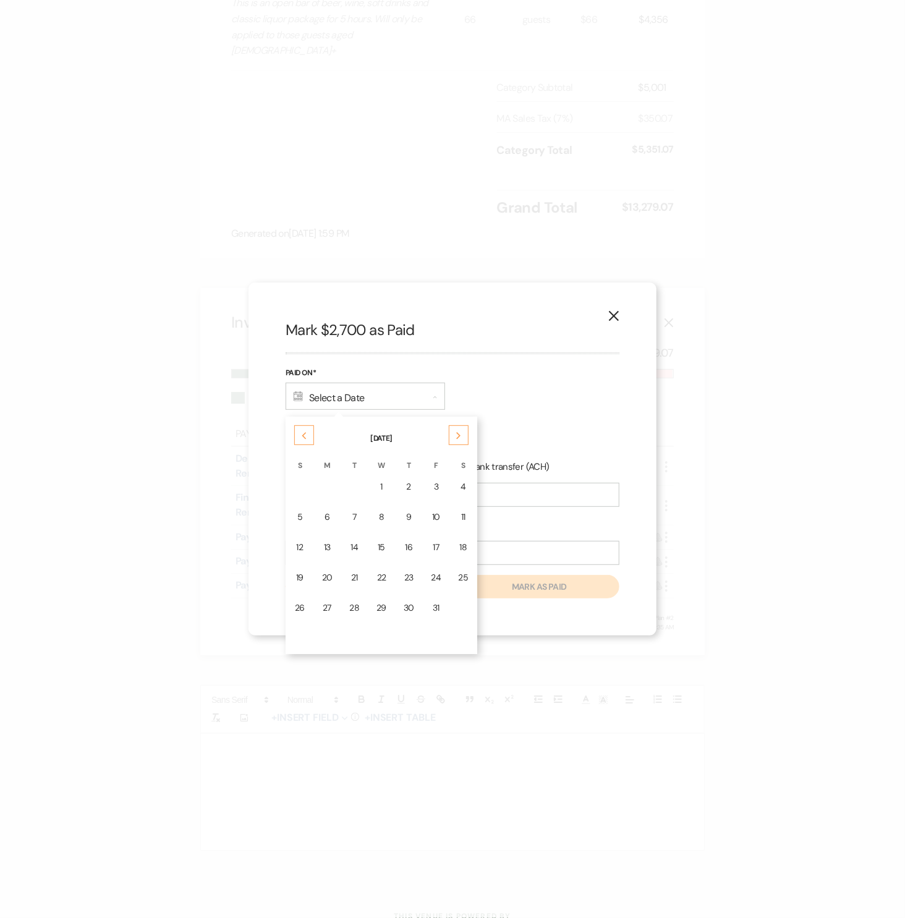
click at [299, 437] on div "Previous" at bounding box center [304, 436] width 20 height 20
click at [425, 486] on td "5" at bounding box center [436, 487] width 26 height 29
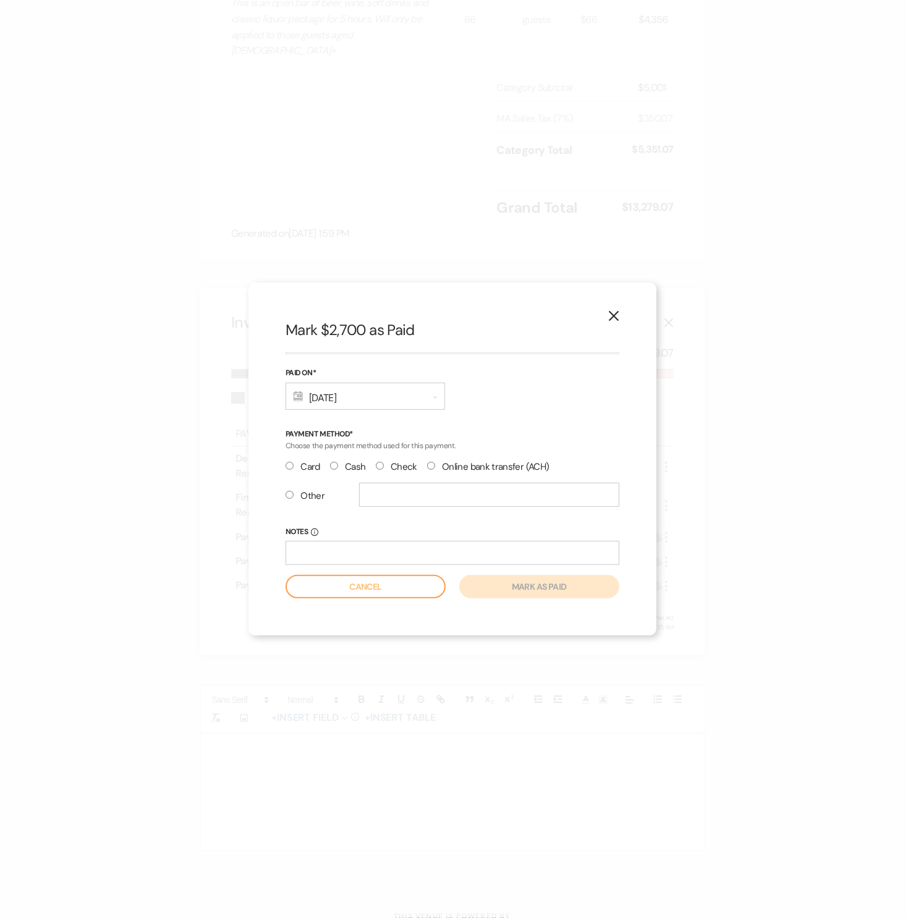
click at [396, 468] on label "Check" at bounding box center [396, 467] width 41 height 17
click at [384, 468] on input "Check" at bounding box center [380, 466] width 8 height 8
radio input "true"
click at [435, 396] on icon "Expand" at bounding box center [436, 398] width 4 height 4
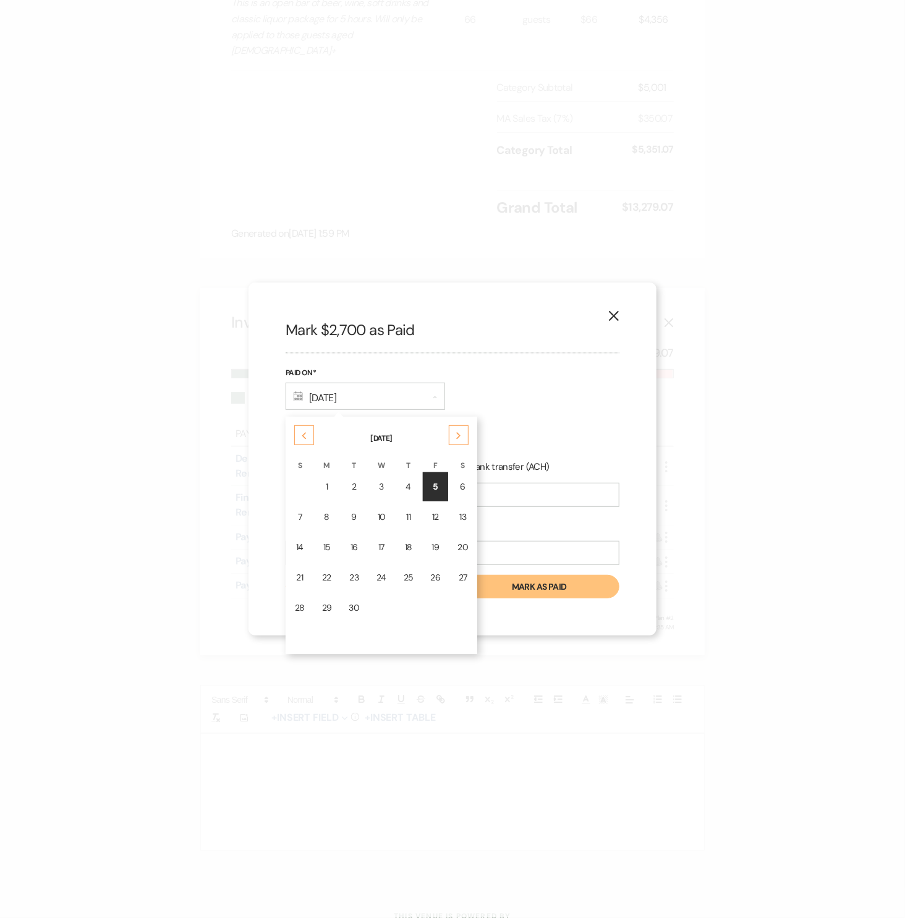
click at [310, 437] on div "Previous" at bounding box center [304, 436] width 20 height 20
click at [404, 602] on div "28" at bounding box center [409, 608] width 10 height 13
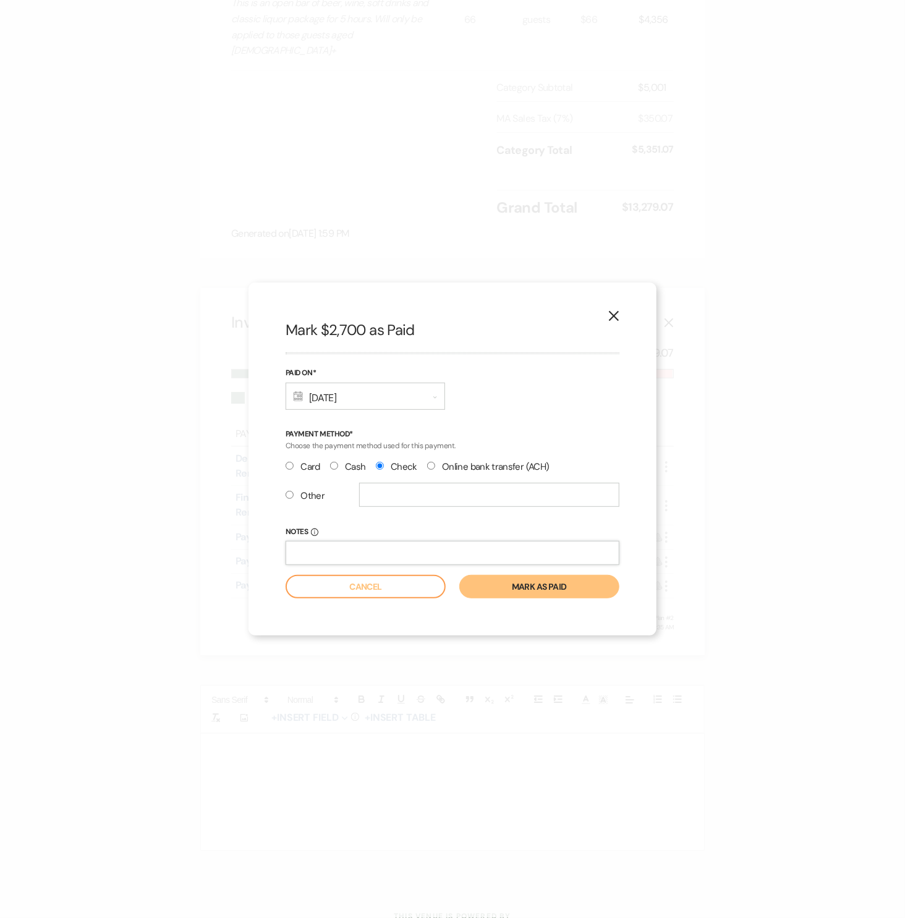
click at [464, 554] on input "Notes Info" at bounding box center [453, 553] width 334 height 24
type input "1050"
click at [490, 583] on button "Mark as paid" at bounding box center [540, 587] width 160 height 24
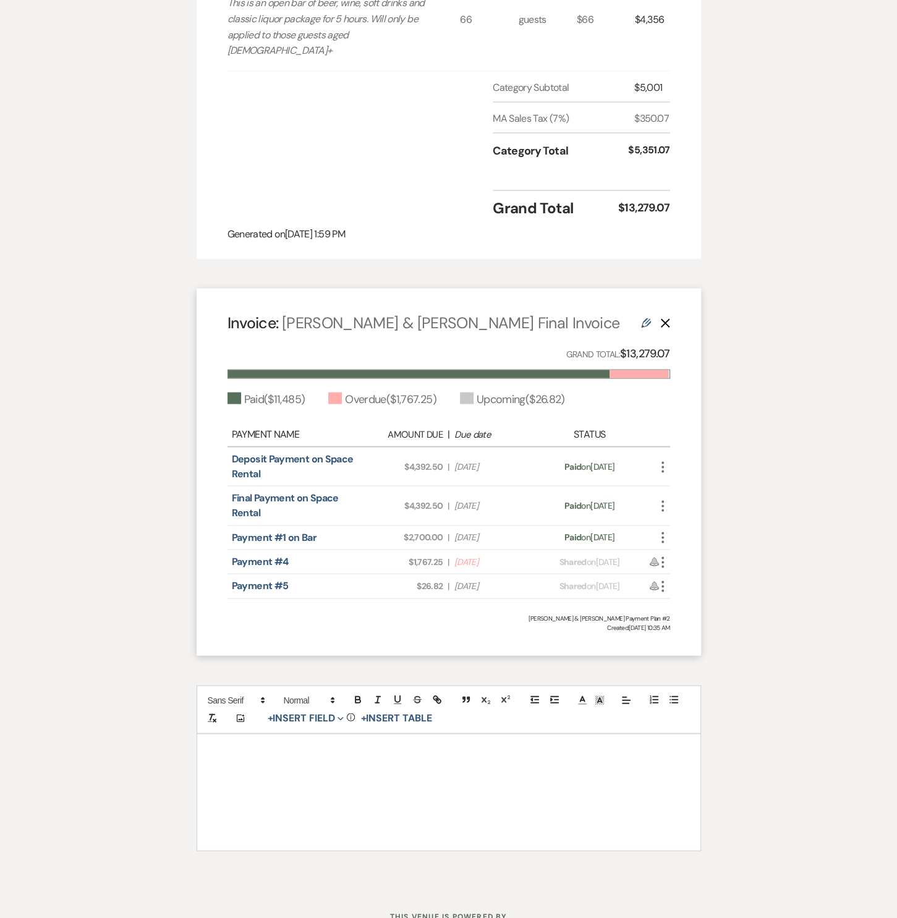
click at [664, 555] on icon "More" at bounding box center [663, 562] width 15 height 15
click at [680, 618] on button "Check [PERSON_NAME] [PERSON_NAME] as Paid" at bounding box center [718, 628] width 125 height 21
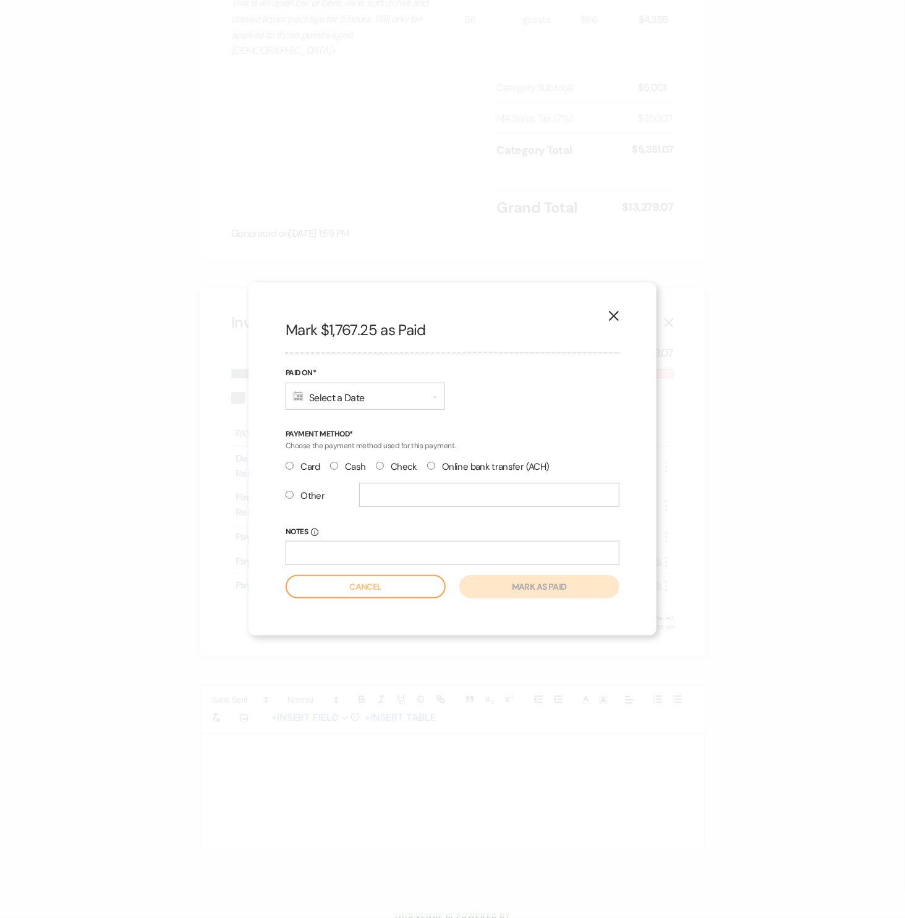
click at [430, 403] on div "Calendar Select a Date Expand" at bounding box center [366, 396] width 160 height 27
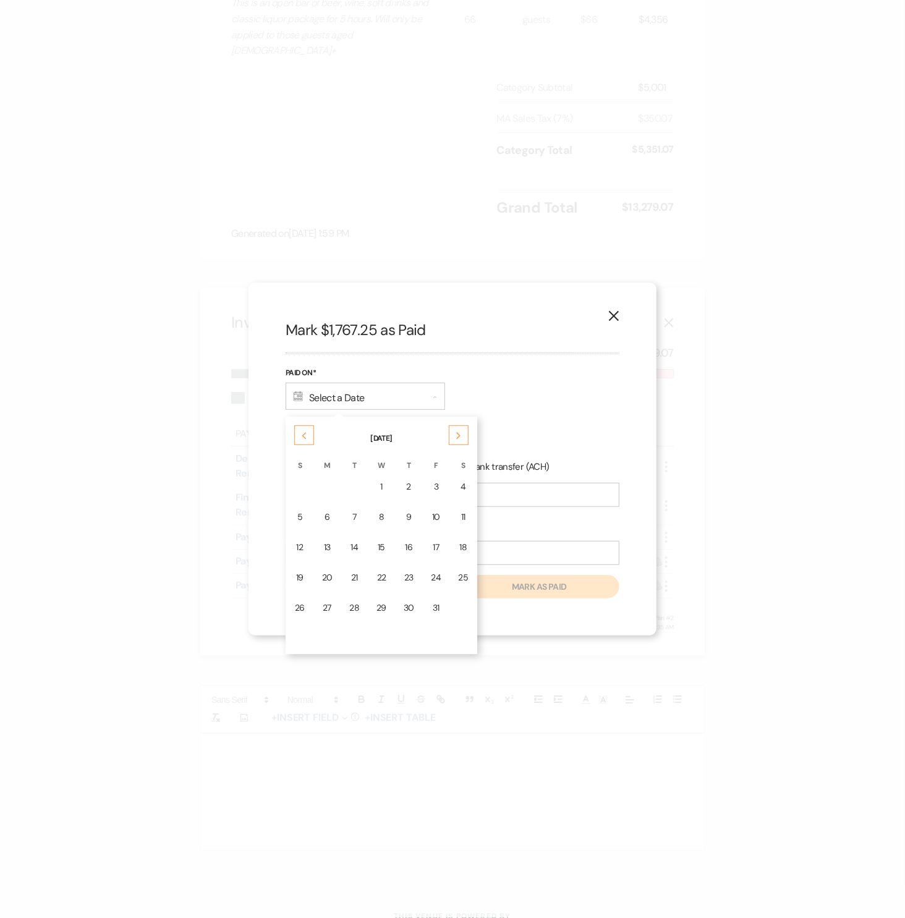
click at [307, 438] on icon "Previous" at bounding box center [304, 435] width 6 height 7
click at [382, 571] on div "24" at bounding box center [382, 577] width 10 height 13
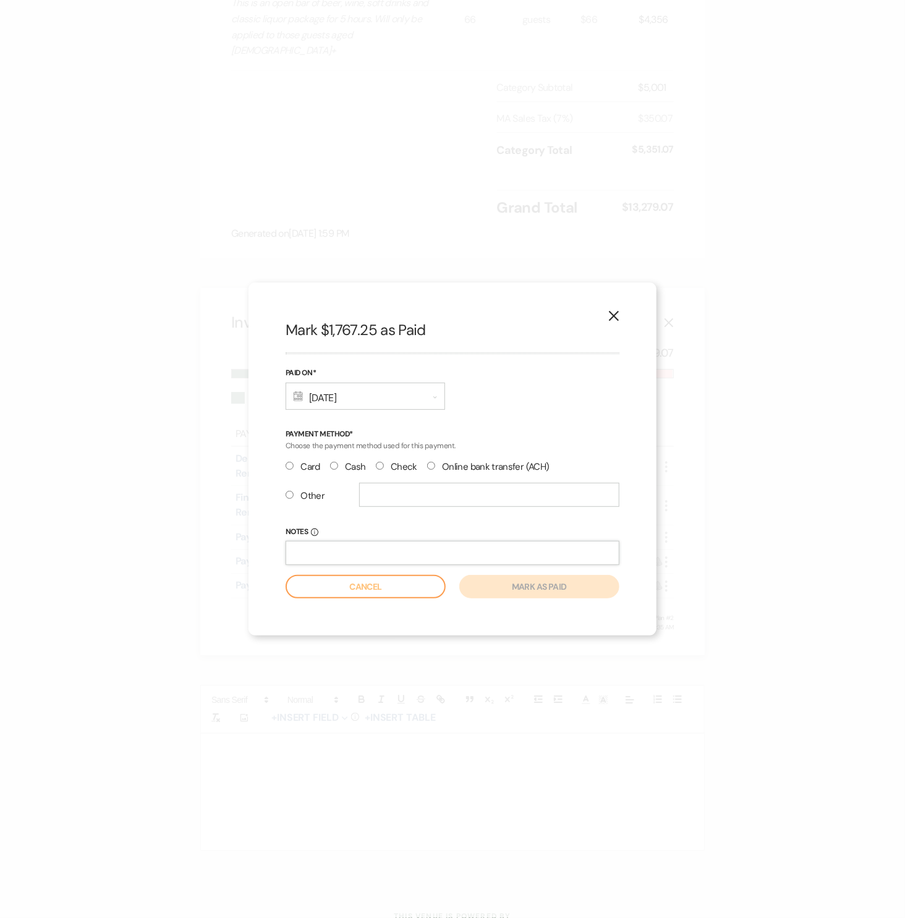
click at [370, 555] on input "Notes Info" at bounding box center [453, 553] width 334 height 24
type input "1054"
click at [408, 468] on label "Check" at bounding box center [396, 467] width 41 height 17
click at [384, 468] on input "Check" at bounding box center [380, 466] width 8 height 8
click at [402, 487] on input "text" at bounding box center [489, 495] width 260 height 24
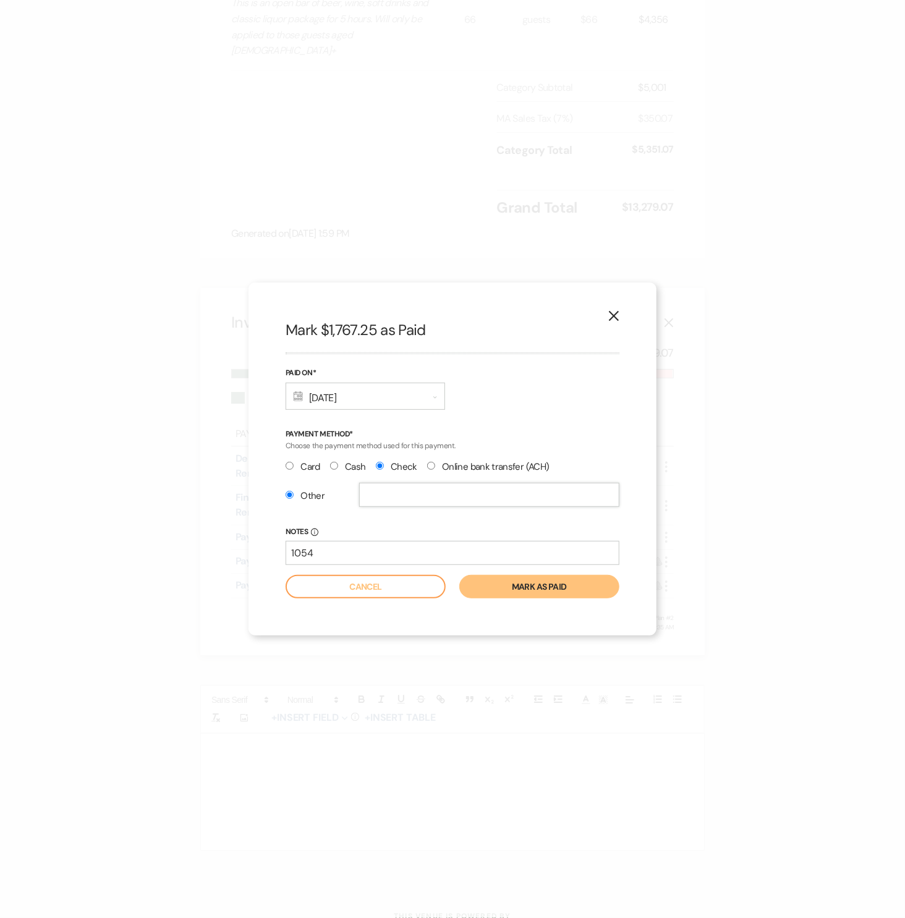
radio input "false"
radio input "true"
type input "1054"
click at [593, 588] on button "Mark as paid" at bounding box center [540, 587] width 160 height 24
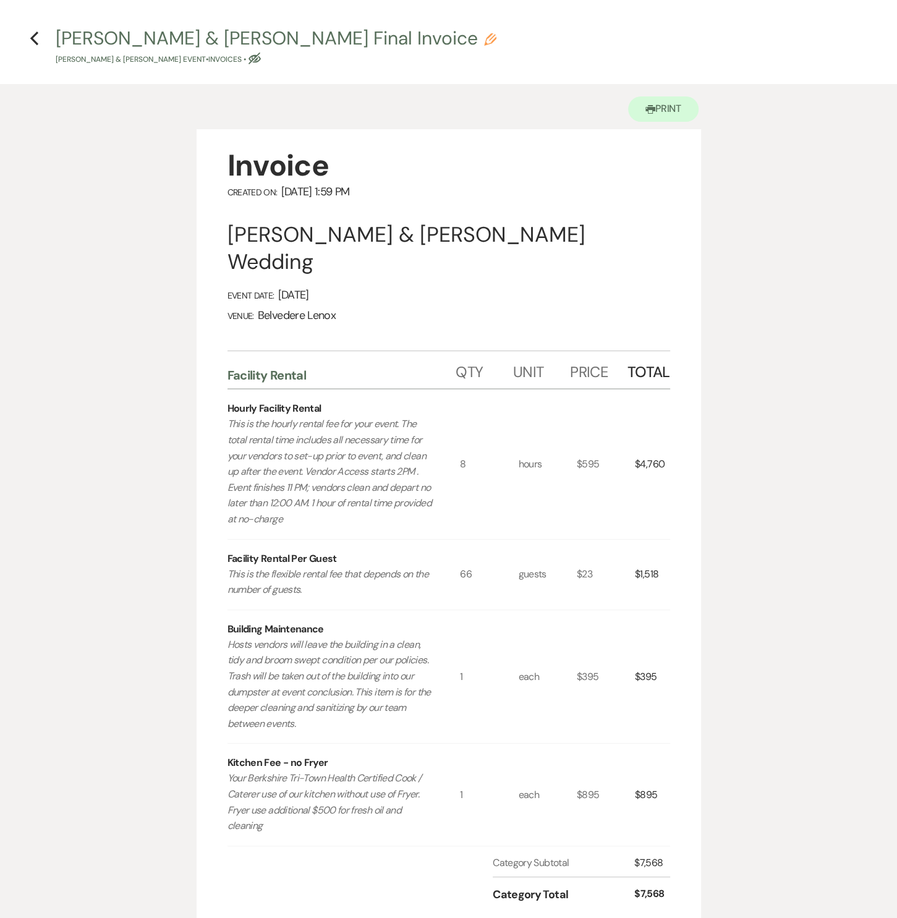
scroll to position [0, 0]
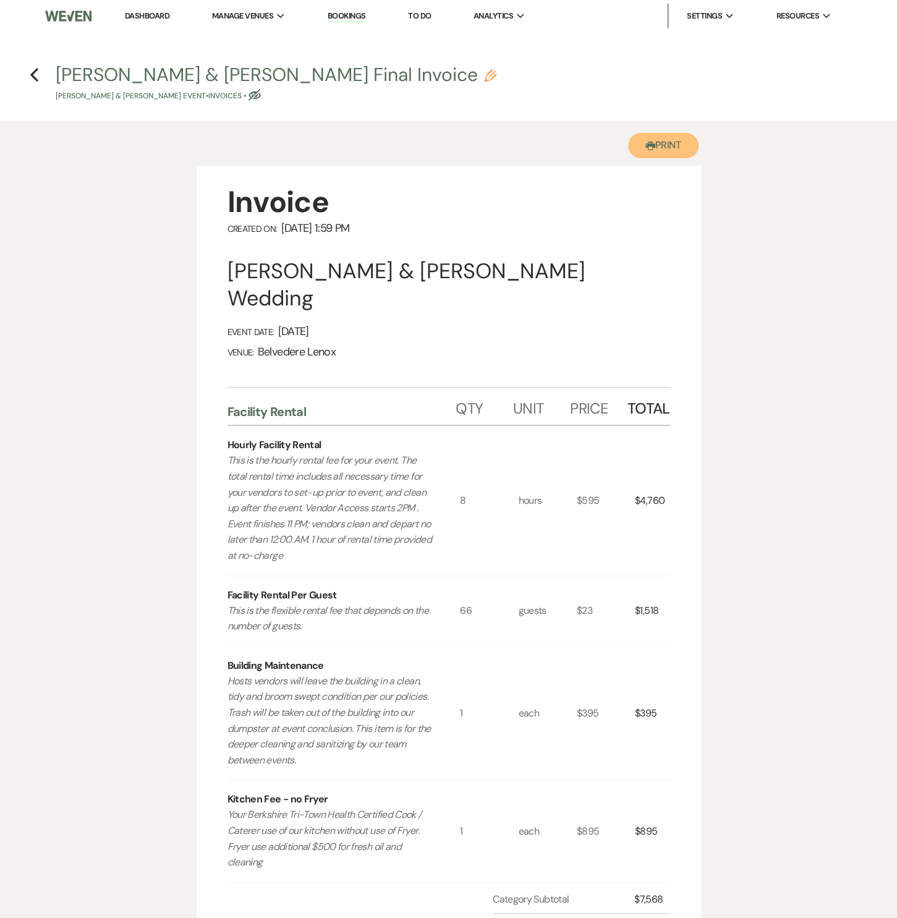
click at [652, 144] on button "Printer Print" at bounding box center [663, 145] width 71 height 25
click at [33, 79] on icon "Previous" at bounding box center [34, 74] width 9 height 15
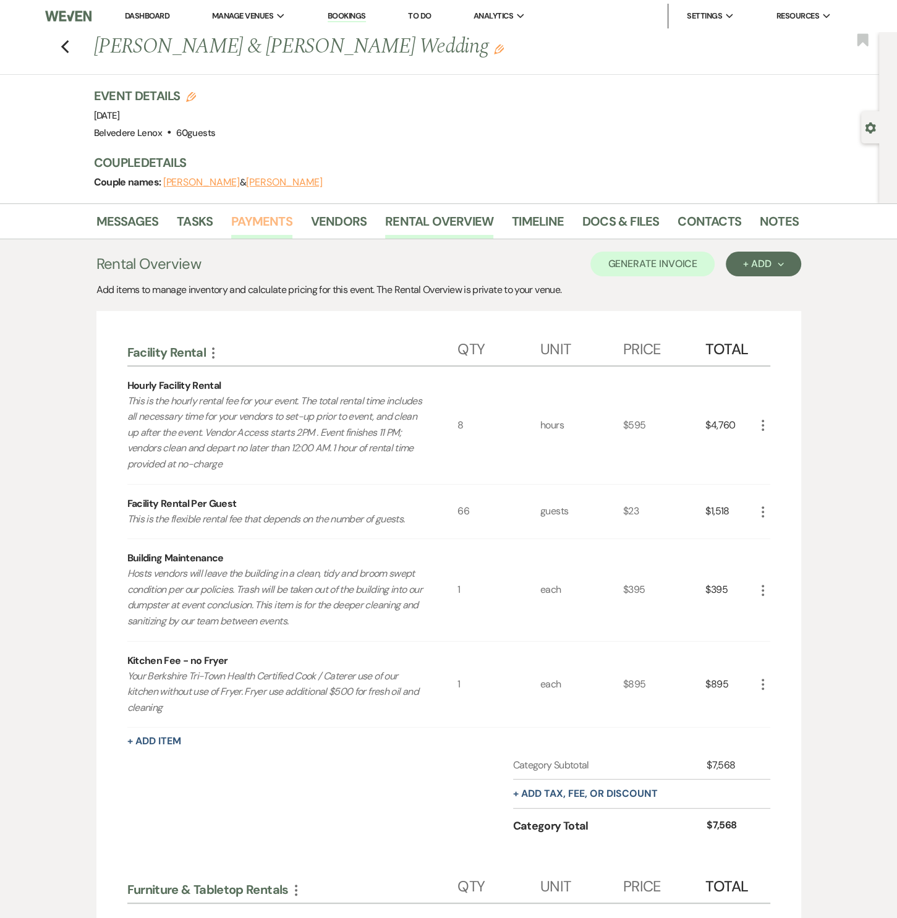
click at [271, 225] on link "Payments" at bounding box center [261, 225] width 61 height 27
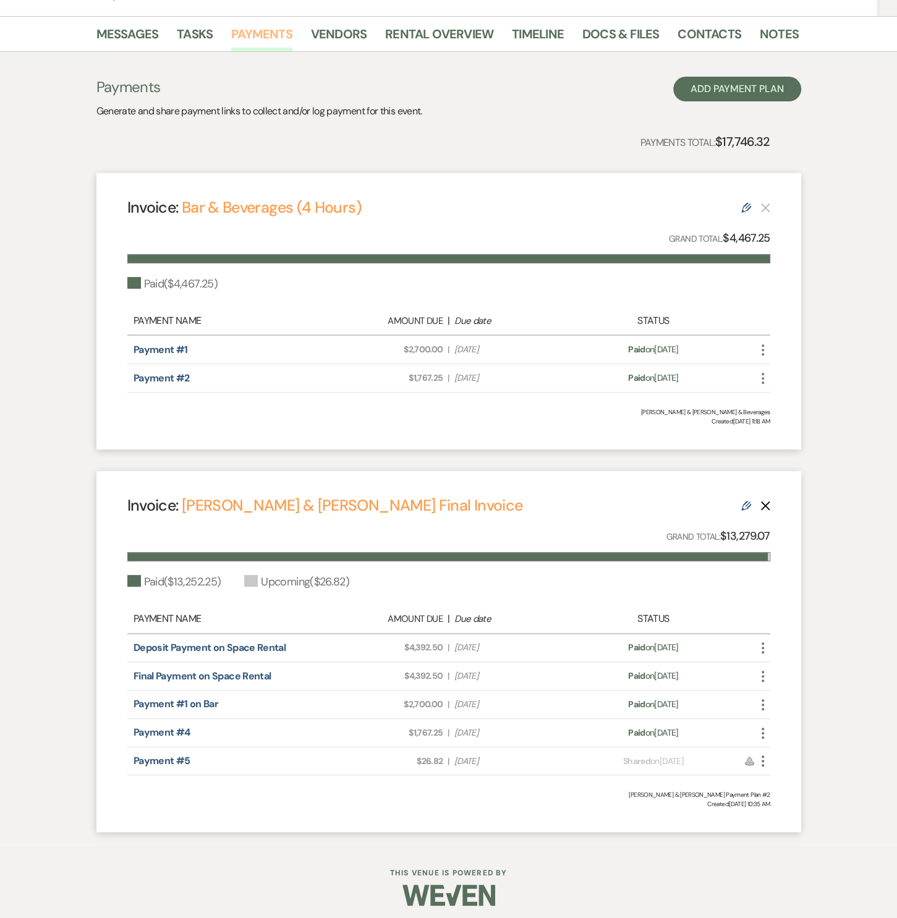
scroll to position [191, 0]
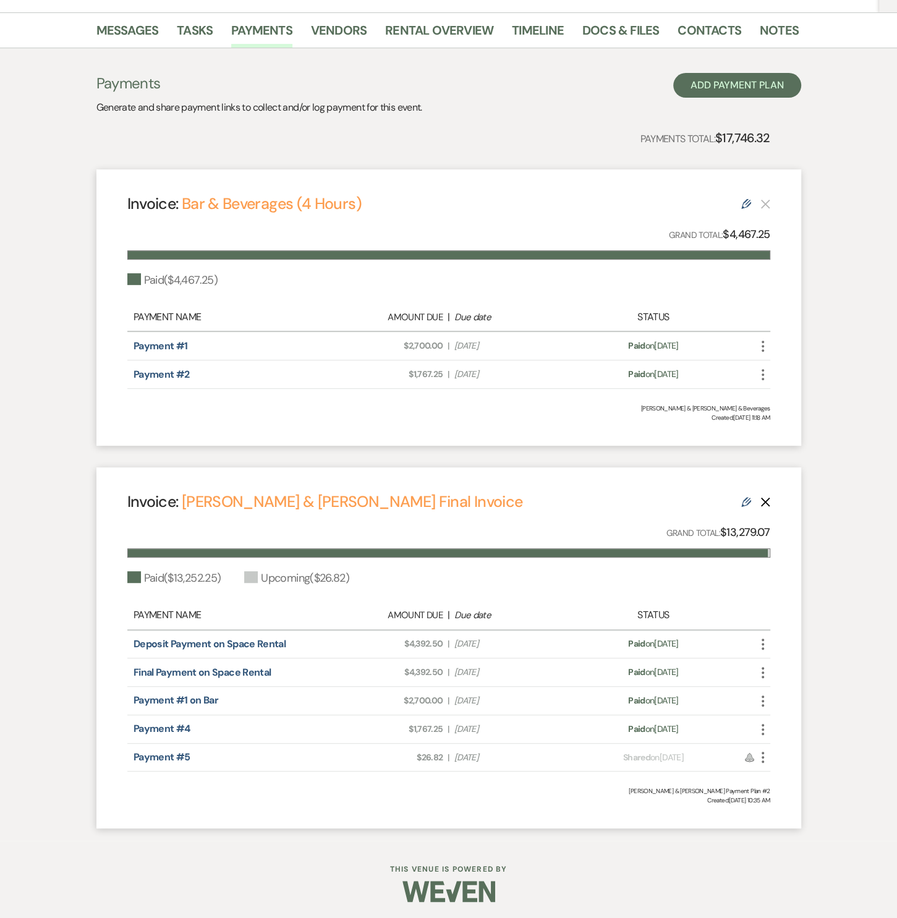
click at [746, 206] on icon "Edit" at bounding box center [747, 204] width 10 height 10
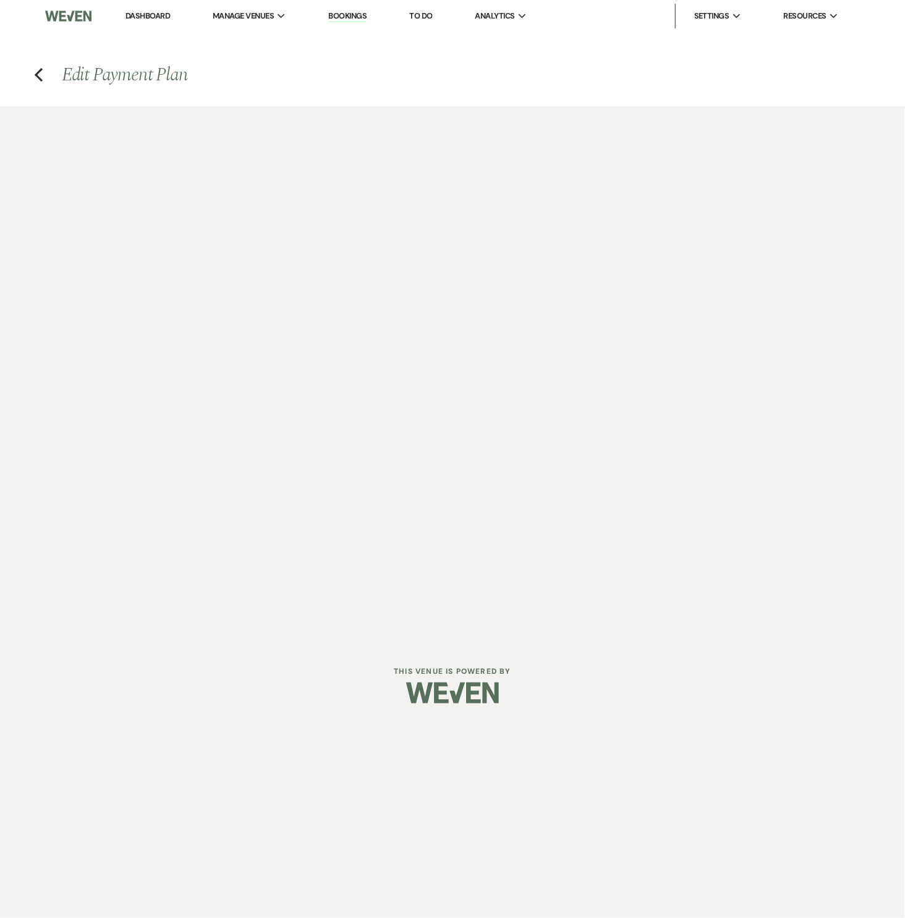
select select "28313"
select select "1"
select select "true"
select select "1"
select select "true"
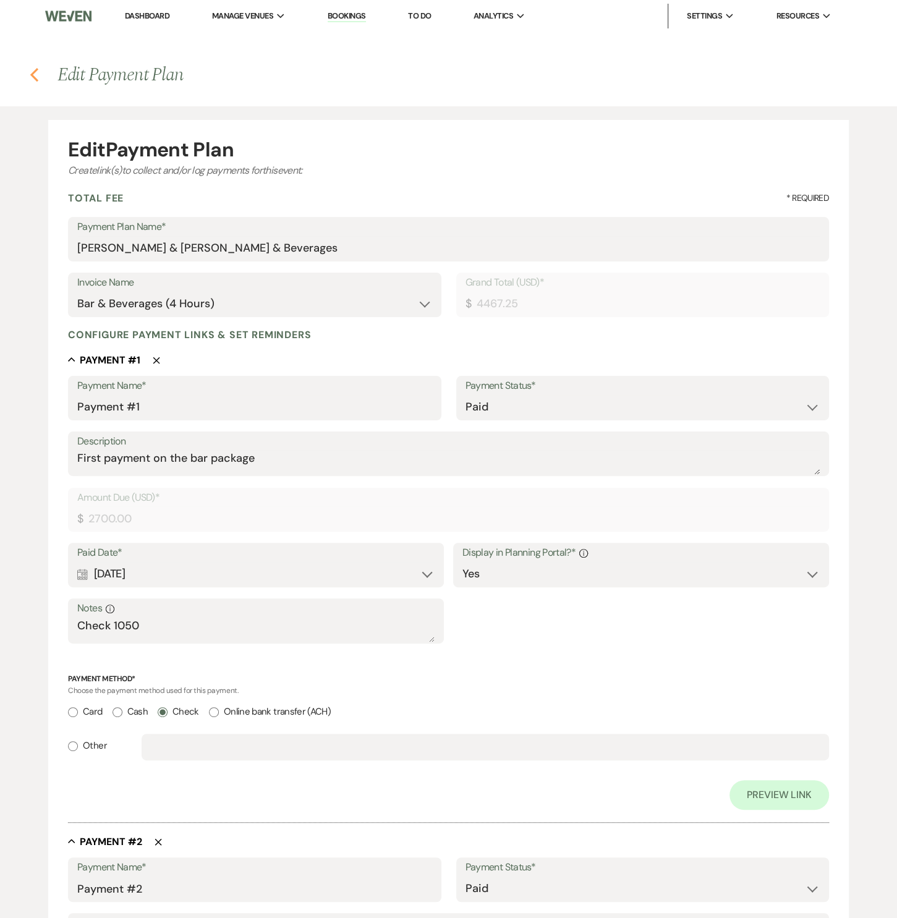
click at [33, 79] on icon "Previous" at bounding box center [34, 74] width 9 height 15
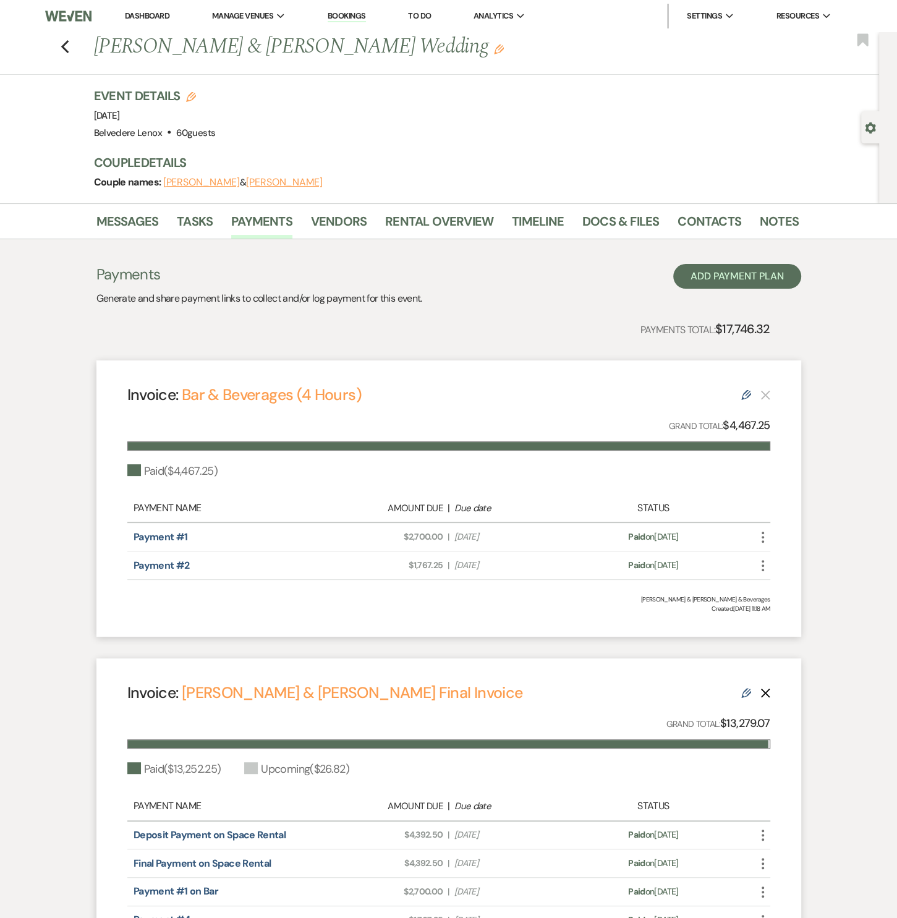
scroll to position [187, 0]
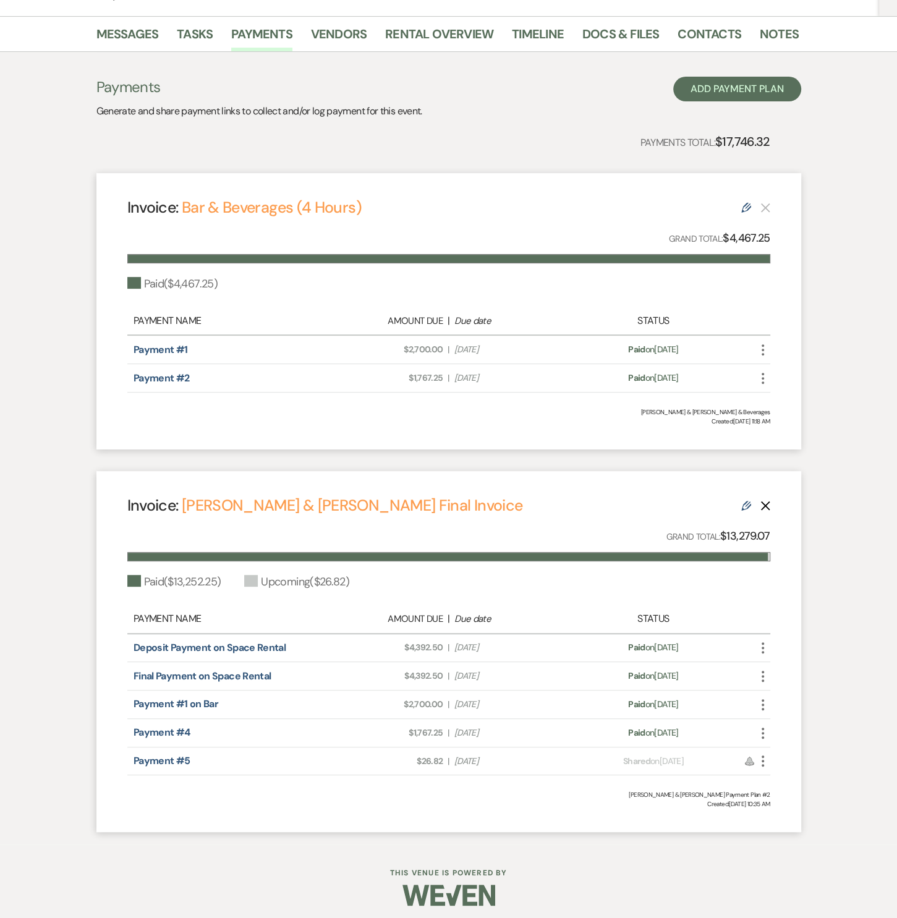
click at [746, 203] on use at bounding box center [747, 208] width 10 height 10
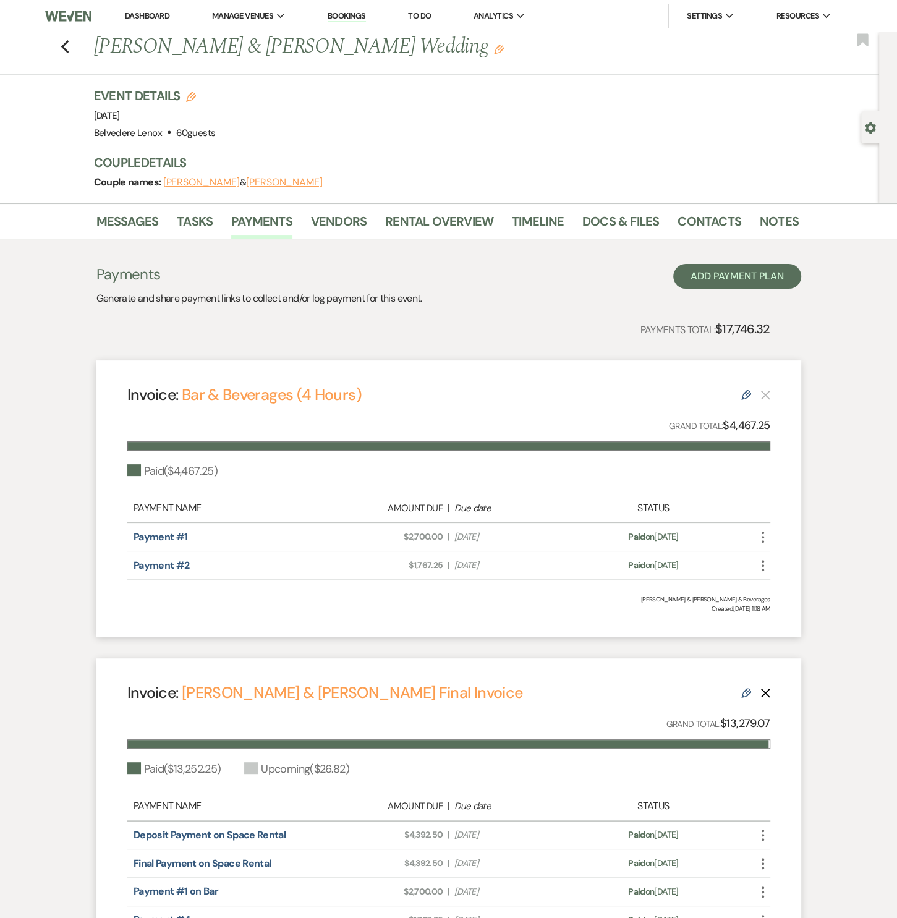
select select "28313"
select select "1"
select select "true"
select select "1"
select select "true"
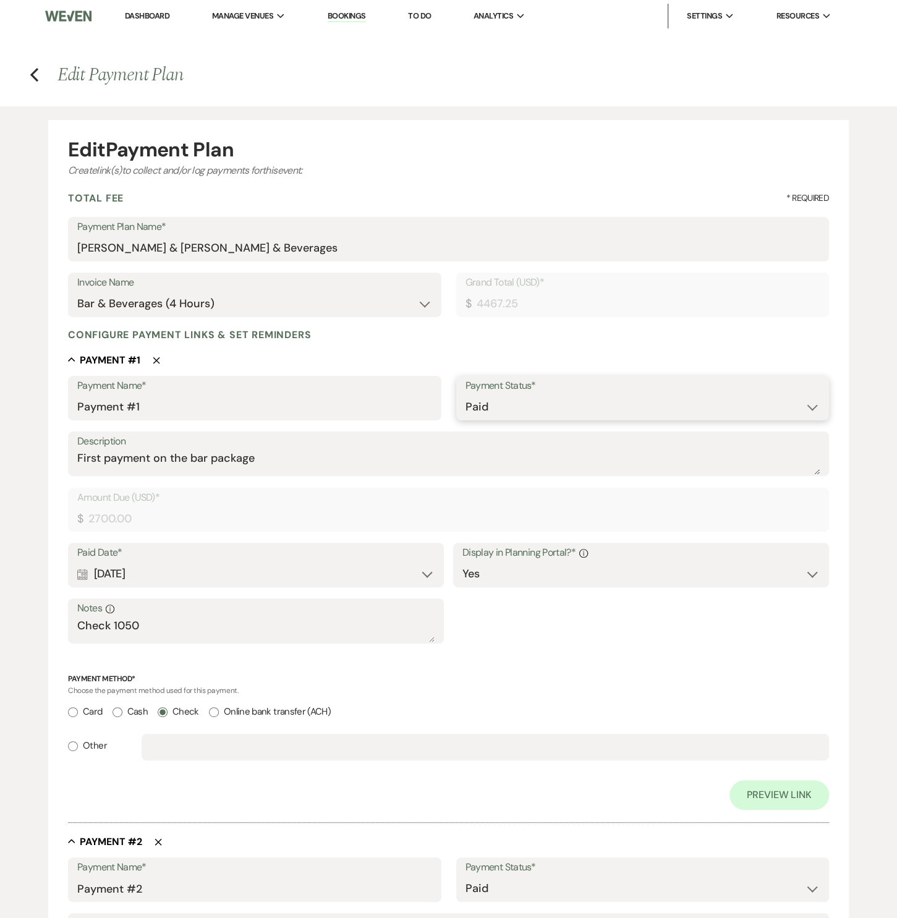
click at [550, 415] on select "Paid Unpaid" at bounding box center [643, 407] width 354 height 24
select select "2"
click at [466, 395] on select "Paid Unpaid" at bounding box center [643, 407] width 354 height 24
select select "flat"
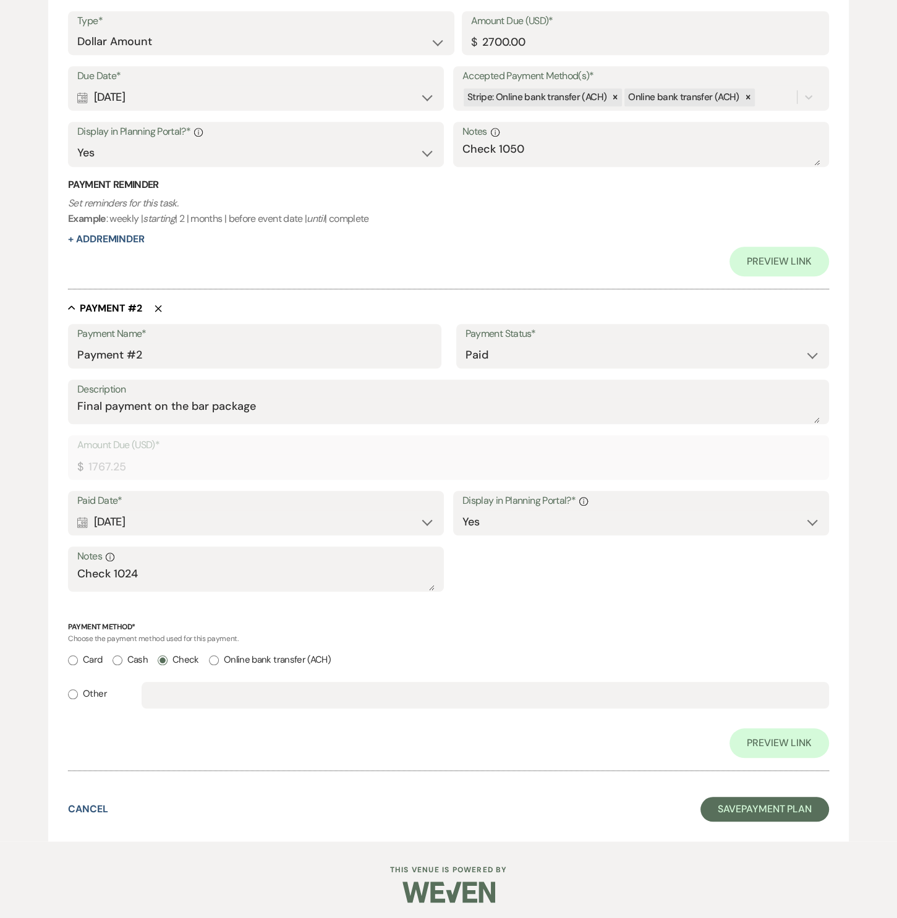
scroll to position [479, 0]
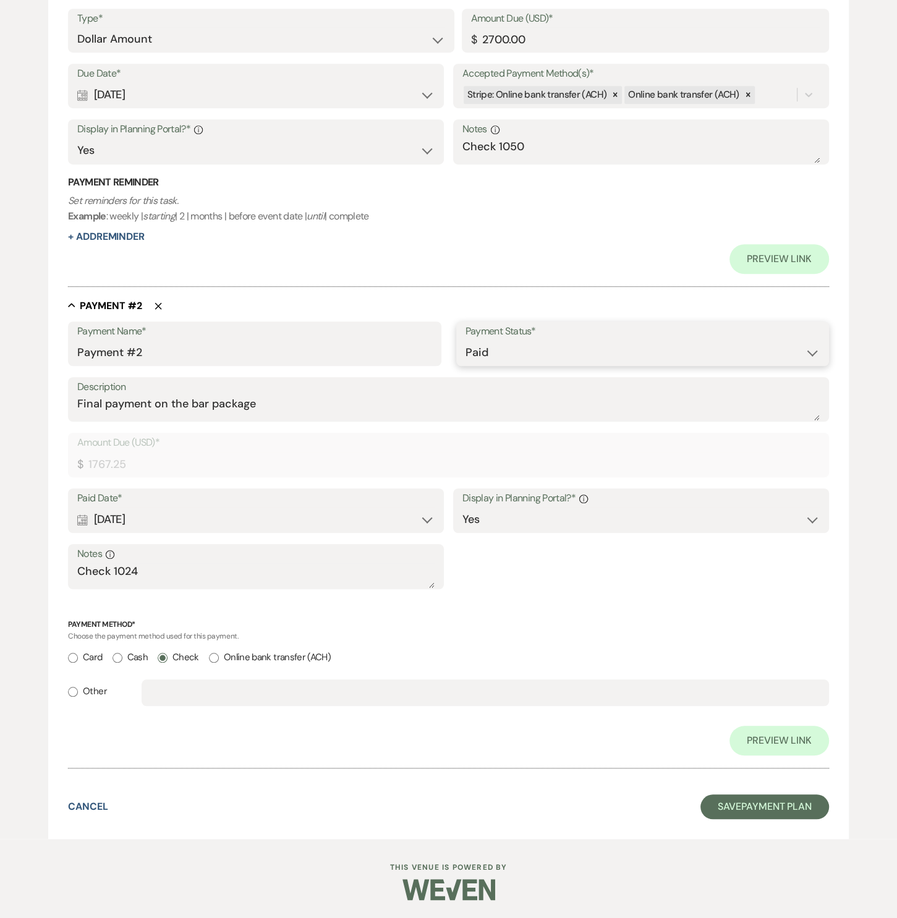
click at [516, 351] on select "Paid Unpaid" at bounding box center [643, 353] width 354 height 24
select select "2"
click at [466, 365] on select "Paid Unpaid" at bounding box center [643, 353] width 354 height 24
select select "flat"
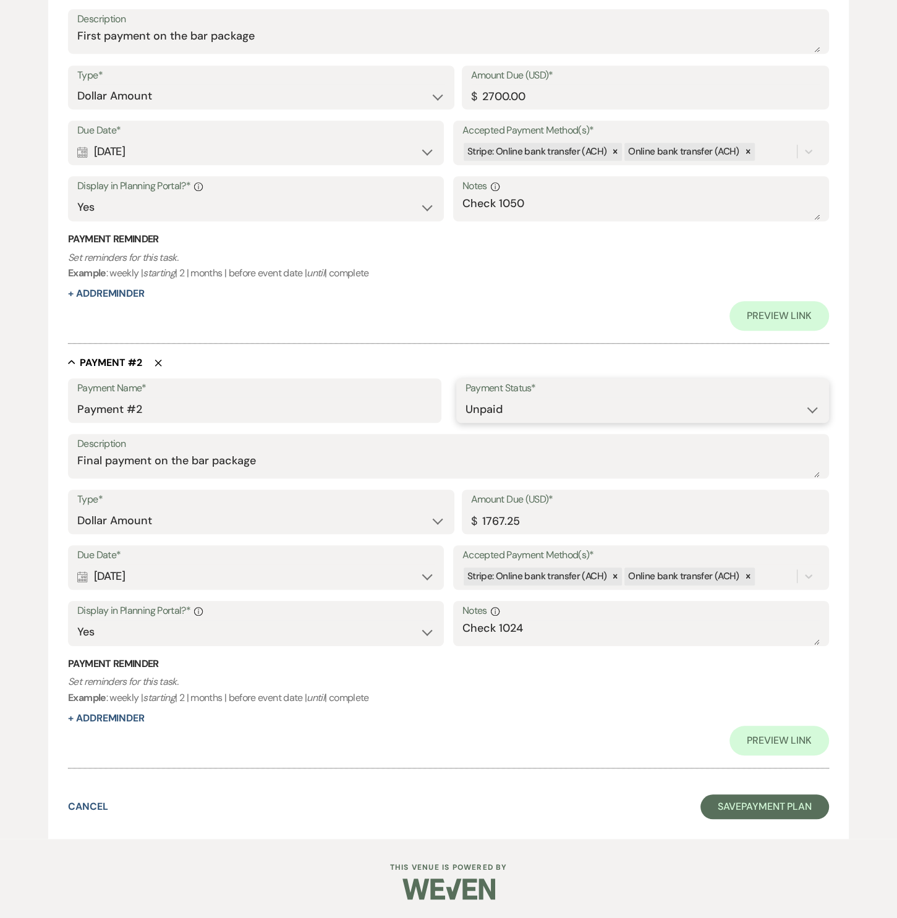
scroll to position [422, 0]
click at [759, 805] on button "Save Payment Plan" at bounding box center [765, 807] width 129 height 25
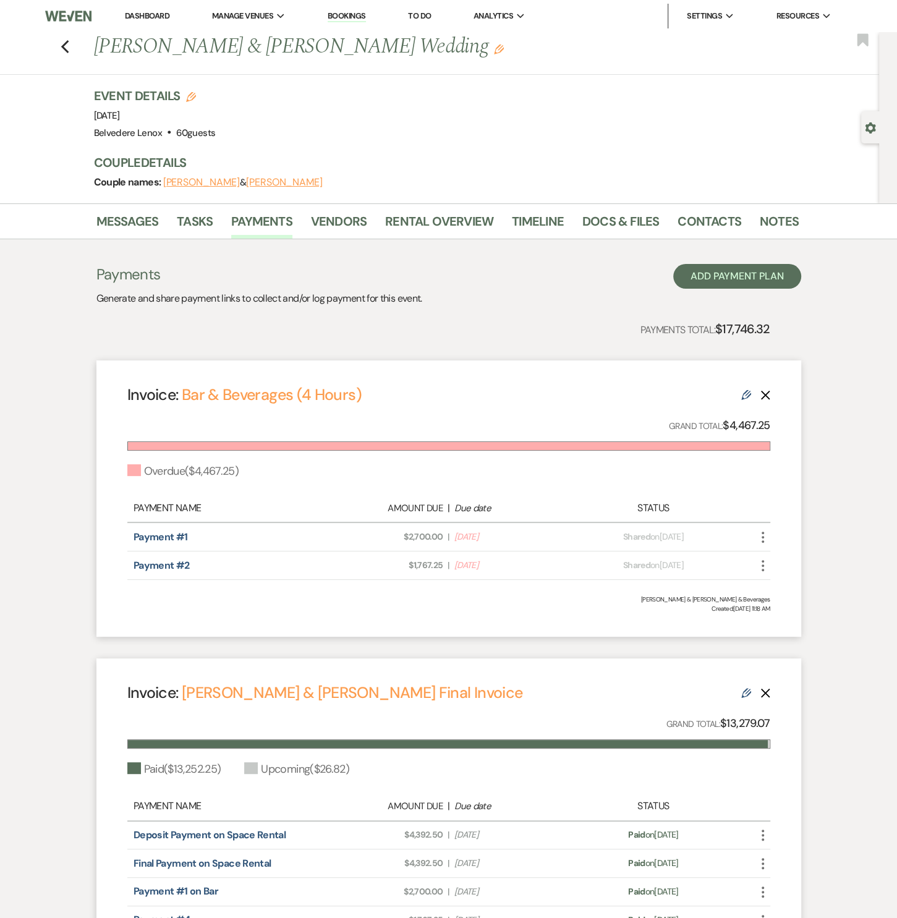
click at [766, 392] on icon "Delete" at bounding box center [766, 395] width 10 height 10
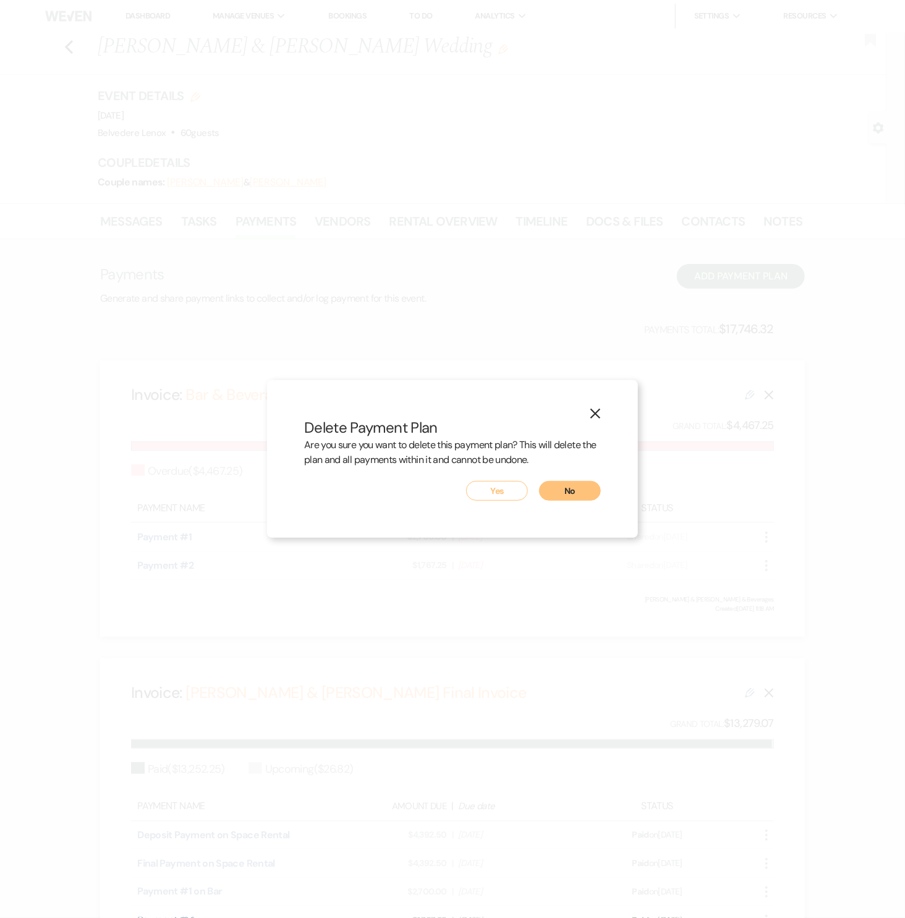
click at [479, 491] on button "Yes" at bounding box center [497, 491] width 62 height 20
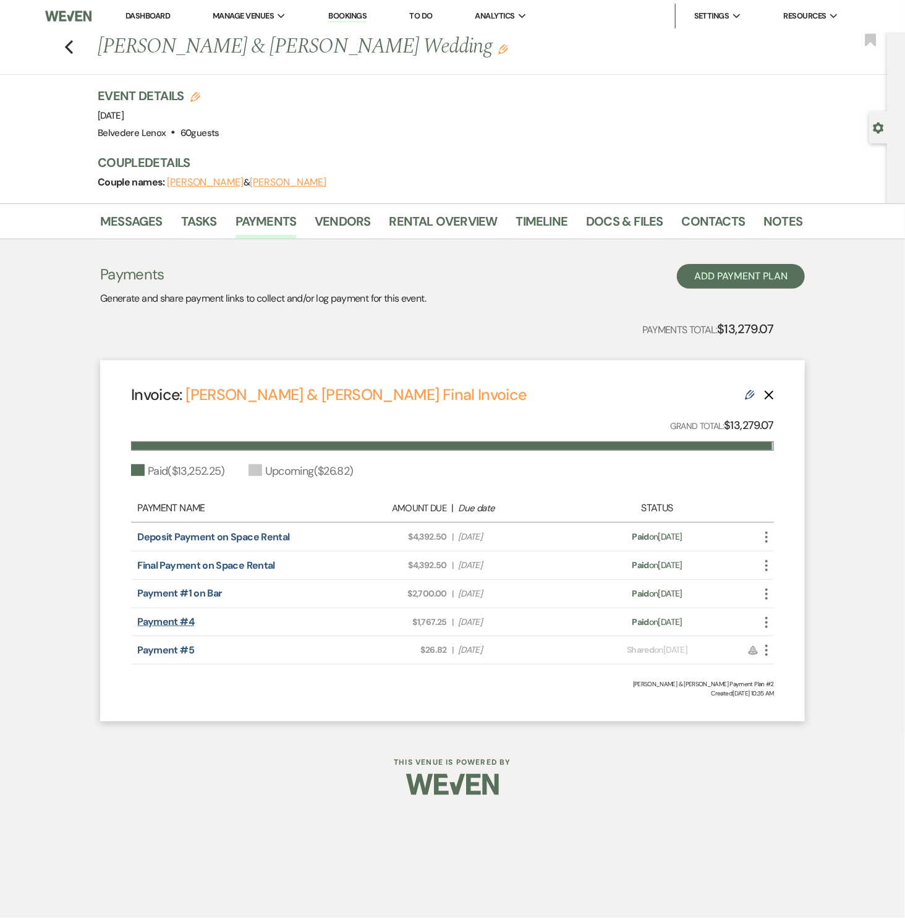
click at [190, 620] on link "Payment #4" at bounding box center [165, 621] width 57 height 13
click at [463, 217] on link "Rental Overview" at bounding box center [444, 225] width 108 height 27
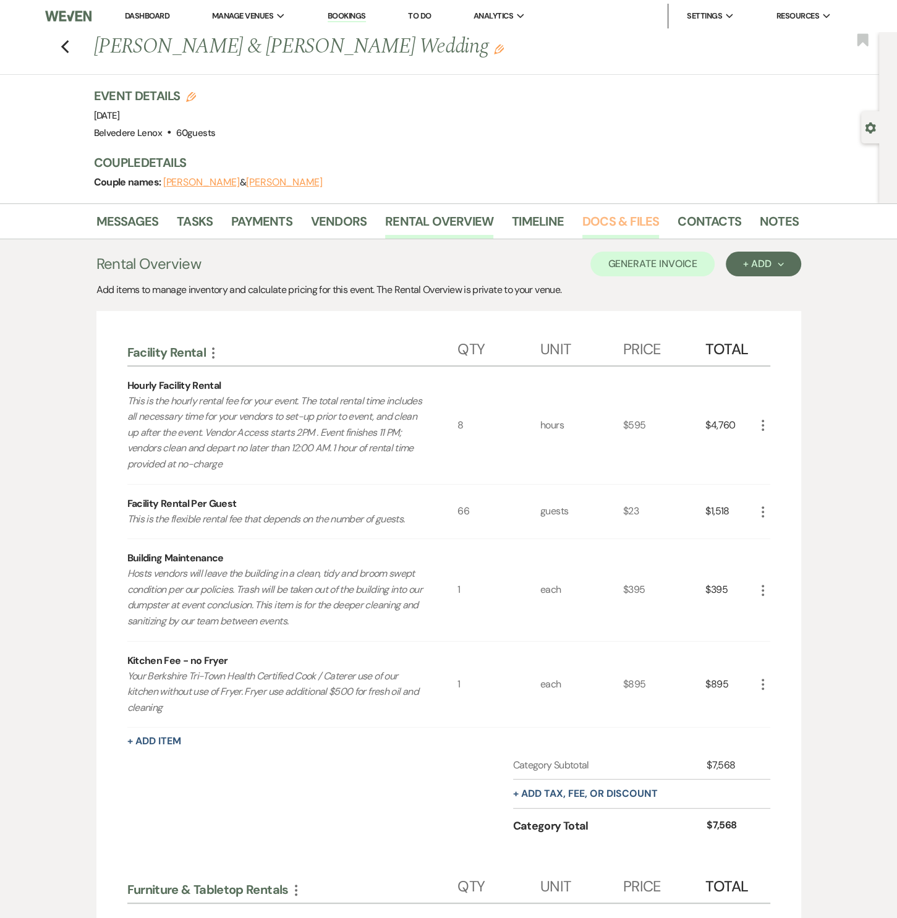
click at [590, 225] on link "Docs & Files" at bounding box center [621, 225] width 77 height 27
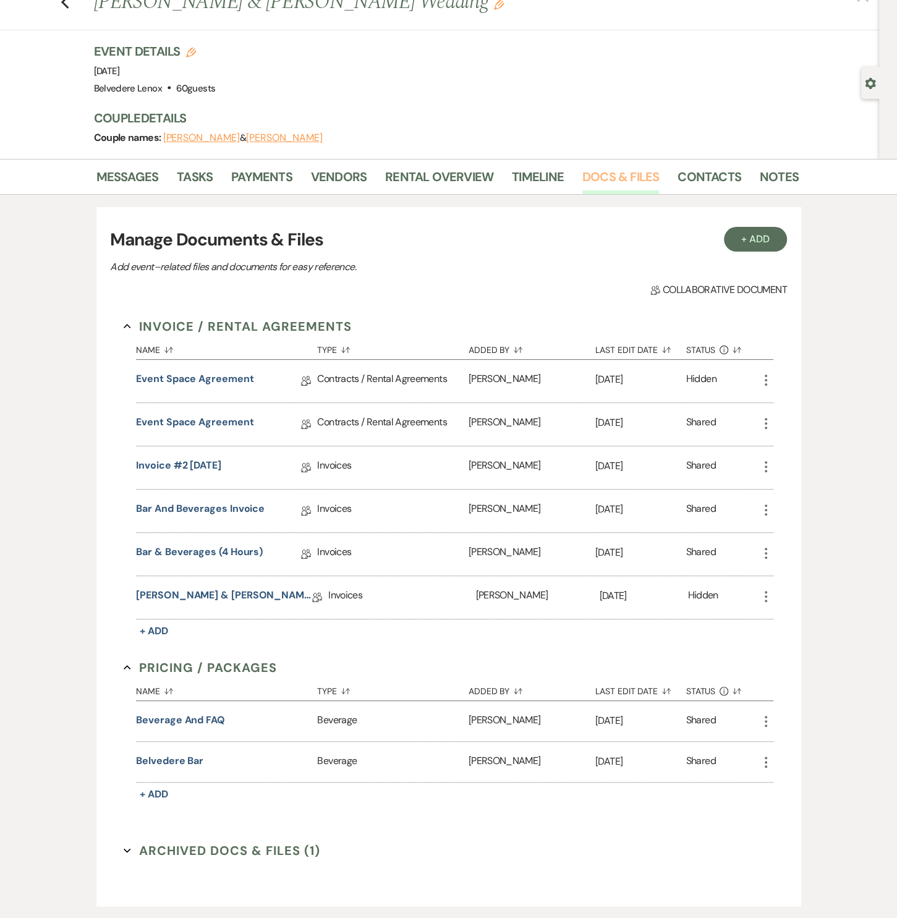
scroll to position [123, 0]
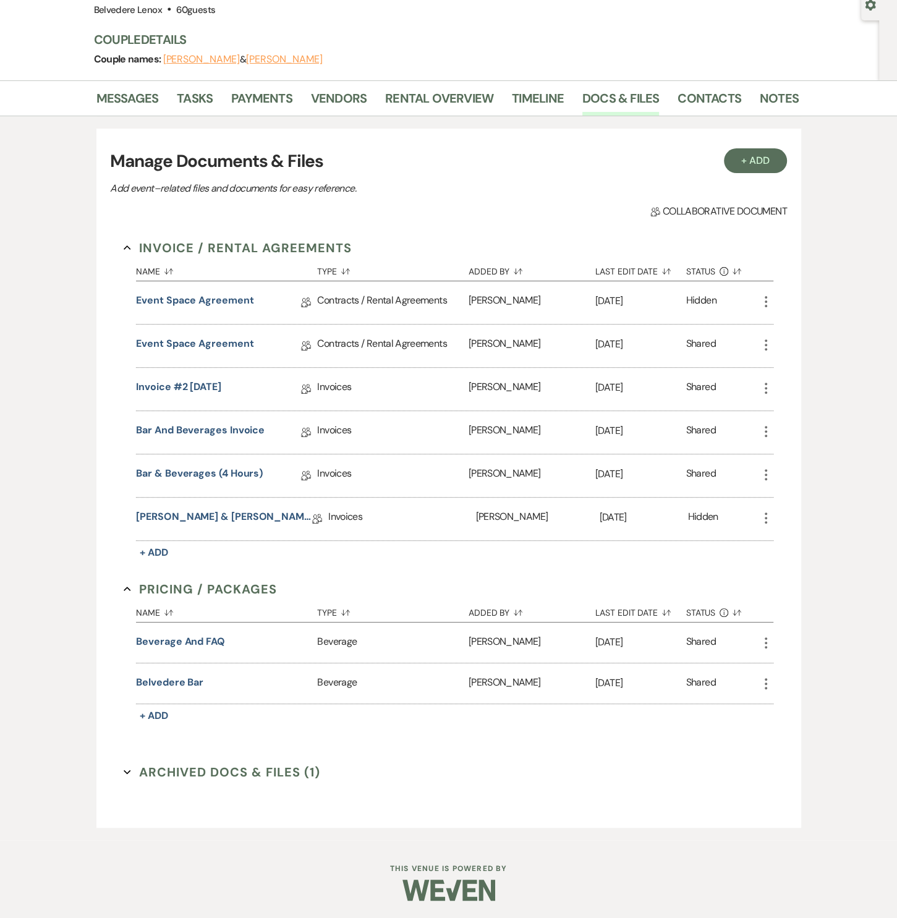
click at [207, 508] on div "[PERSON_NAME] & [PERSON_NAME] Final Invoice Collab Doc" at bounding box center [232, 519] width 192 height 43
click at [205, 516] on link "[PERSON_NAME] & [PERSON_NAME] Final Invoice" at bounding box center [224, 519] width 176 height 19
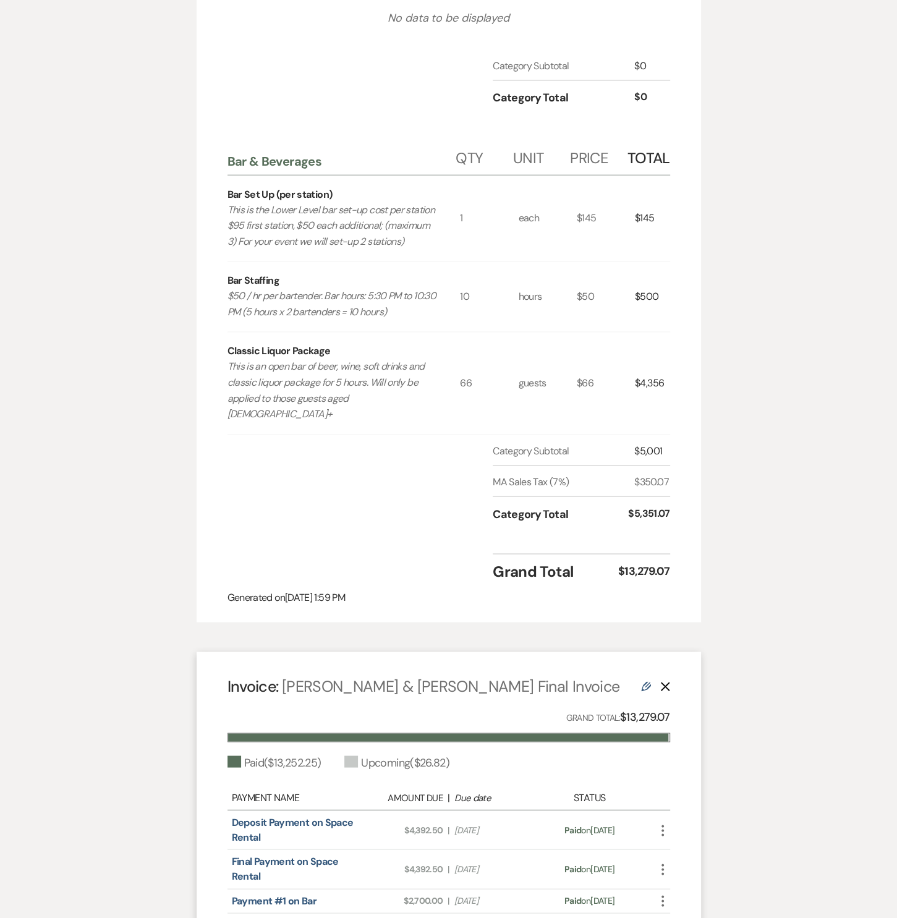
scroll to position [1716, 0]
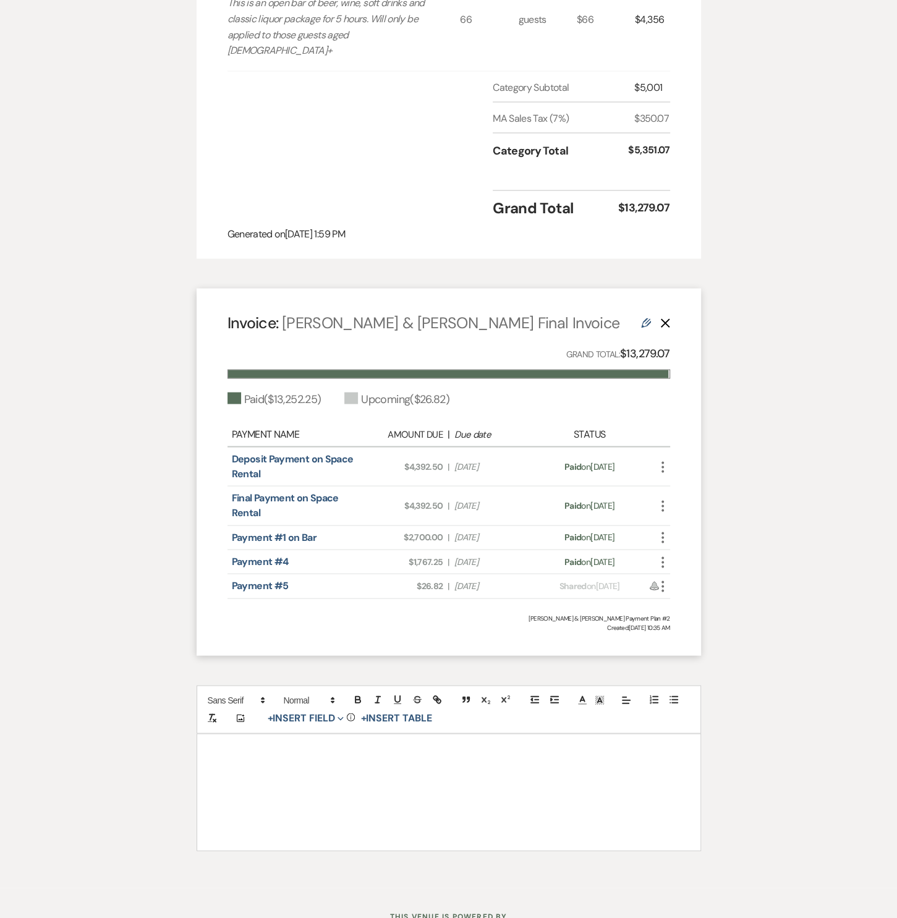
click at [665, 555] on icon "More" at bounding box center [663, 562] width 15 height 15
click at [670, 644] on icon "Pencil" at bounding box center [675, 649] width 10 height 10
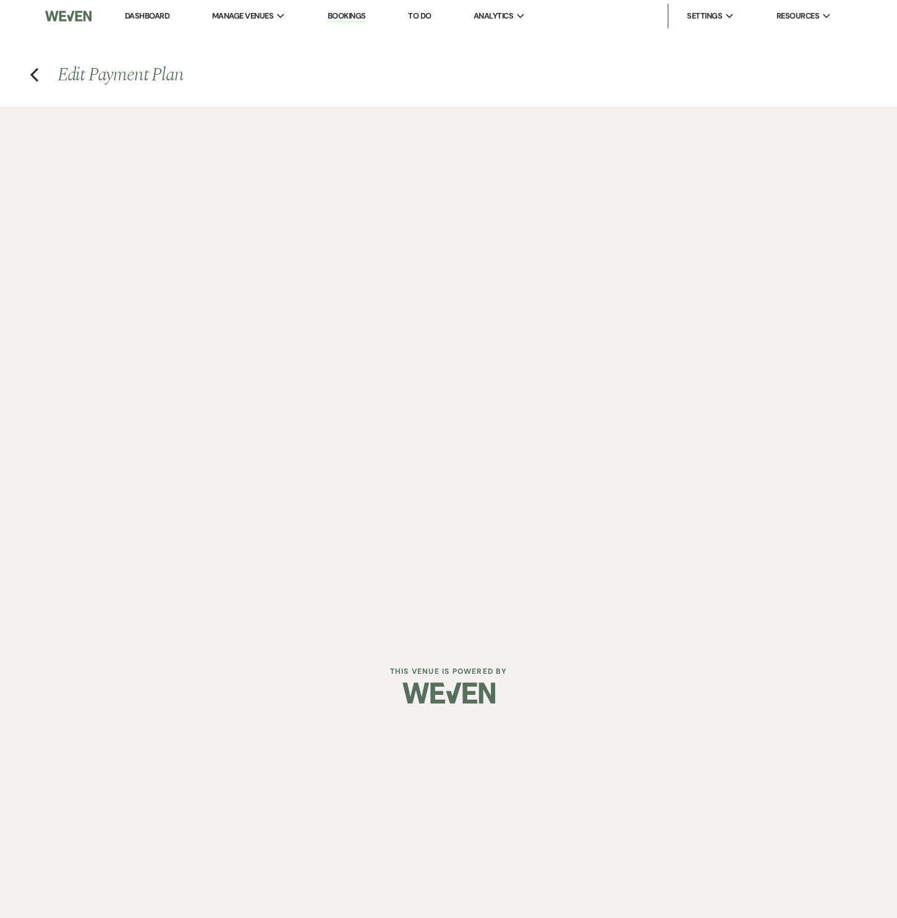
select select "29918"
select select "1"
select select "true"
select select "1"
select select "true"
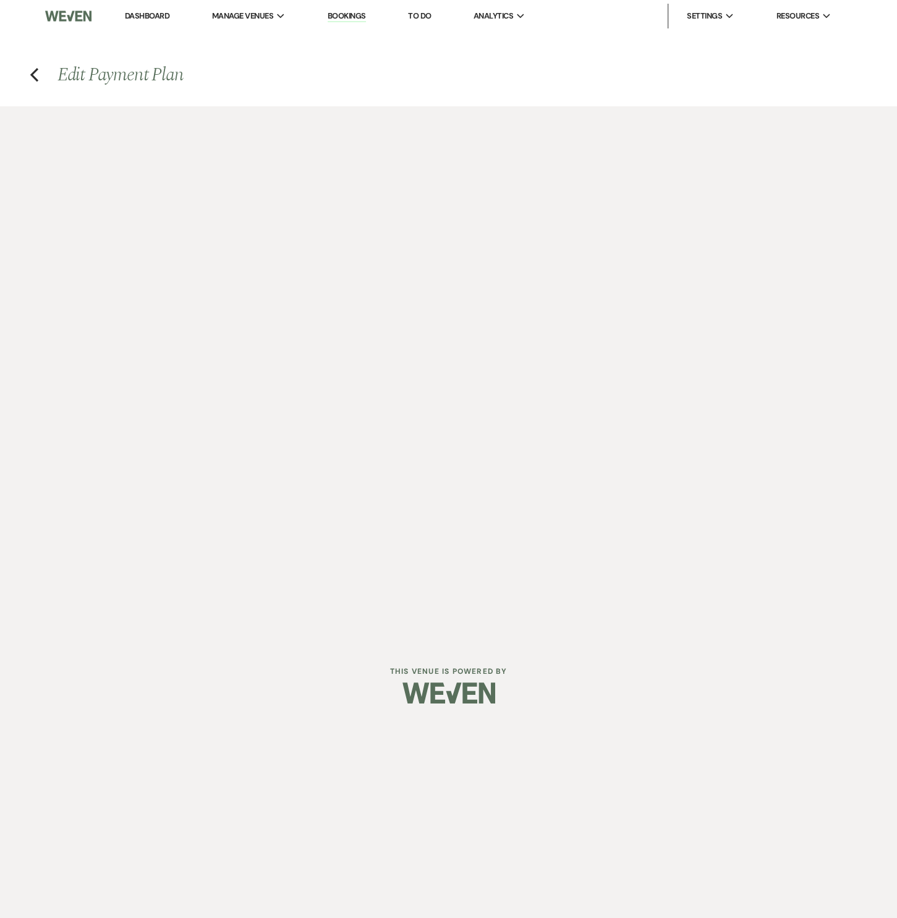
select select "1"
select select "false"
select select "1"
select select "true"
select select "2"
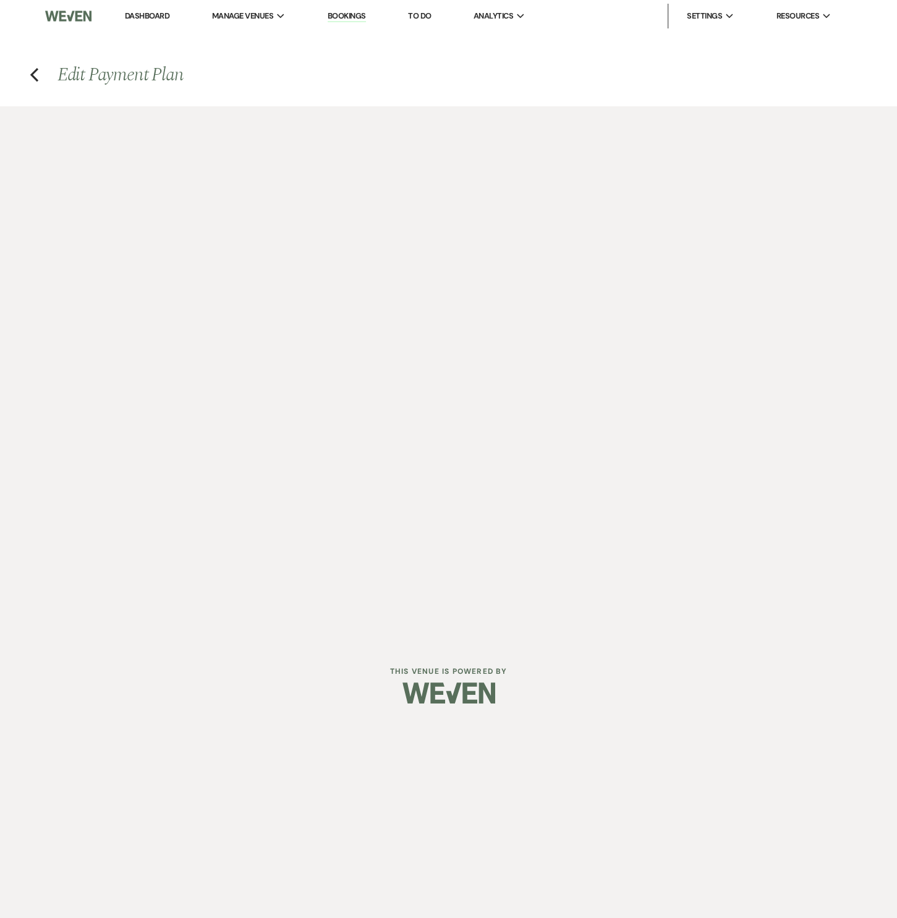
select select "flat"
select select "true"
select select "client"
select select "weeks"
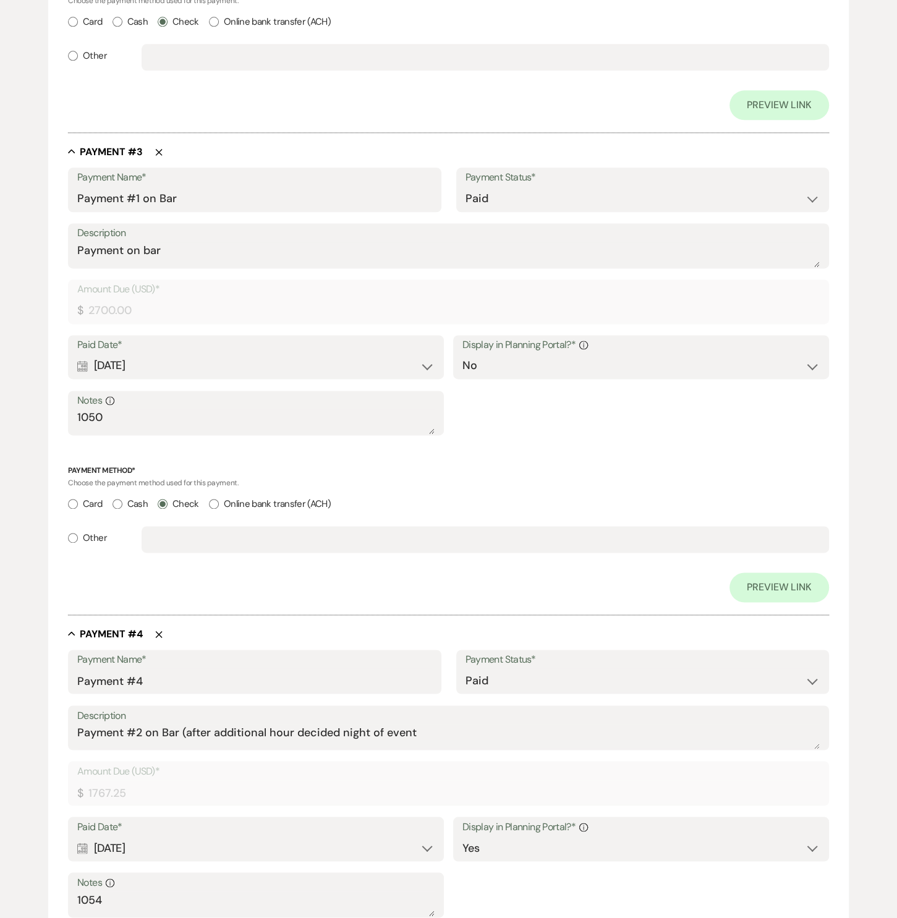
scroll to position [1312, 0]
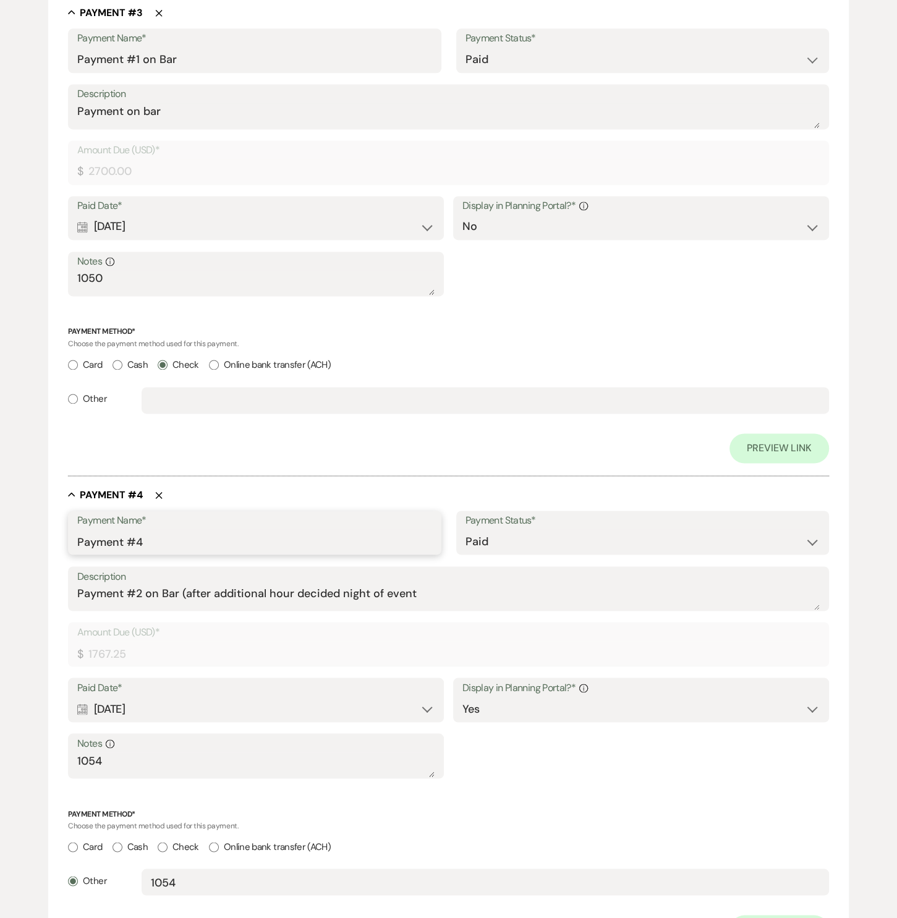
click at [174, 539] on input "Payment #4" at bounding box center [254, 541] width 354 height 24
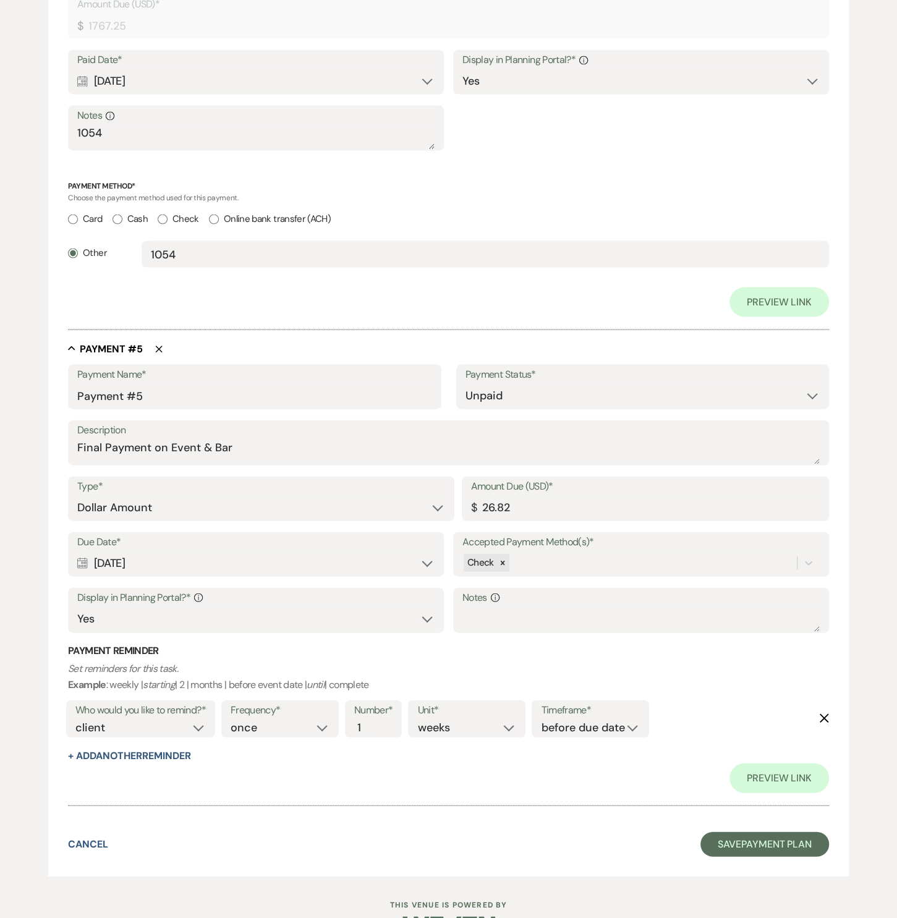
scroll to position [1977, 0]
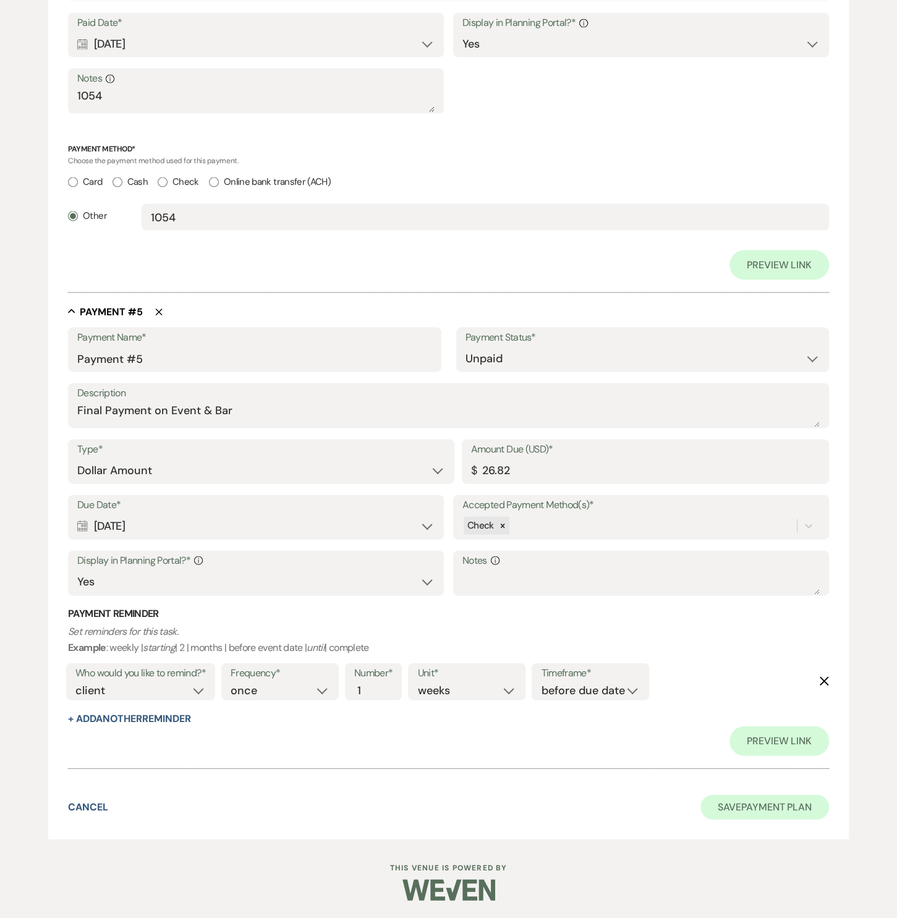
type input "Payment #2 on Bar"
click at [738, 813] on button "Save Payment Plan" at bounding box center [765, 807] width 129 height 25
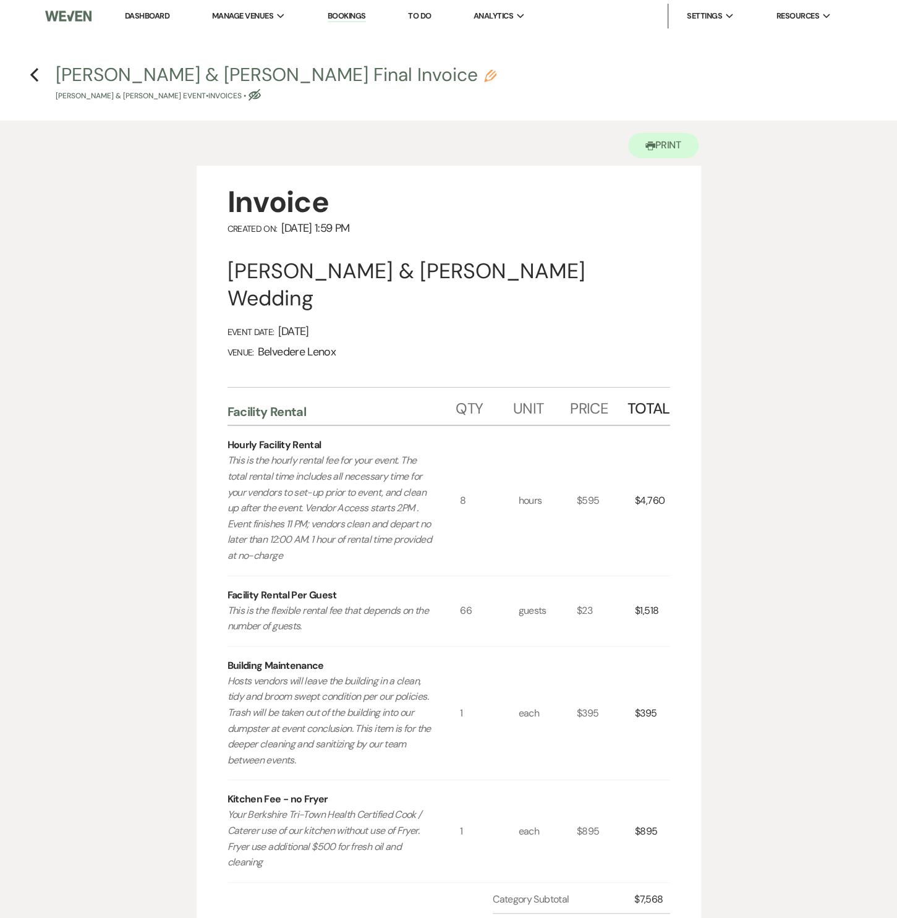
click at [27, 69] on h4 "Previous [PERSON_NAME] & [PERSON_NAME] Final Invoice Pencil [PERSON_NAME] & [PE…" at bounding box center [449, 82] width 891 height 40
click at [30, 75] on icon "Previous" at bounding box center [34, 74] width 9 height 15
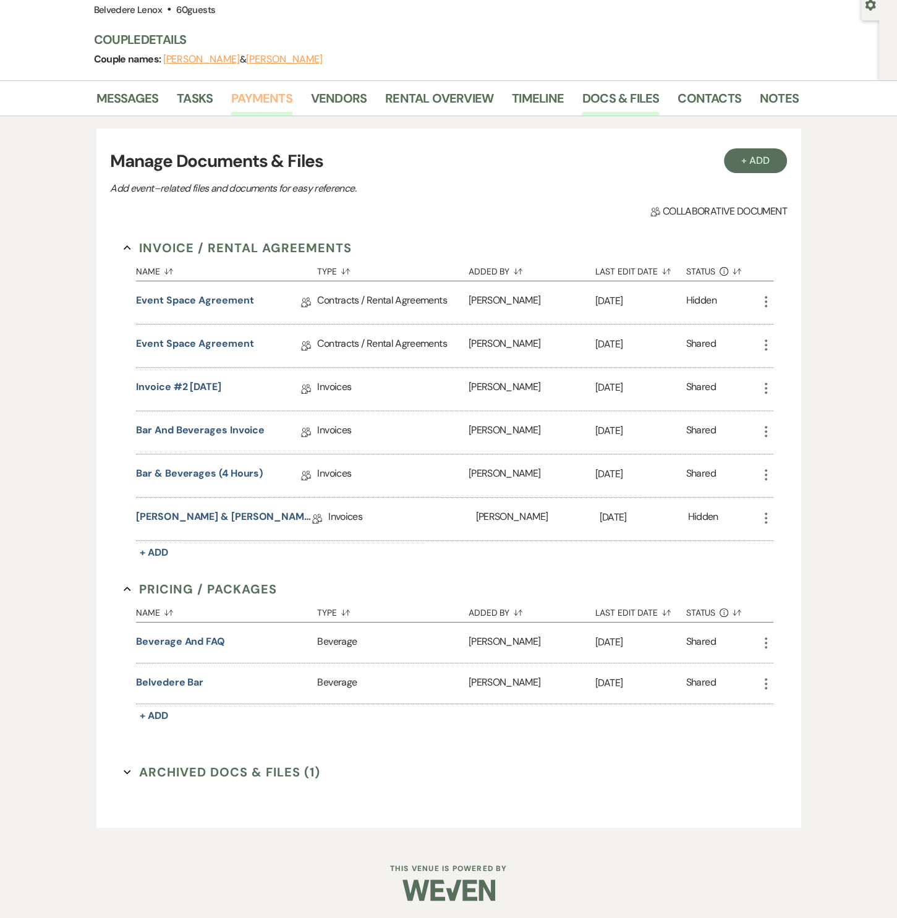
click at [253, 100] on link "Payments" at bounding box center [261, 101] width 61 height 27
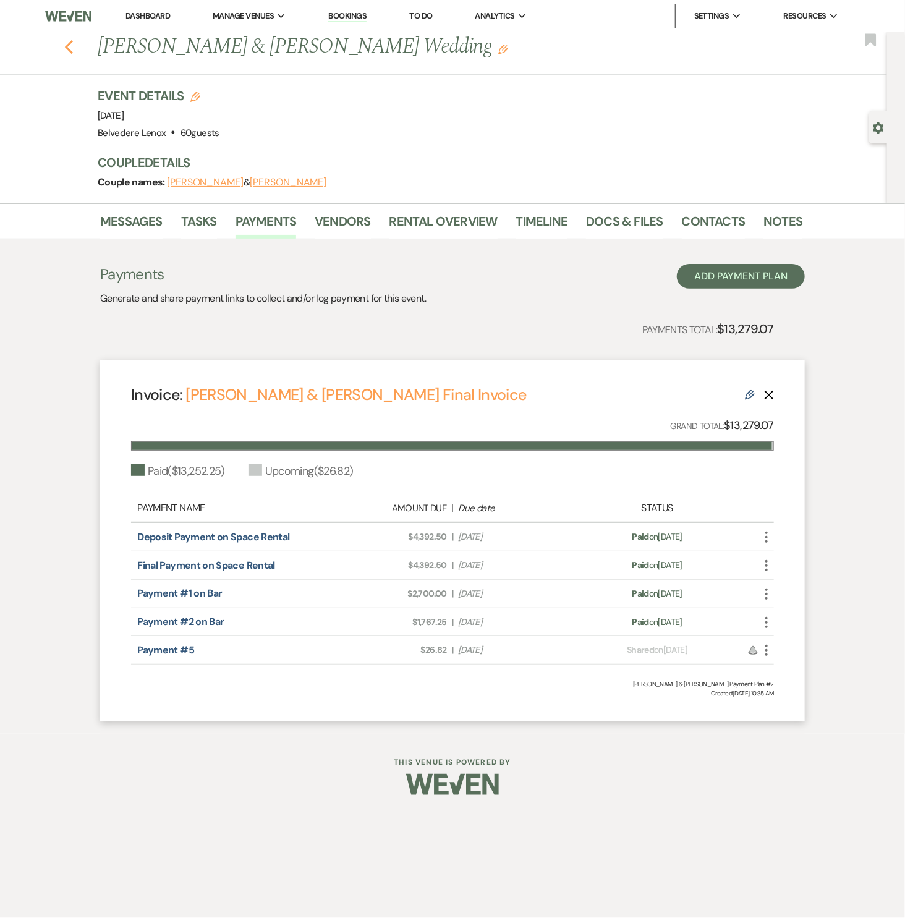
click at [67, 46] on use "button" at bounding box center [69, 47] width 8 height 14
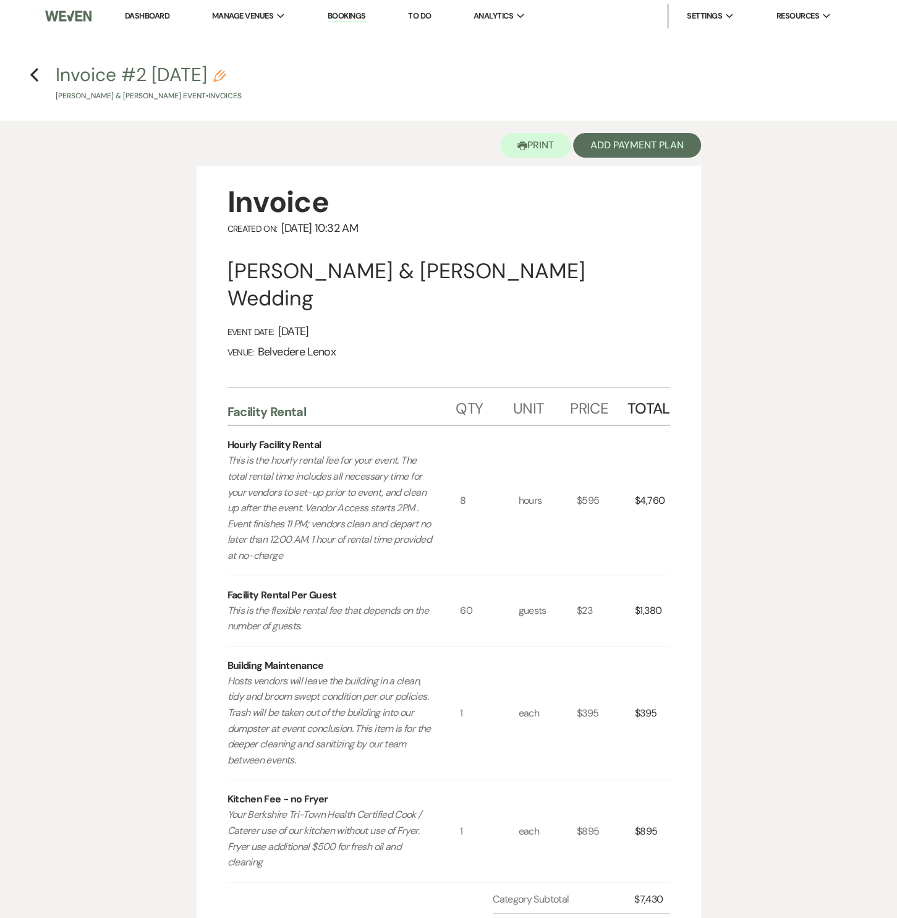
click at [139, 22] on li "Dashboard" at bounding box center [147, 16] width 57 height 25
click at [143, 18] on link "Dashboard" at bounding box center [147, 16] width 45 height 11
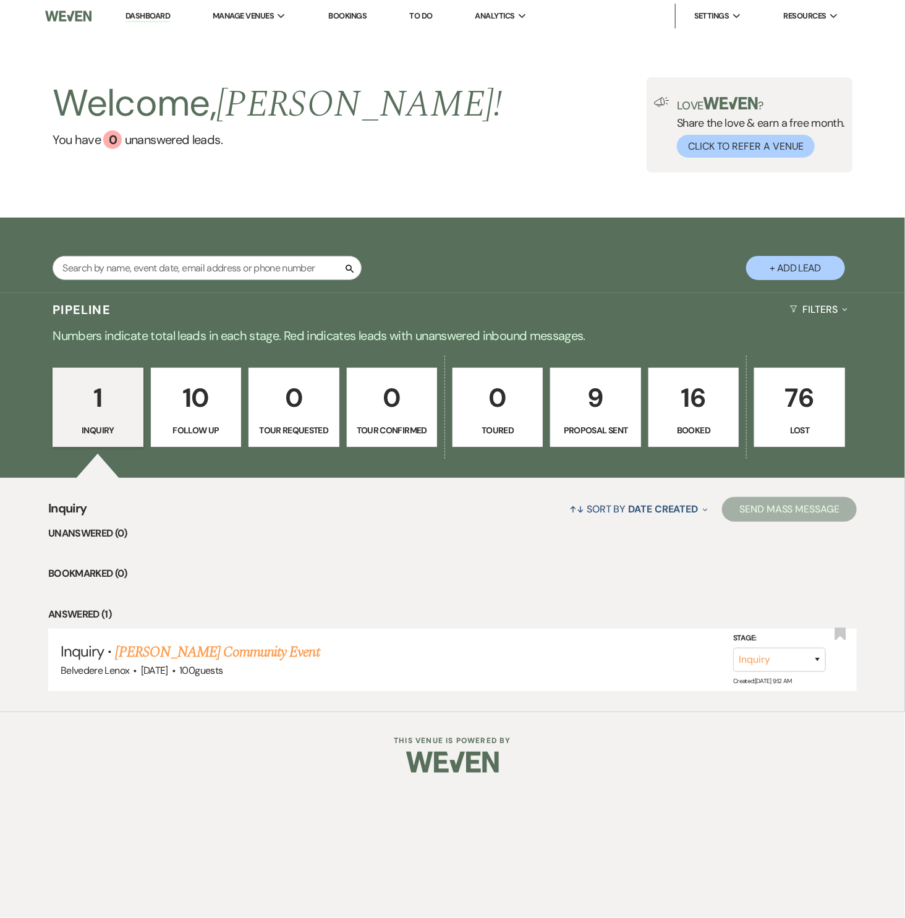
click at [713, 415] on p "16" at bounding box center [694, 397] width 74 height 41
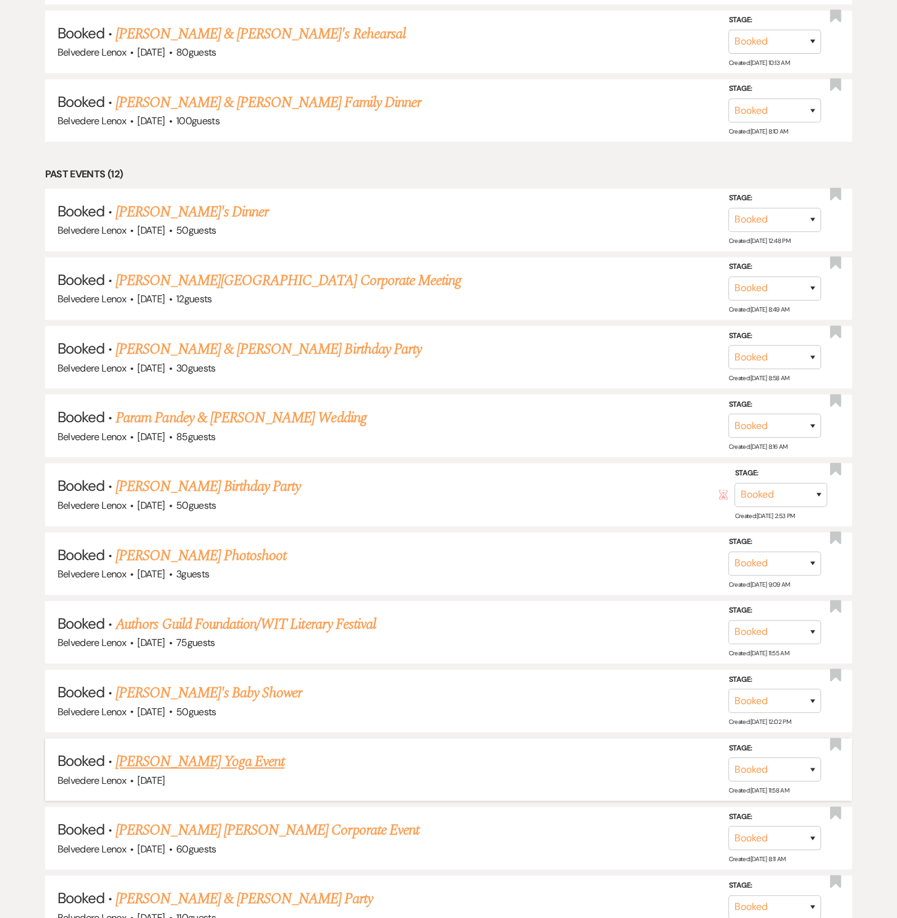
scroll to position [931, 0]
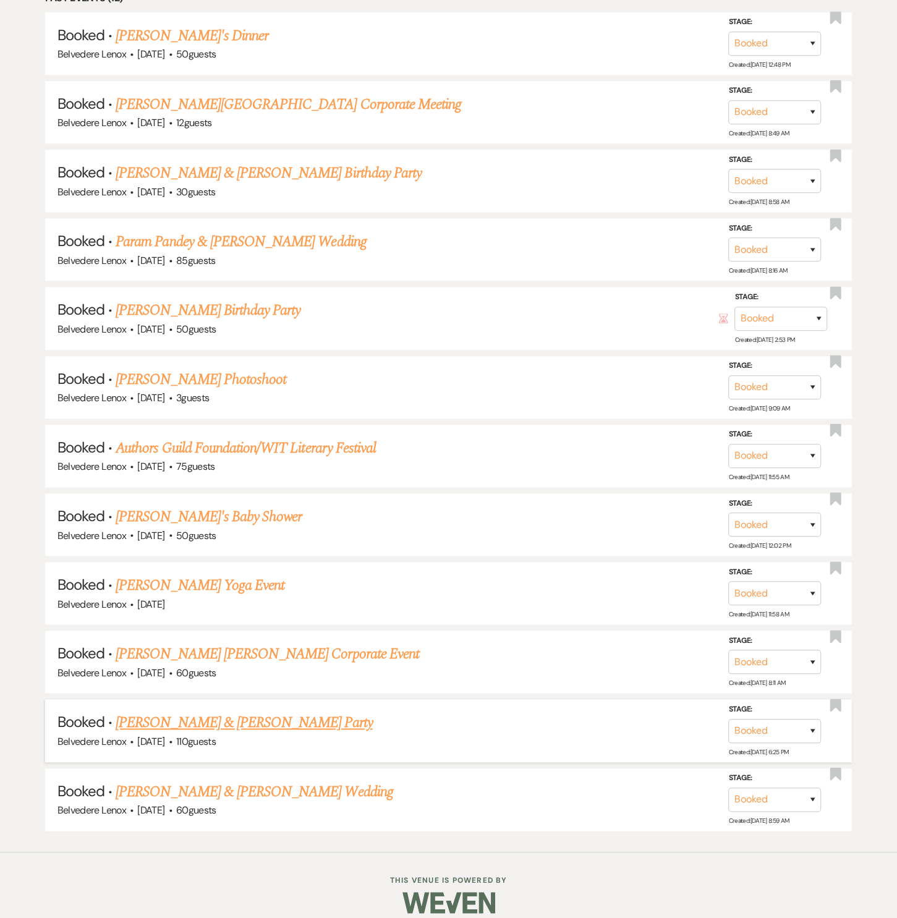
click at [194, 700] on li "Booked · ANDREW CARLOUGH & Stephanie Malove's Party Belvedere Lenox · Oct 10, 2…" at bounding box center [449, 731] width 808 height 62
click at [272, 719] on link "ANDREW CARLOUGH & Stephanie Malove's Party" at bounding box center [244, 723] width 257 height 22
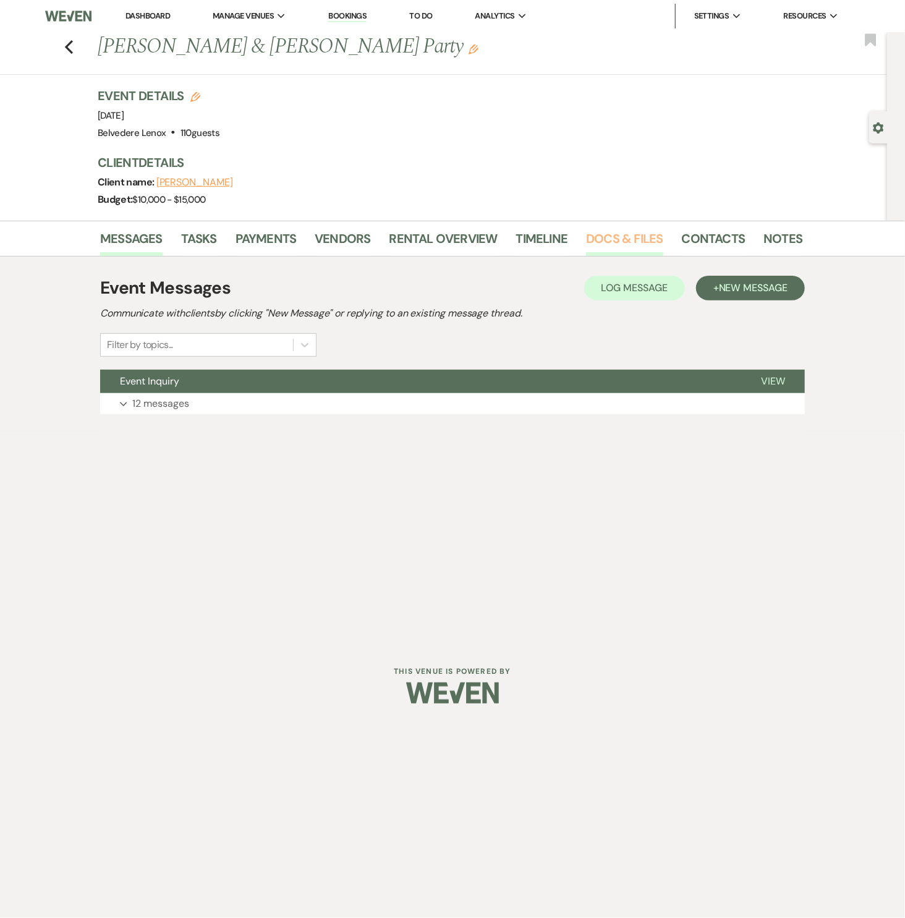
click at [613, 231] on link "Docs & Files" at bounding box center [624, 242] width 77 height 27
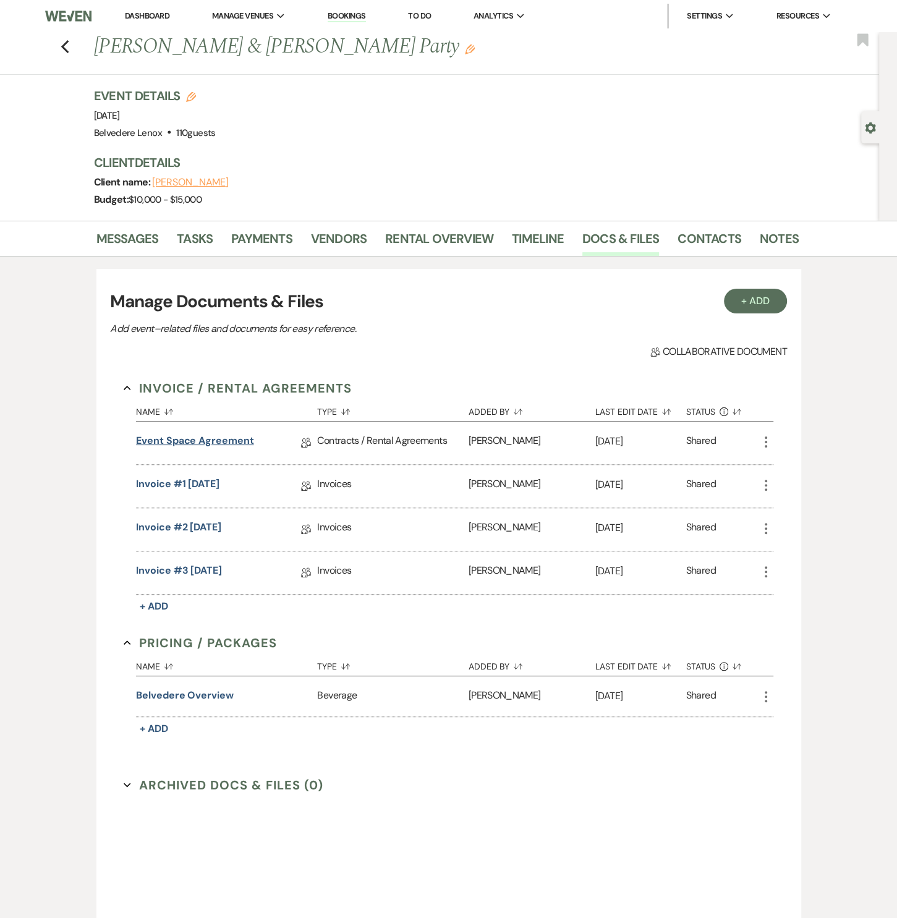
click at [215, 446] on link "Event Space Agreement" at bounding box center [195, 443] width 118 height 19
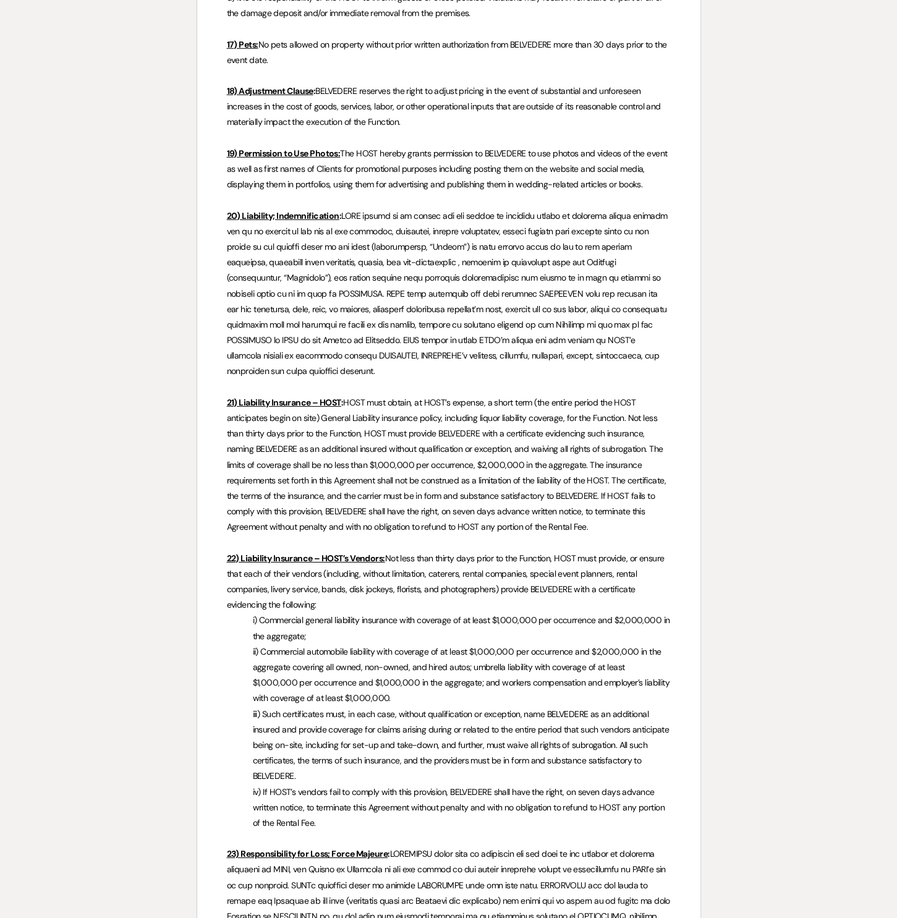
scroll to position [3658, 0]
